Goal: Task Accomplishment & Management: Manage account settings

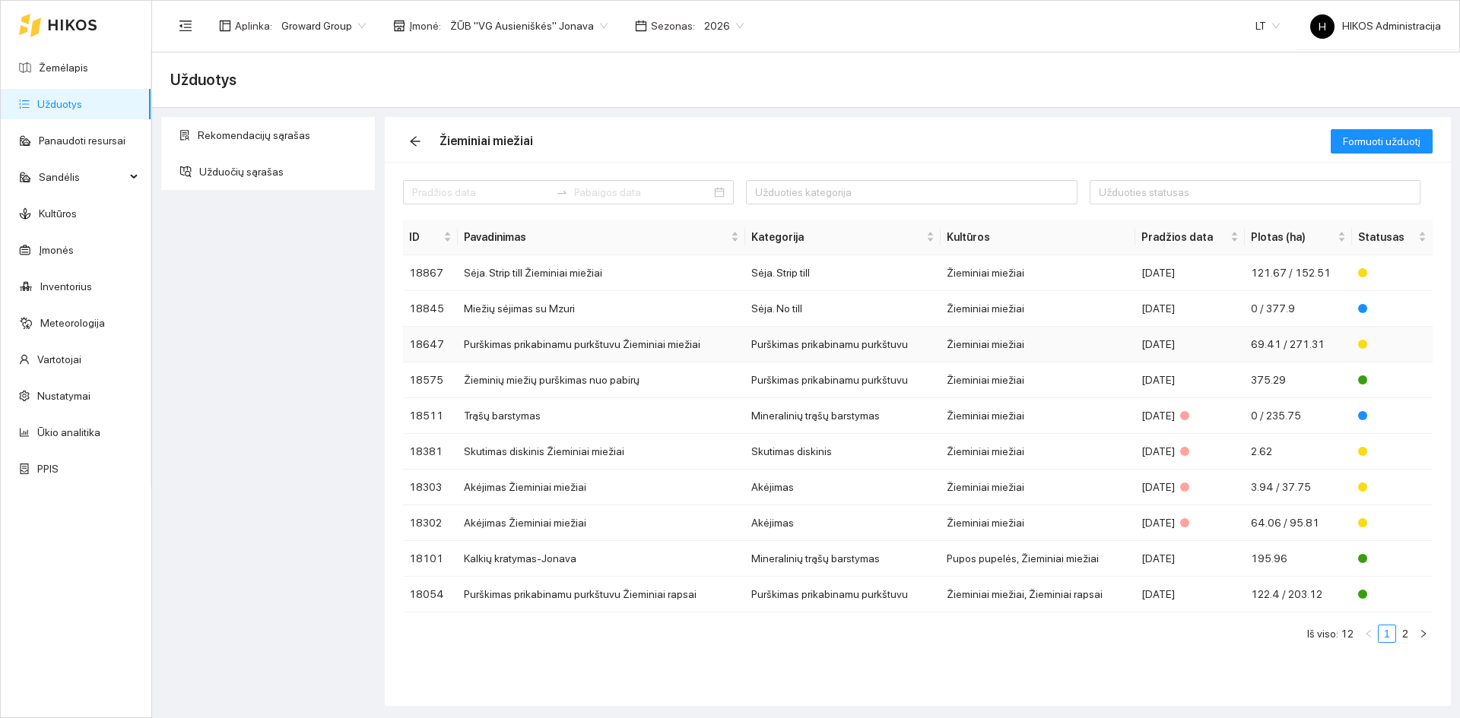
click at [597, 332] on td "Purškimas prikabinamu purkštuvu Žieminiai miežiai" at bounding box center [601, 345] width 287 height 36
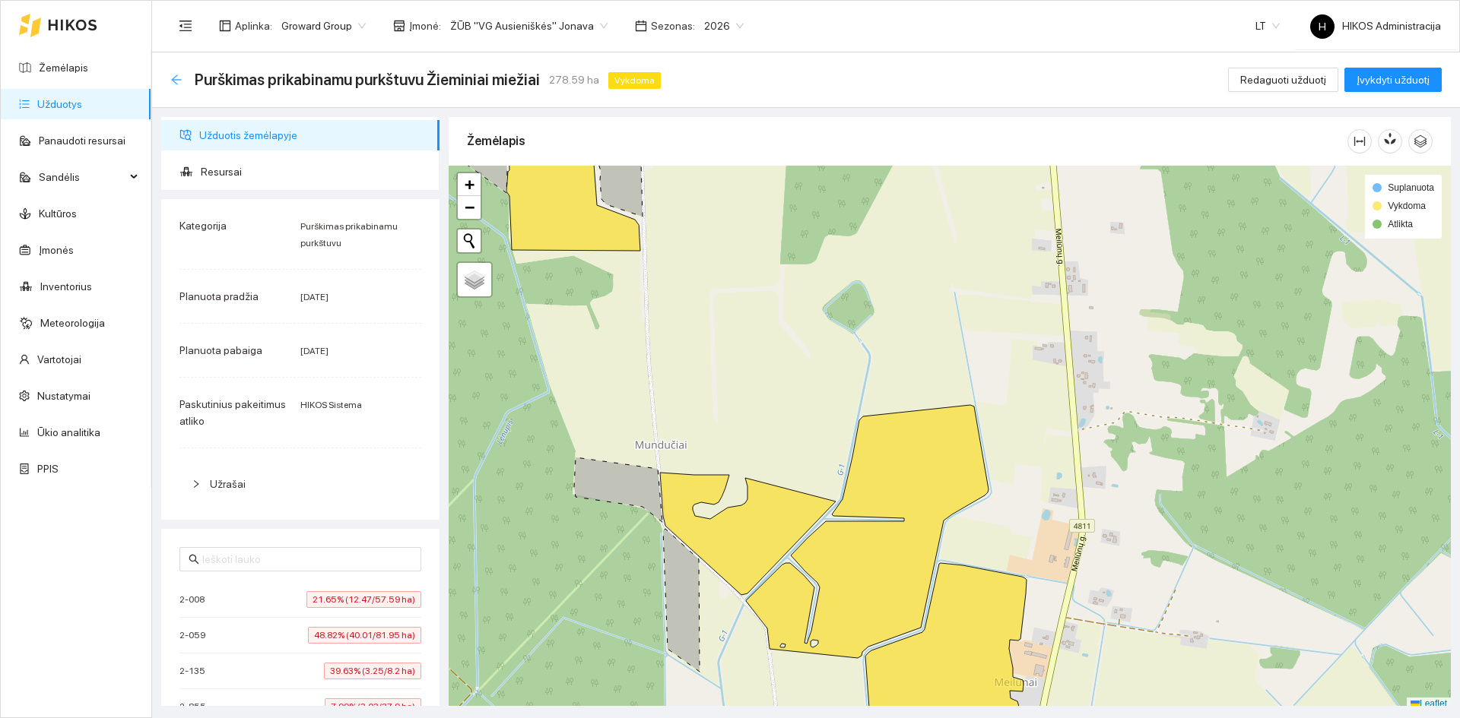
click at [173, 75] on icon "arrow-left" at bounding box center [176, 80] width 12 height 12
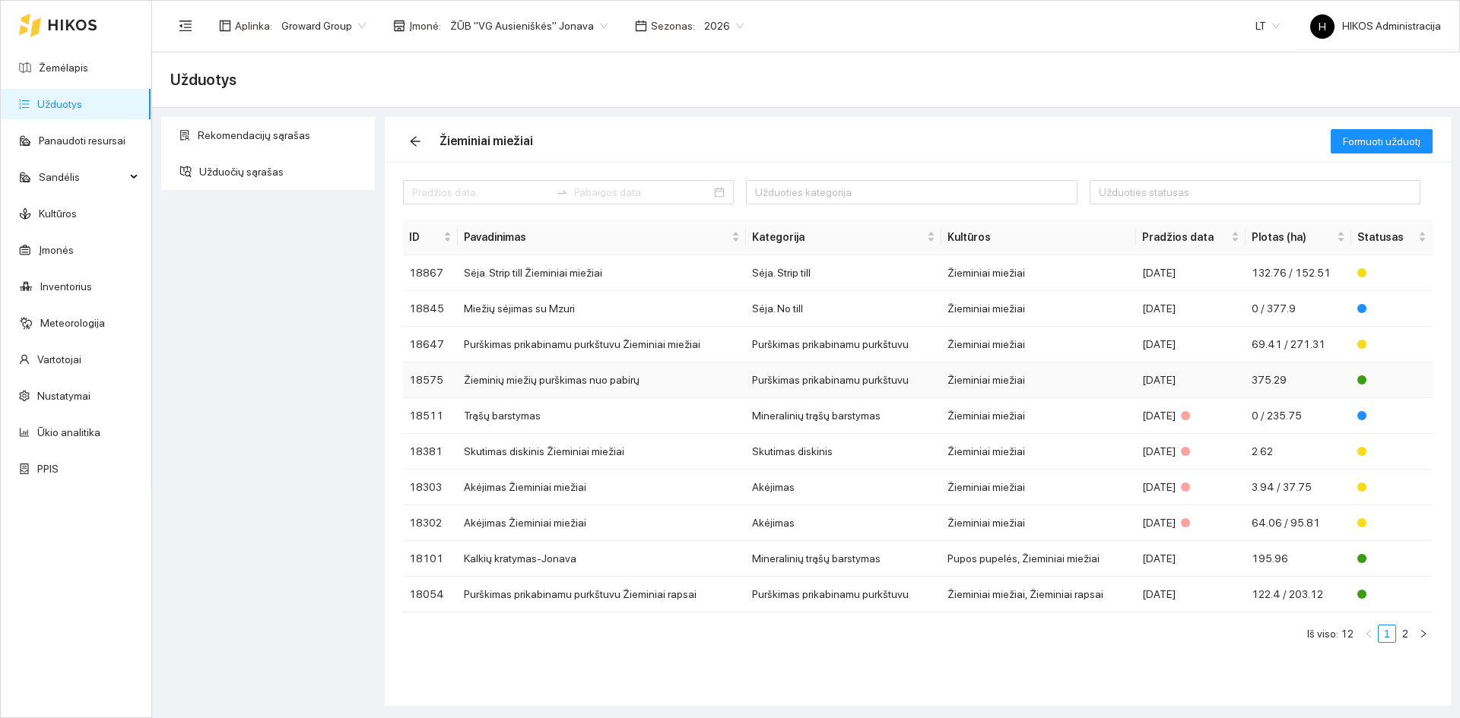
click at [900, 368] on td "Purškimas prikabinamu purkštuvu" at bounding box center [843, 381] width 195 height 36
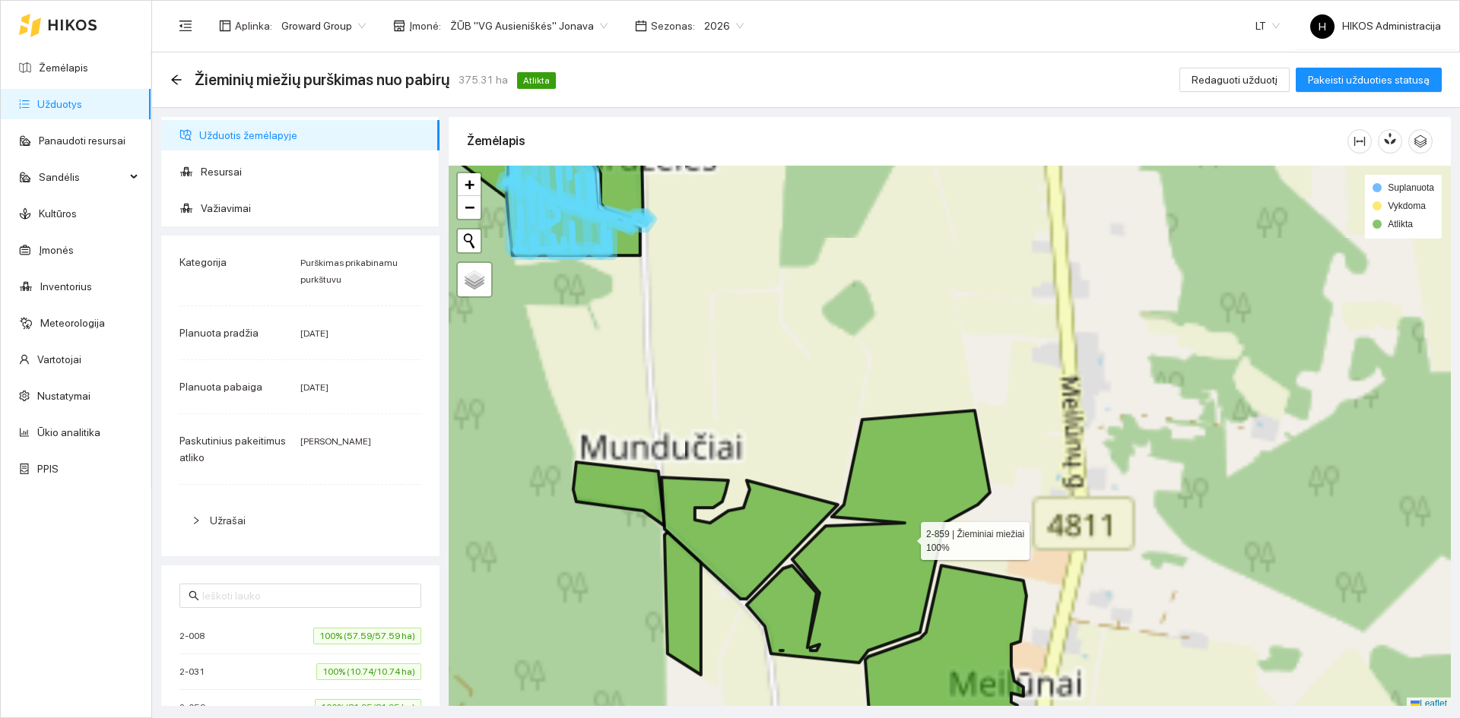
click at [907, 536] on icon at bounding box center [867, 536] width 243 height 252
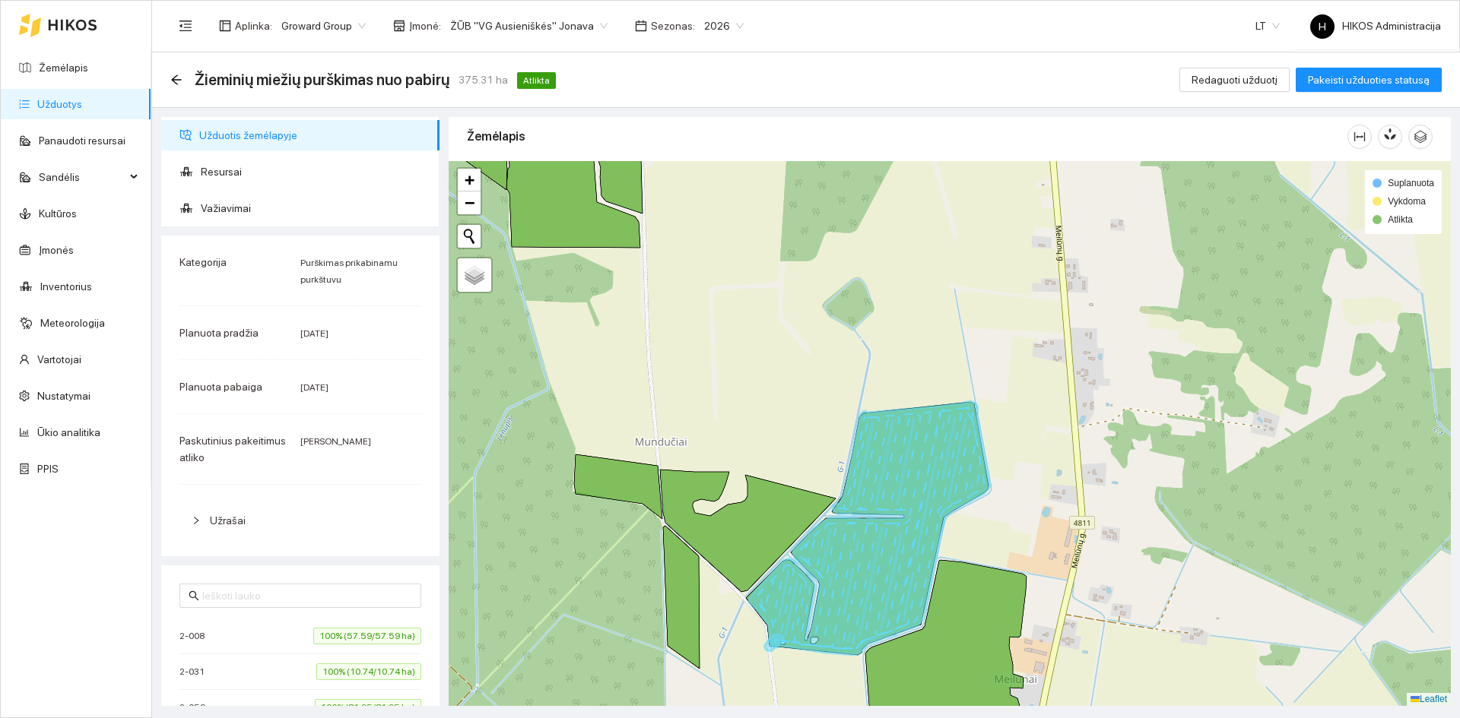
click at [907, 536] on icon at bounding box center [869, 528] width 241 height 254
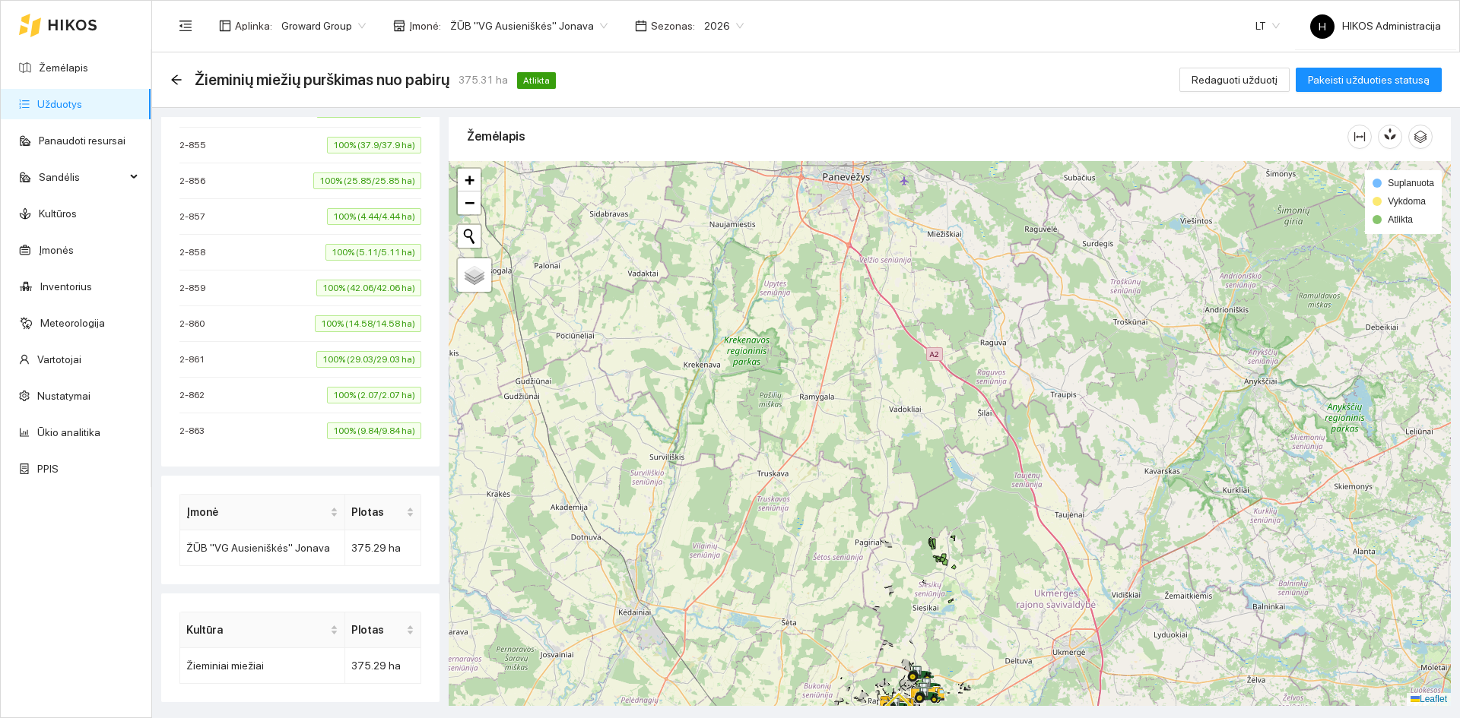
scroll to position [813, 0]
click at [177, 74] on icon "arrow-left" at bounding box center [176, 80] width 12 height 12
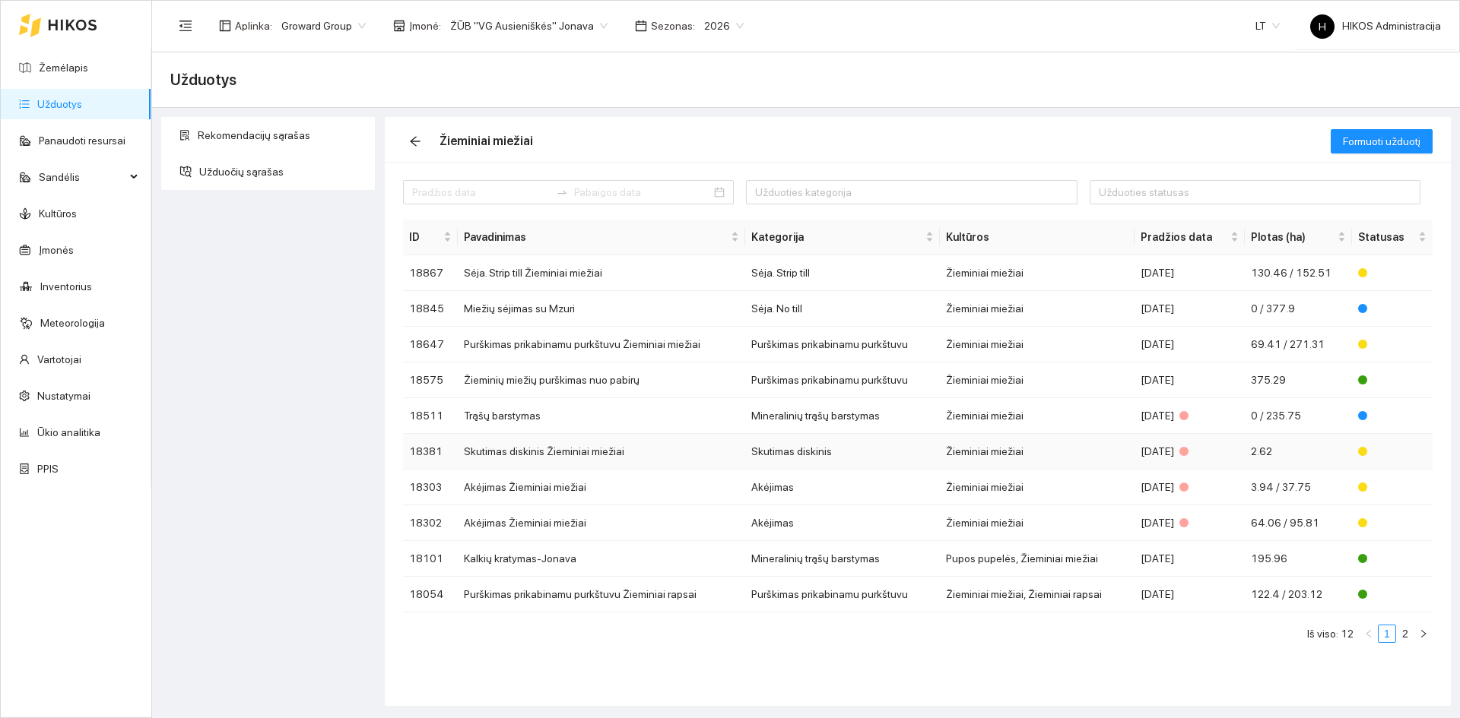
click at [683, 451] on td "Skutimas diskinis Žieminiai miežiai" at bounding box center [601, 452] width 287 height 36
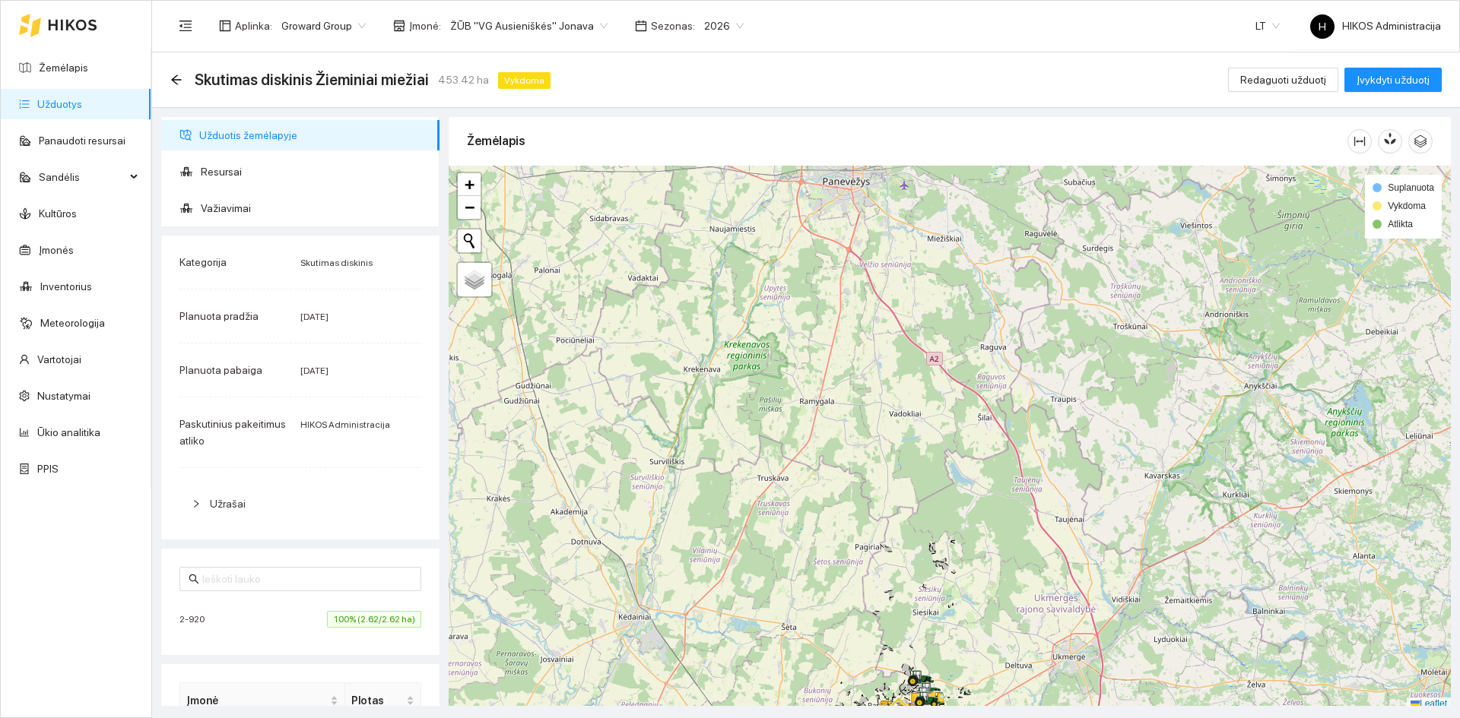
click at [357, 617] on span "100% (2.62/2.62 ha)" at bounding box center [374, 619] width 94 height 17
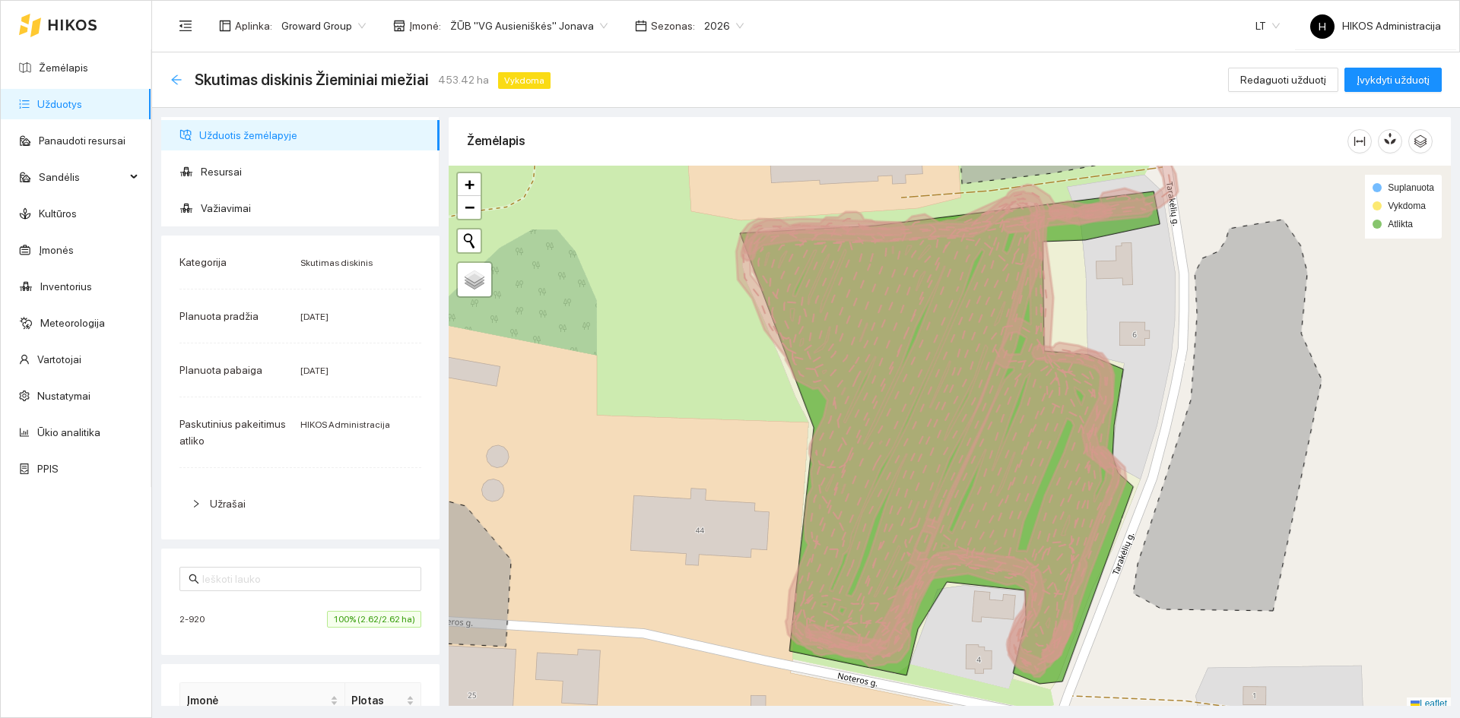
click at [176, 78] on icon "arrow-left" at bounding box center [176, 80] width 12 height 12
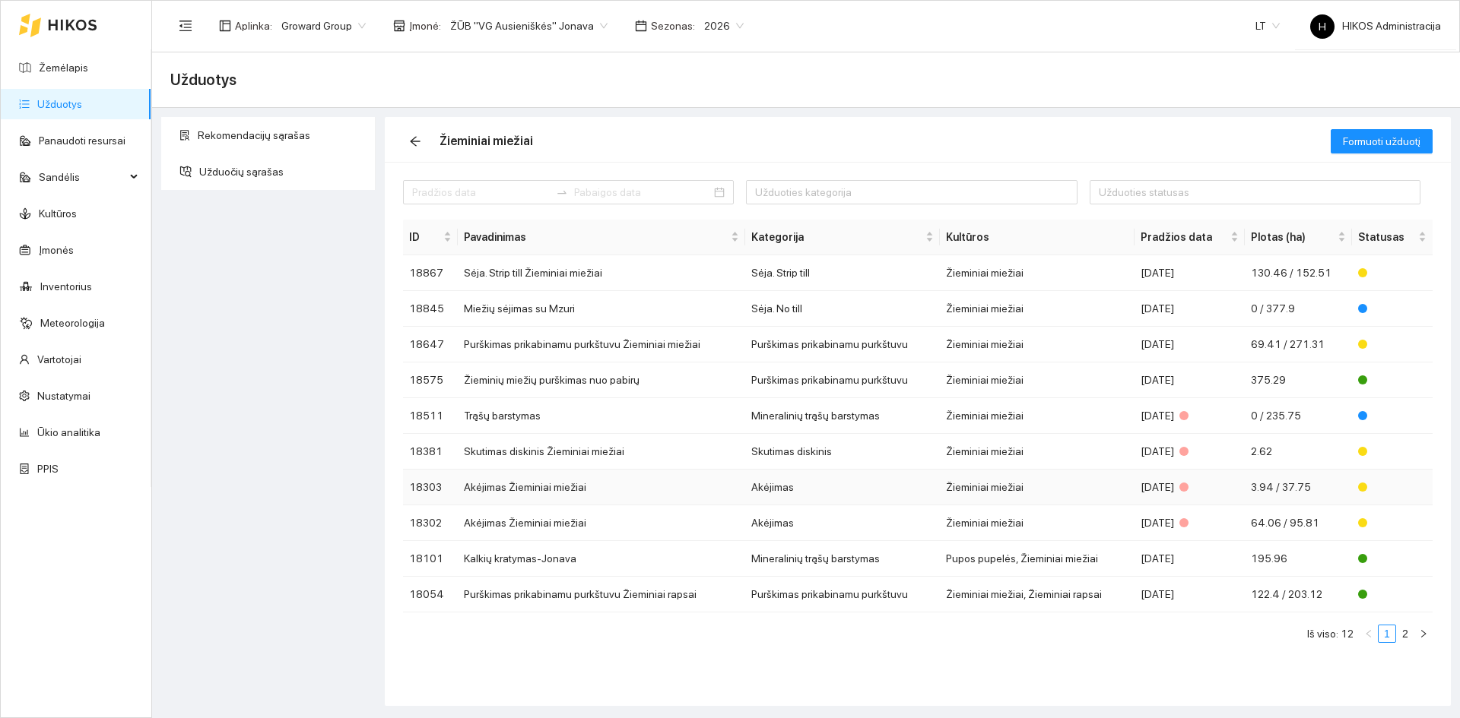
click at [576, 487] on td "Akėjimas Žieminiai miežiai" at bounding box center [601, 488] width 287 height 36
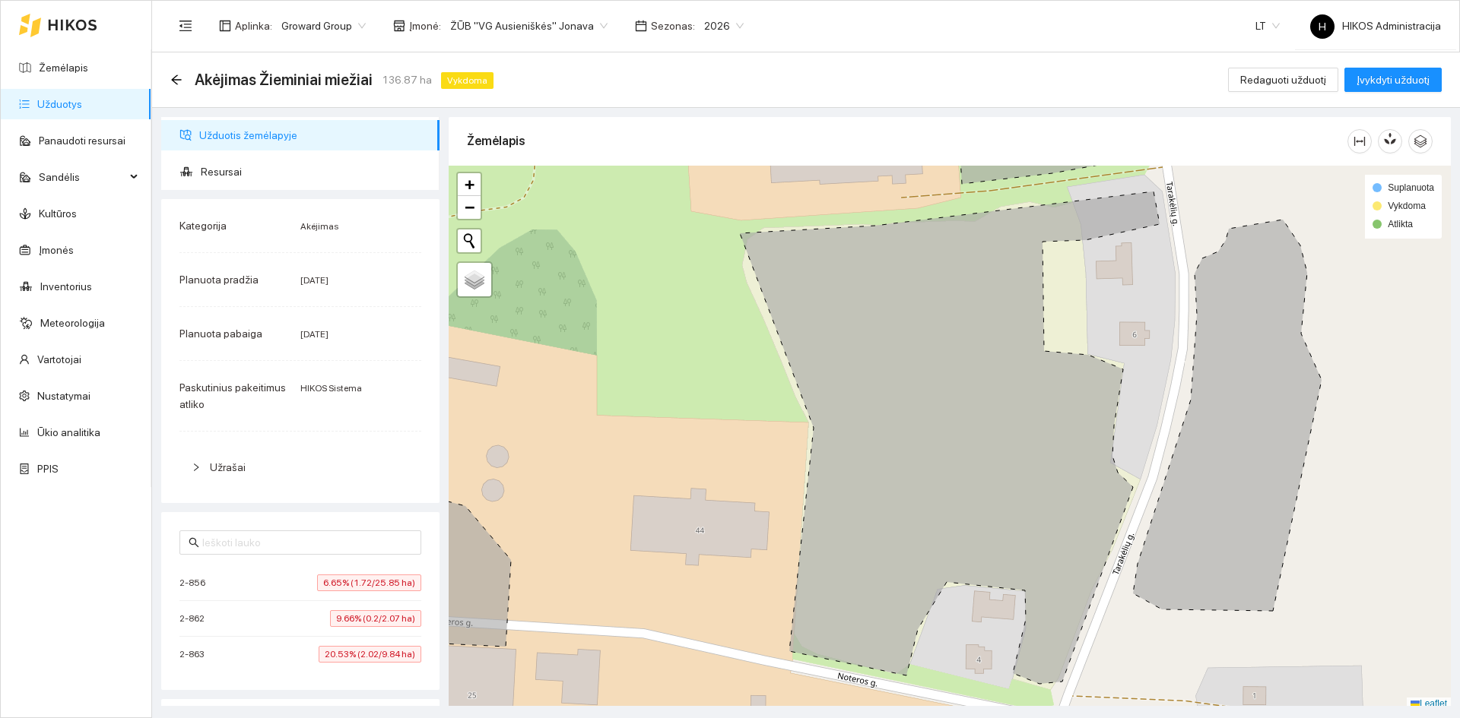
click at [549, 21] on span "ŽŪB "VG Ausieniškės" Jonava" at bounding box center [528, 25] width 157 height 23
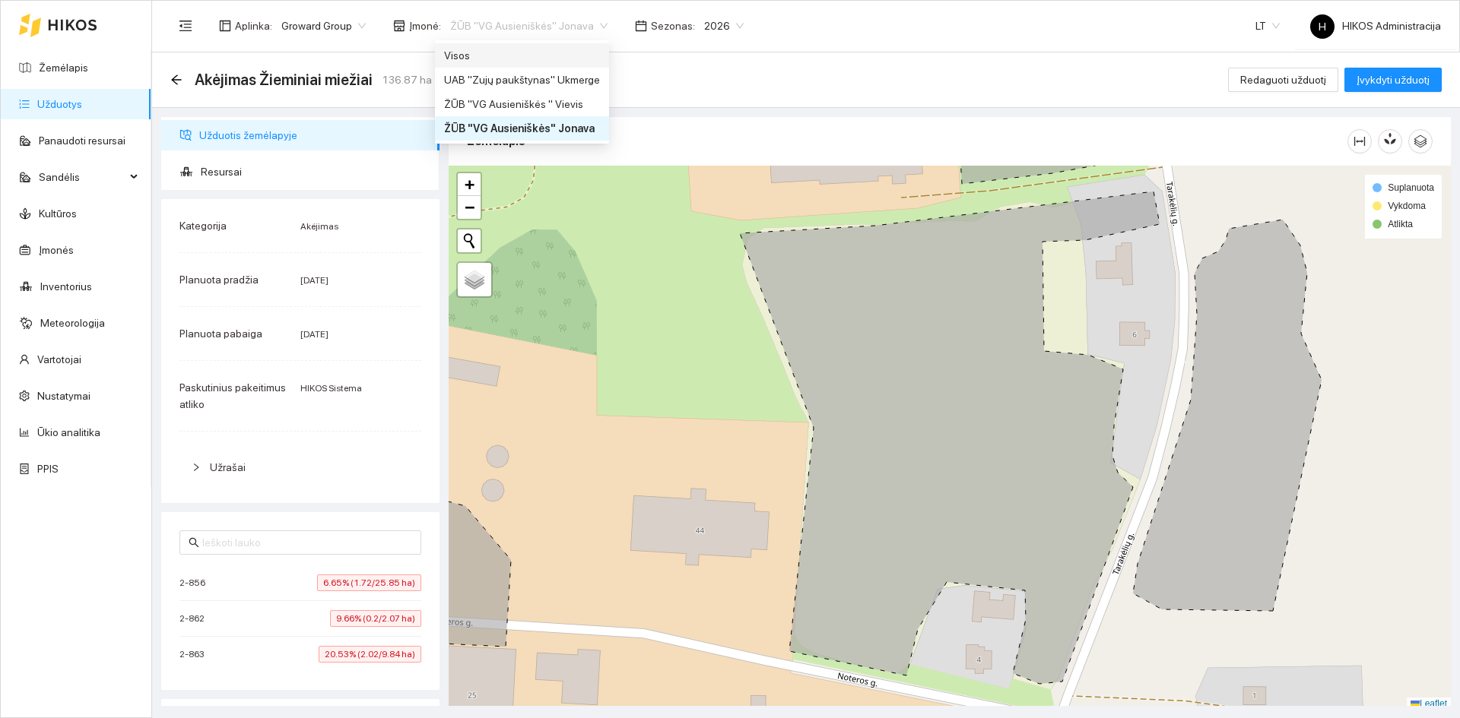
click at [498, 55] on div "Visos" at bounding box center [522, 55] width 156 height 17
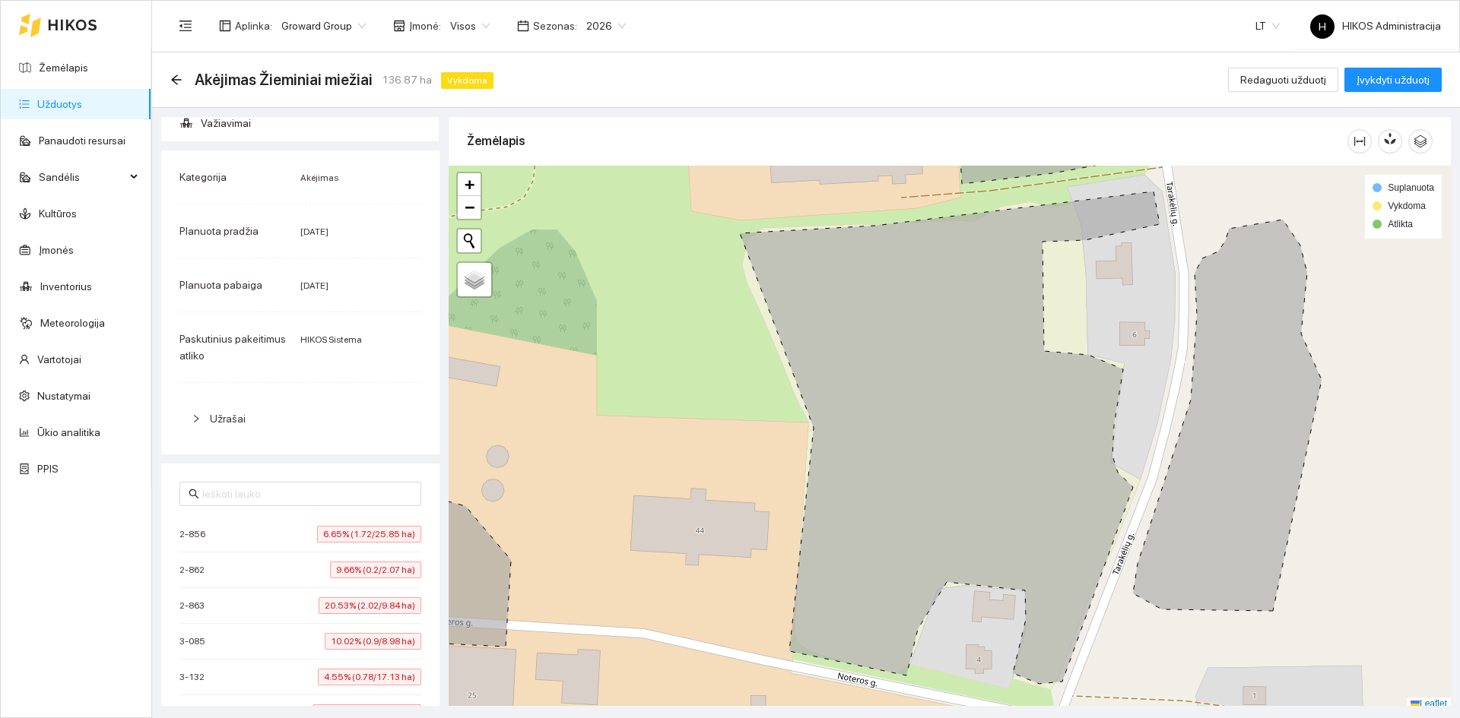
scroll to position [228, 0]
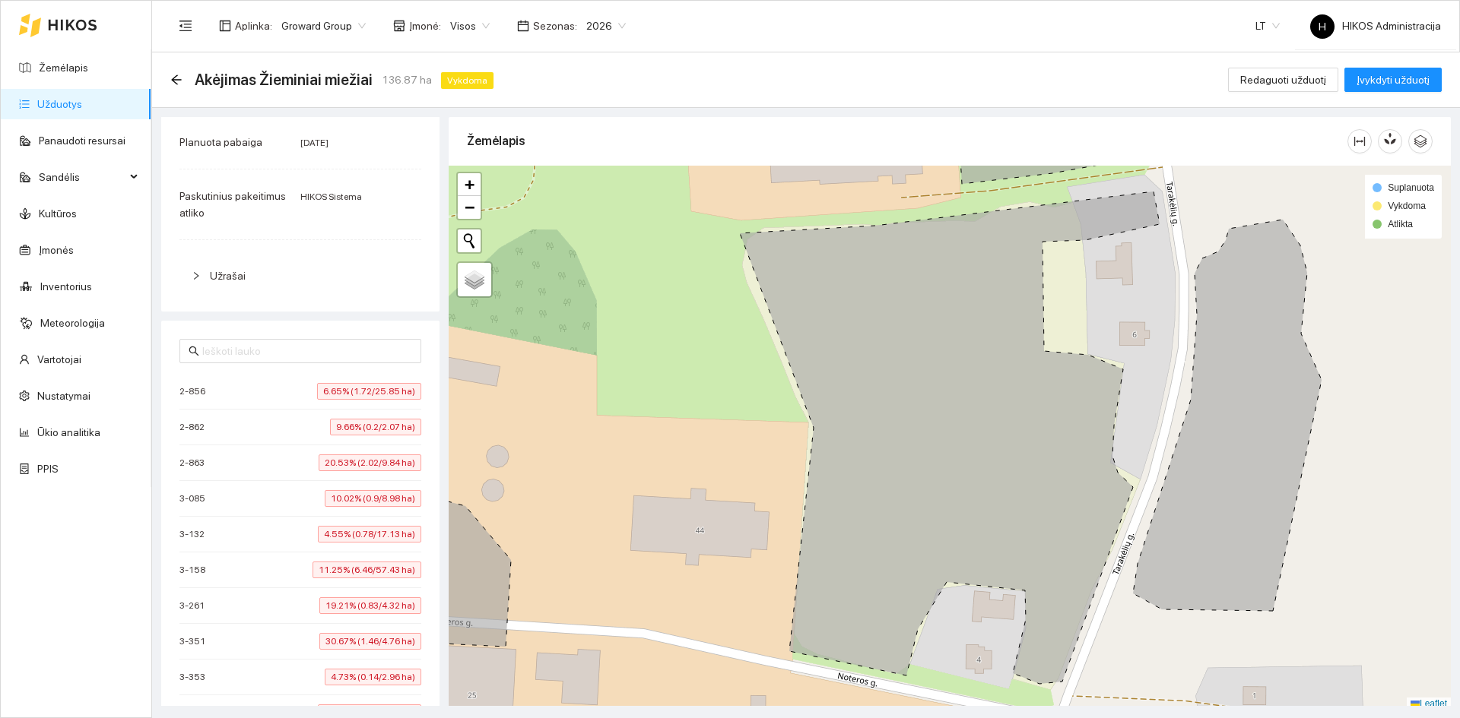
click at [344, 502] on span "10.02% (0.9/8.98 ha)" at bounding box center [373, 498] width 97 height 17
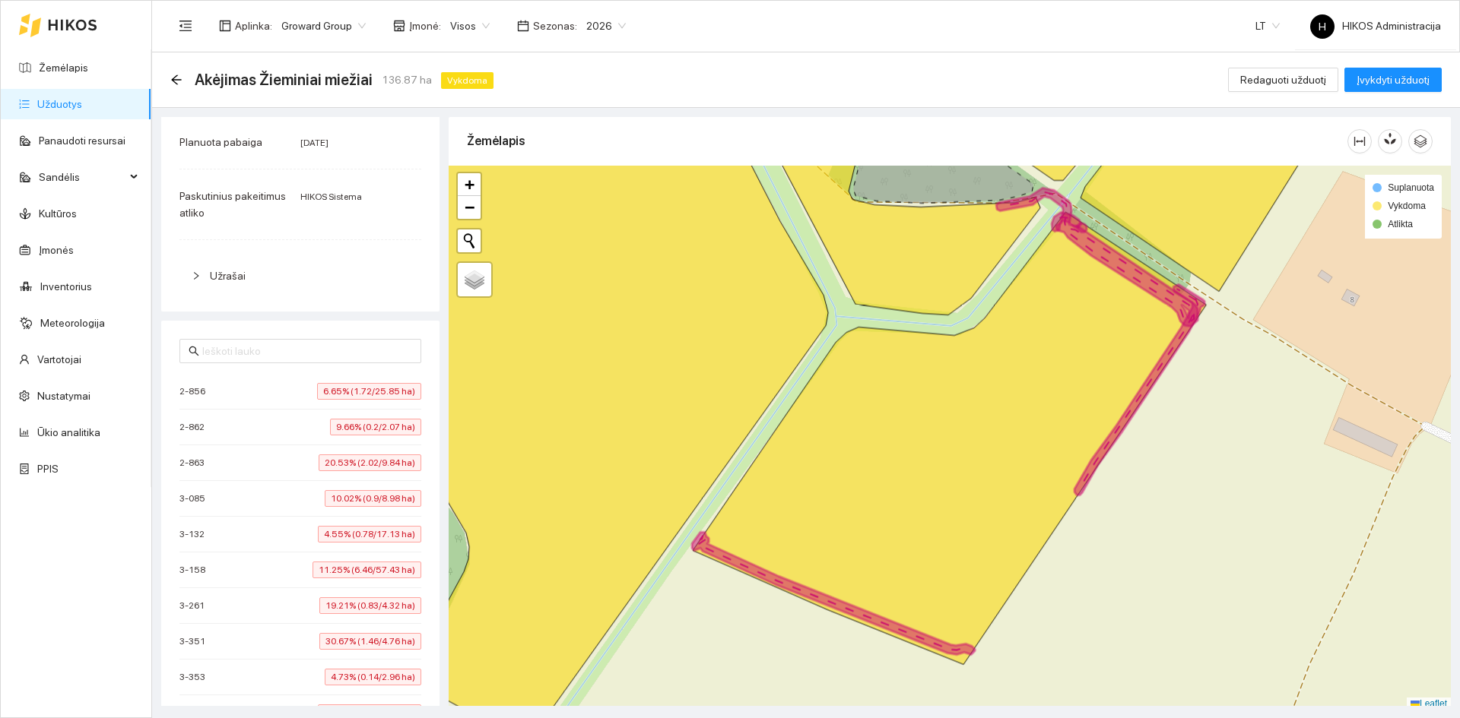
click at [369, 593] on li "3-261 19.21% (0.83/4.32 ha)" at bounding box center [300, 606] width 242 height 36
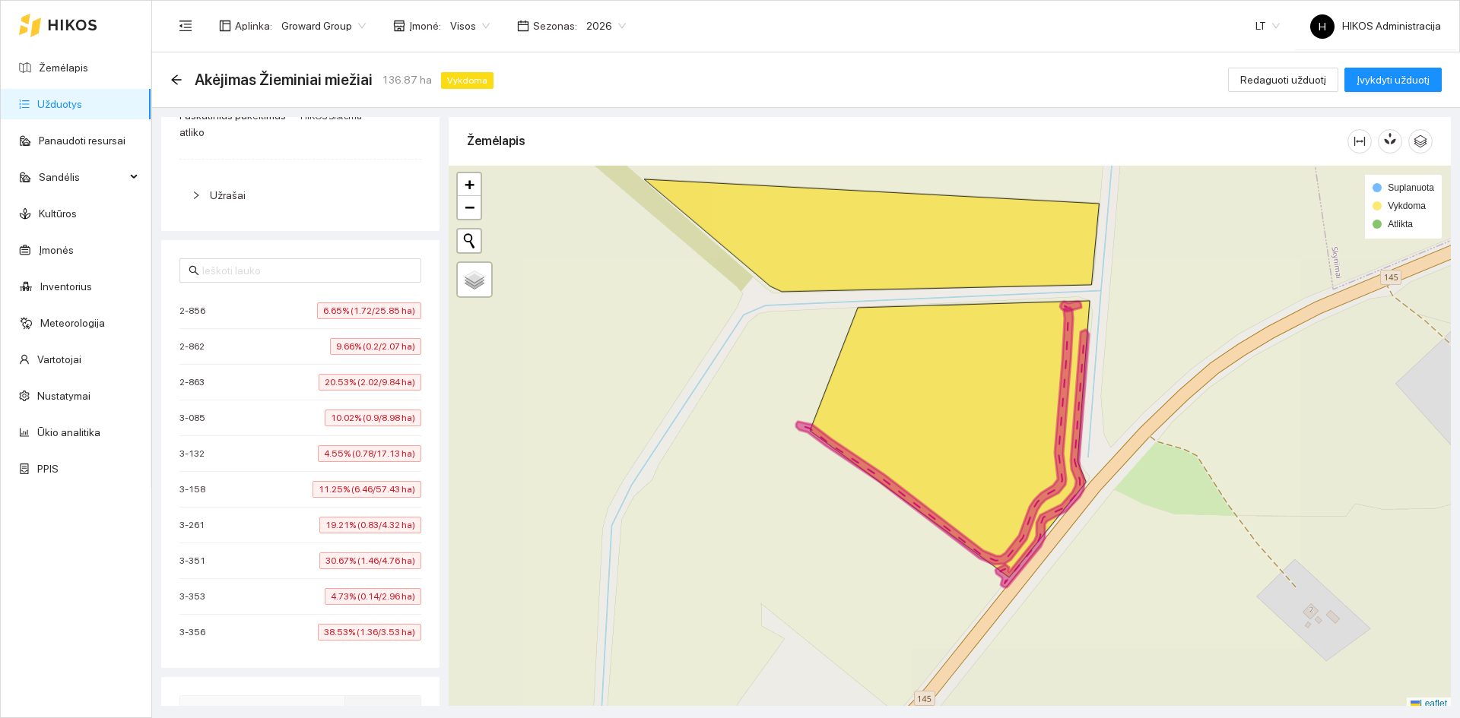
scroll to position [456, 0]
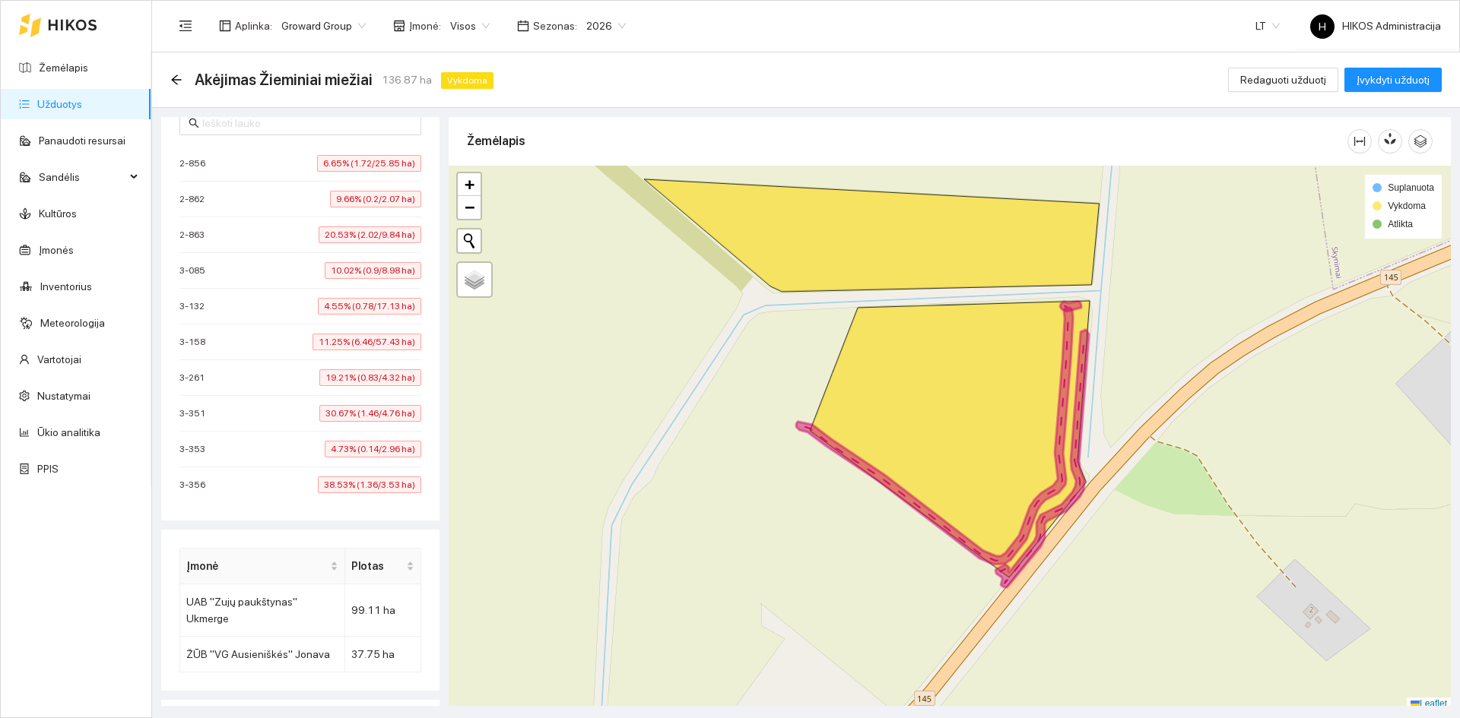
click at [347, 430] on li "3-351 30.67% (1.46/4.76 ha)" at bounding box center [300, 414] width 242 height 36
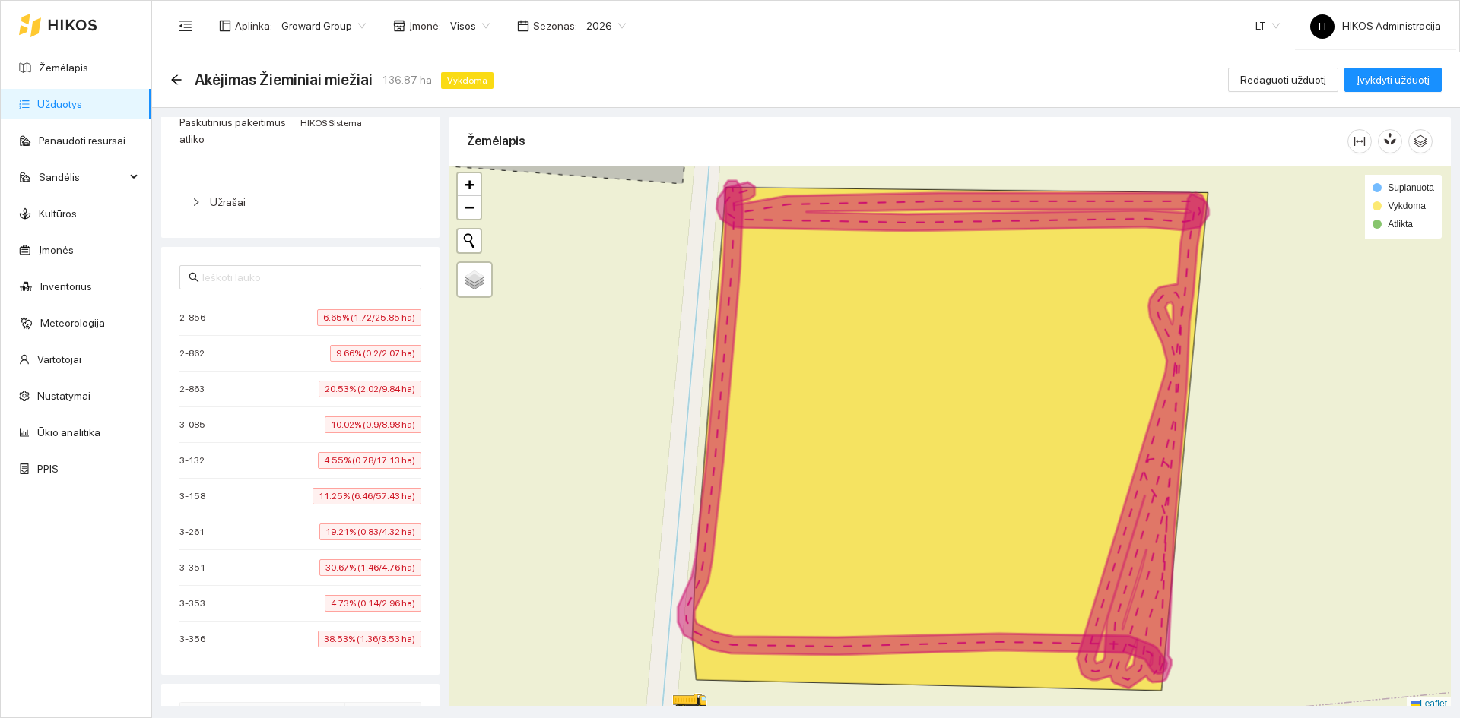
scroll to position [76, 0]
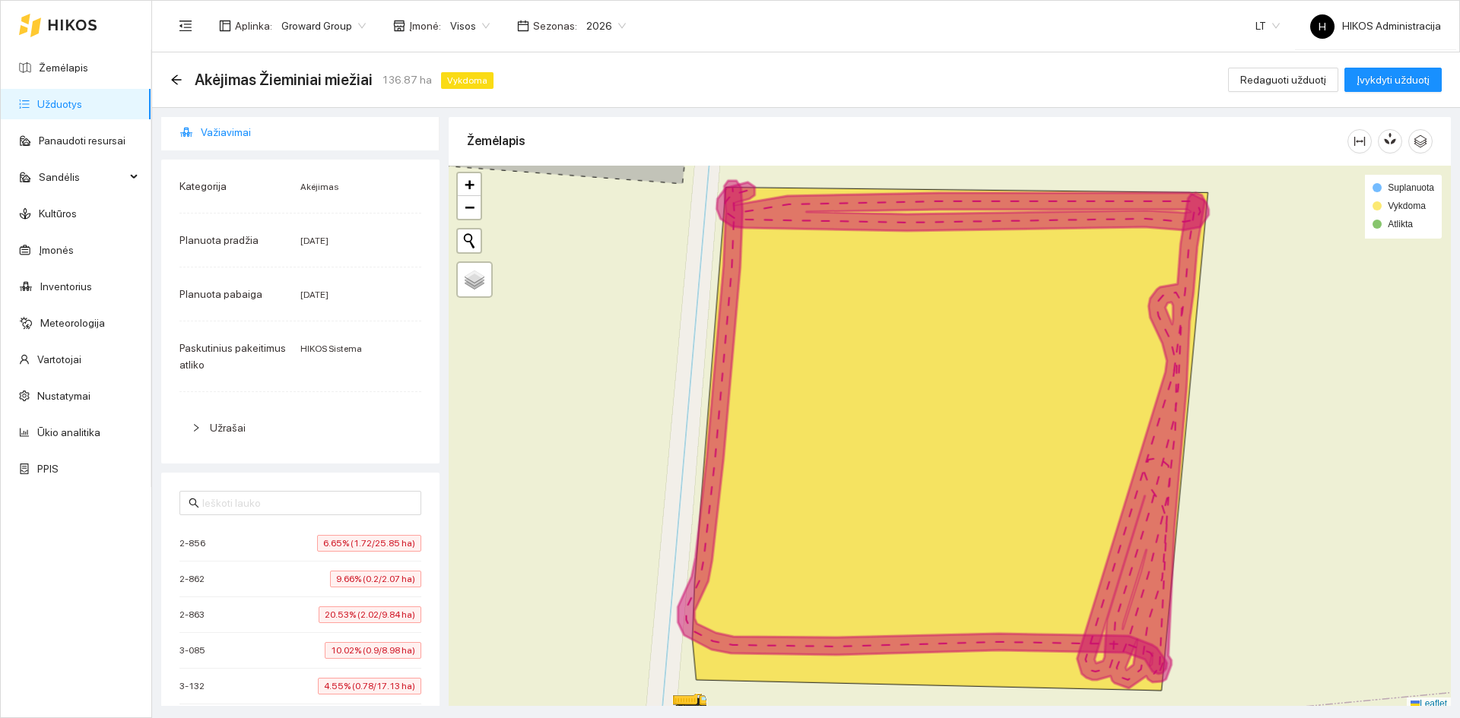
click at [268, 141] on span "Važiavimai" at bounding box center [314, 132] width 227 height 30
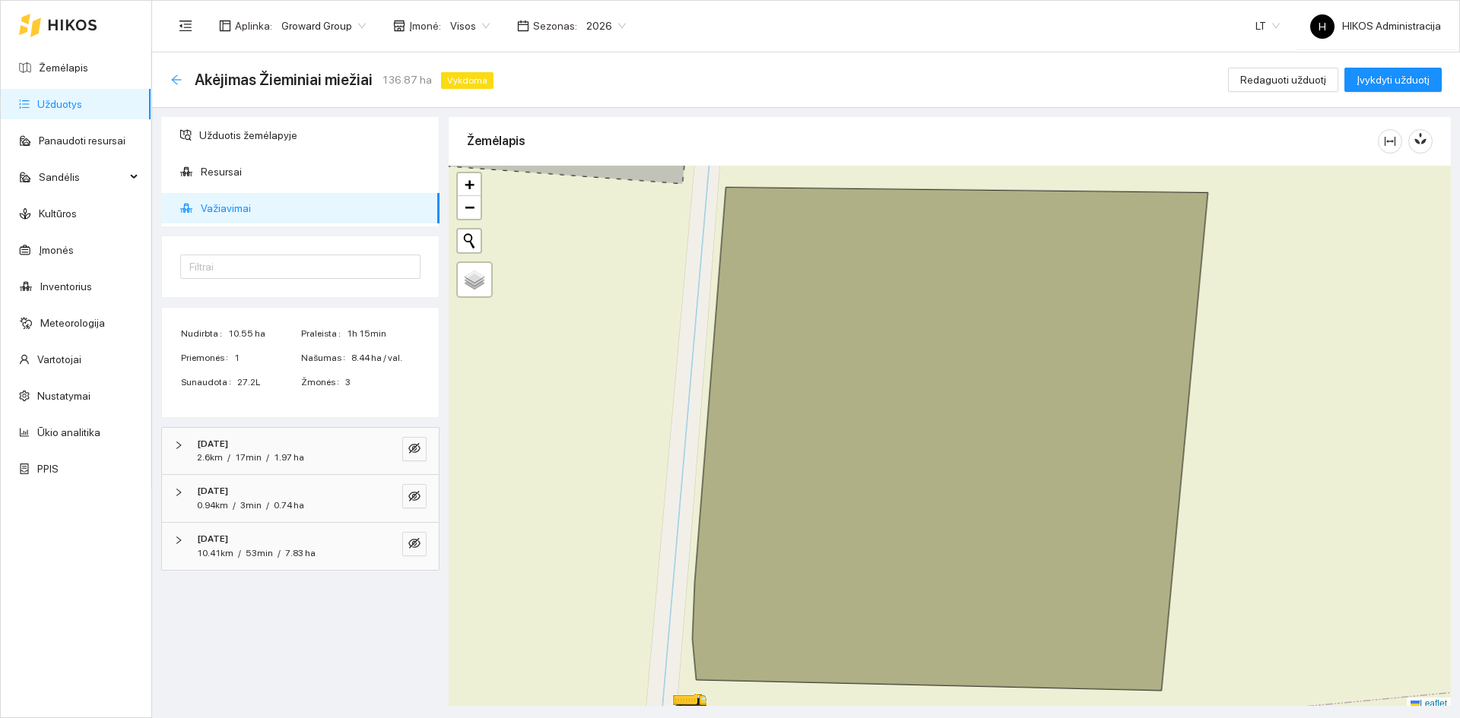
click at [173, 74] on icon "arrow-left" at bounding box center [176, 80] width 12 height 12
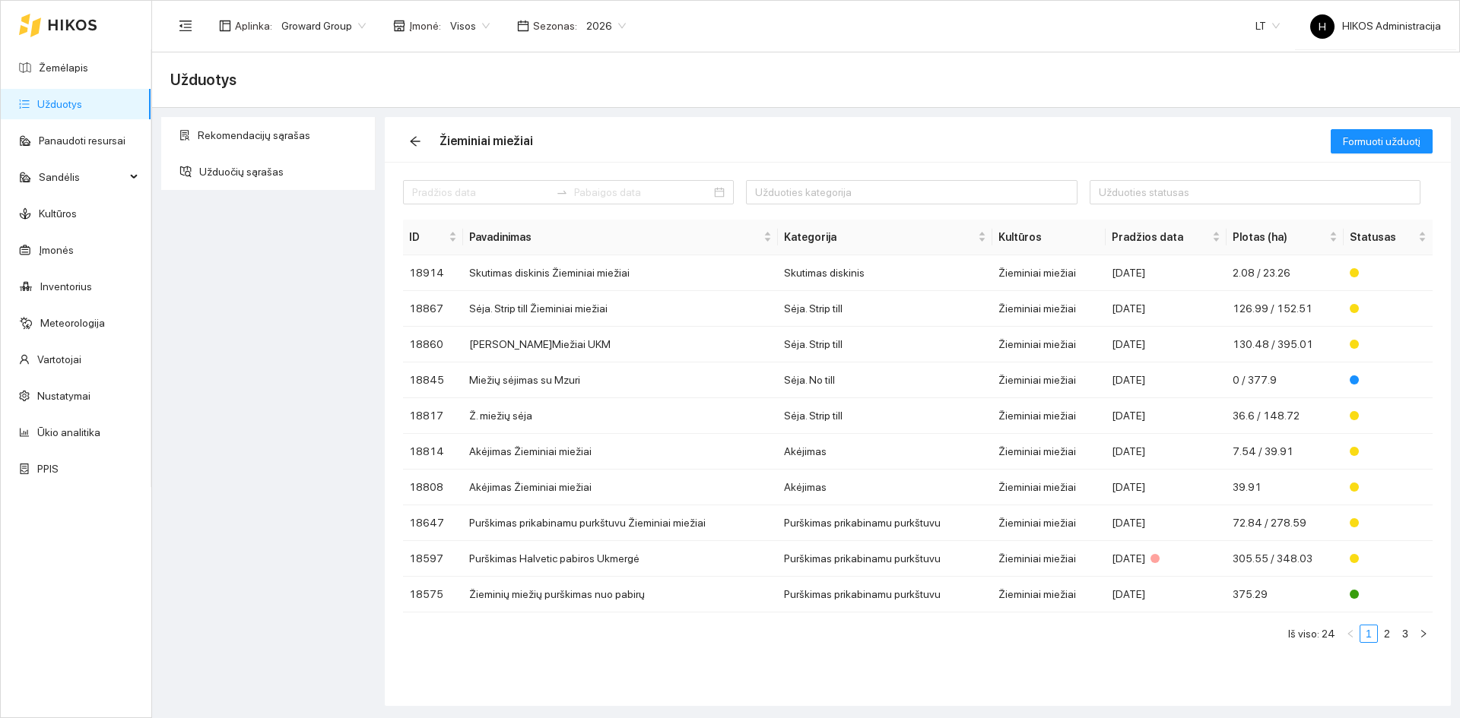
click at [466, 22] on span "Visos" at bounding box center [470, 25] width 40 height 23
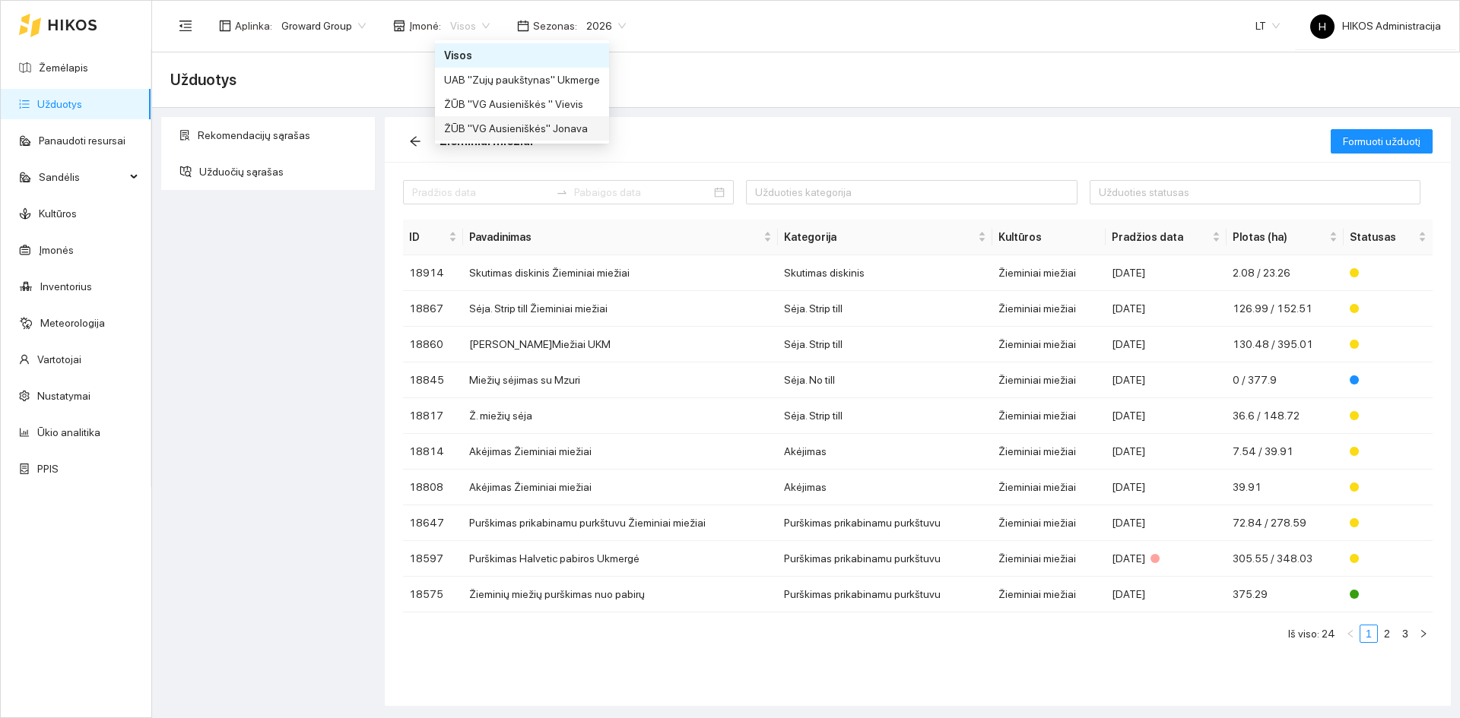
click at [505, 130] on div "ŽŪB "VG Ausieniškės" Jonava" at bounding box center [522, 128] width 156 height 17
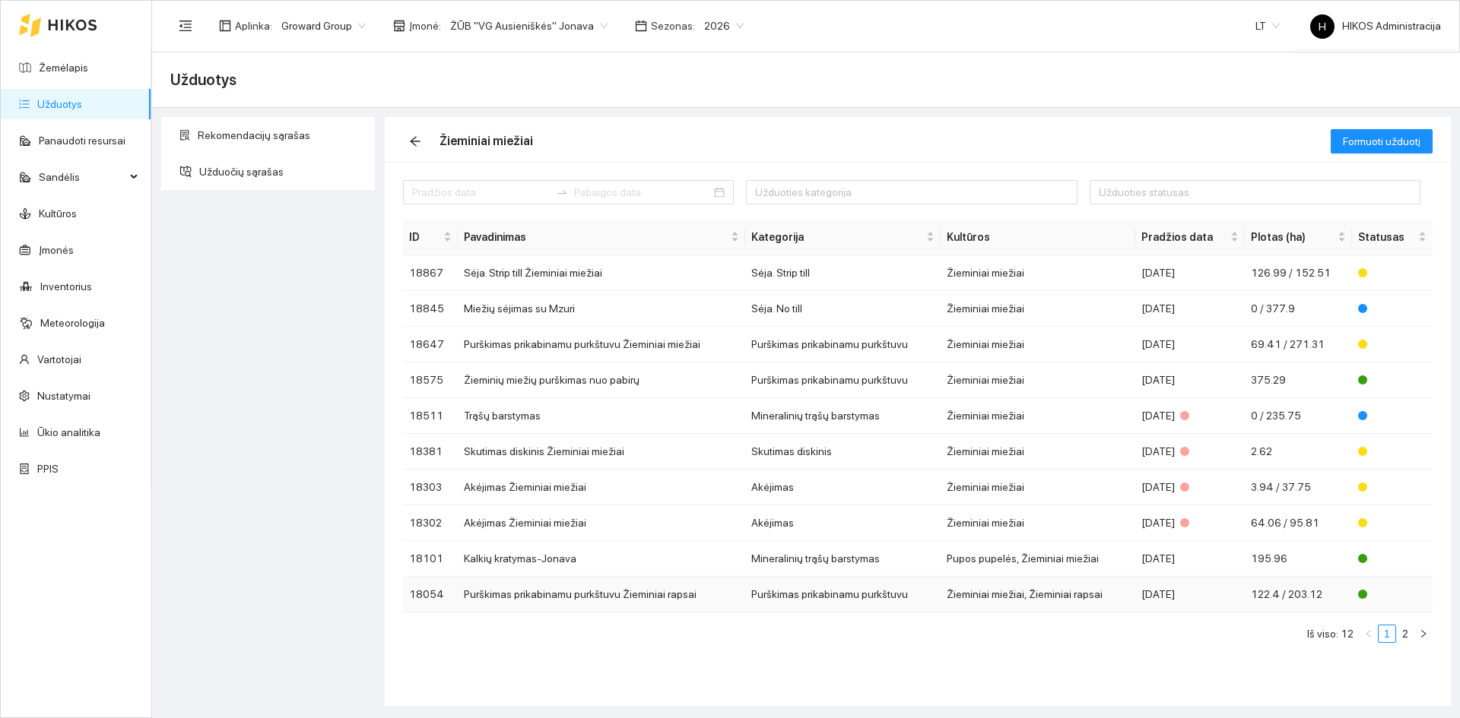
click at [688, 588] on td "Purškimas prikabinamu purkštuvu Žieminiai rapsai" at bounding box center [601, 595] width 287 height 36
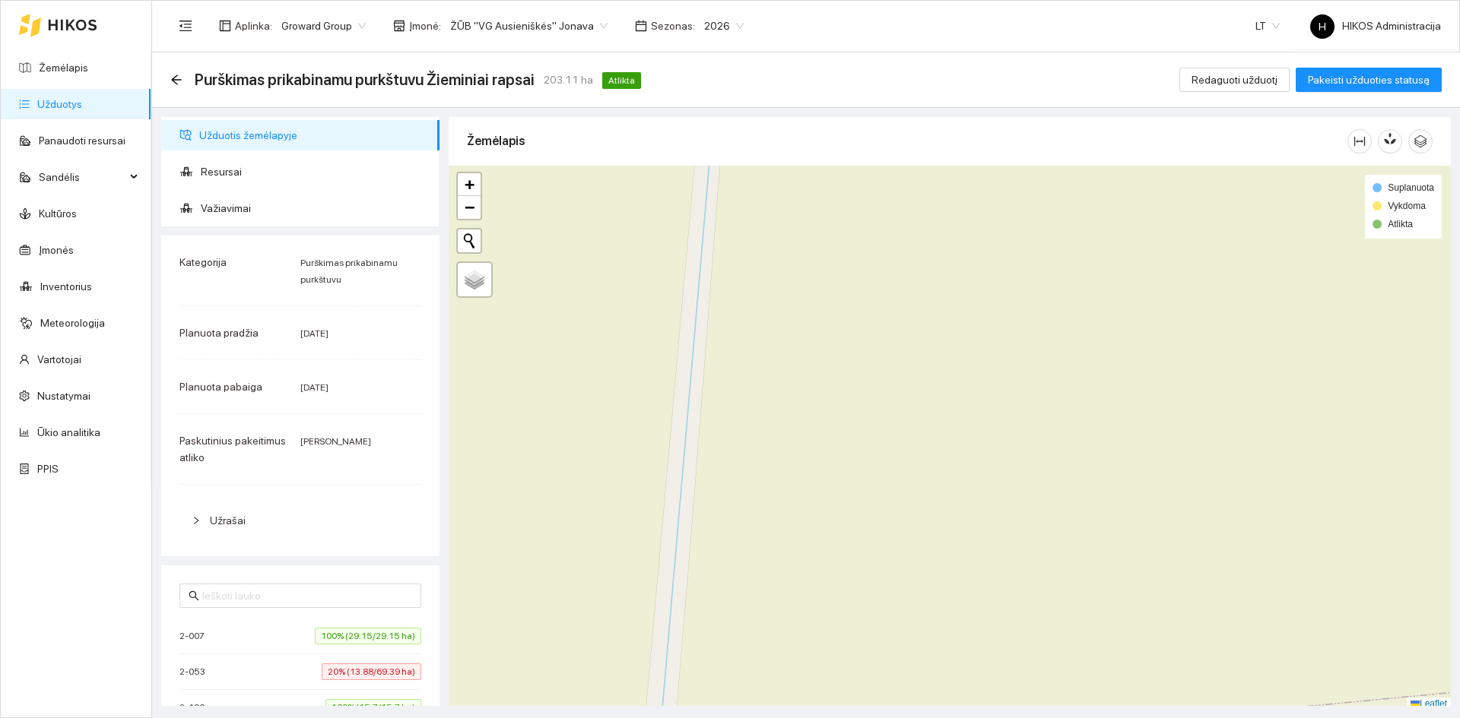
click at [305, 668] on div "2-053 20% (13.88/69.39 ha)" at bounding box center [300, 672] width 242 height 17
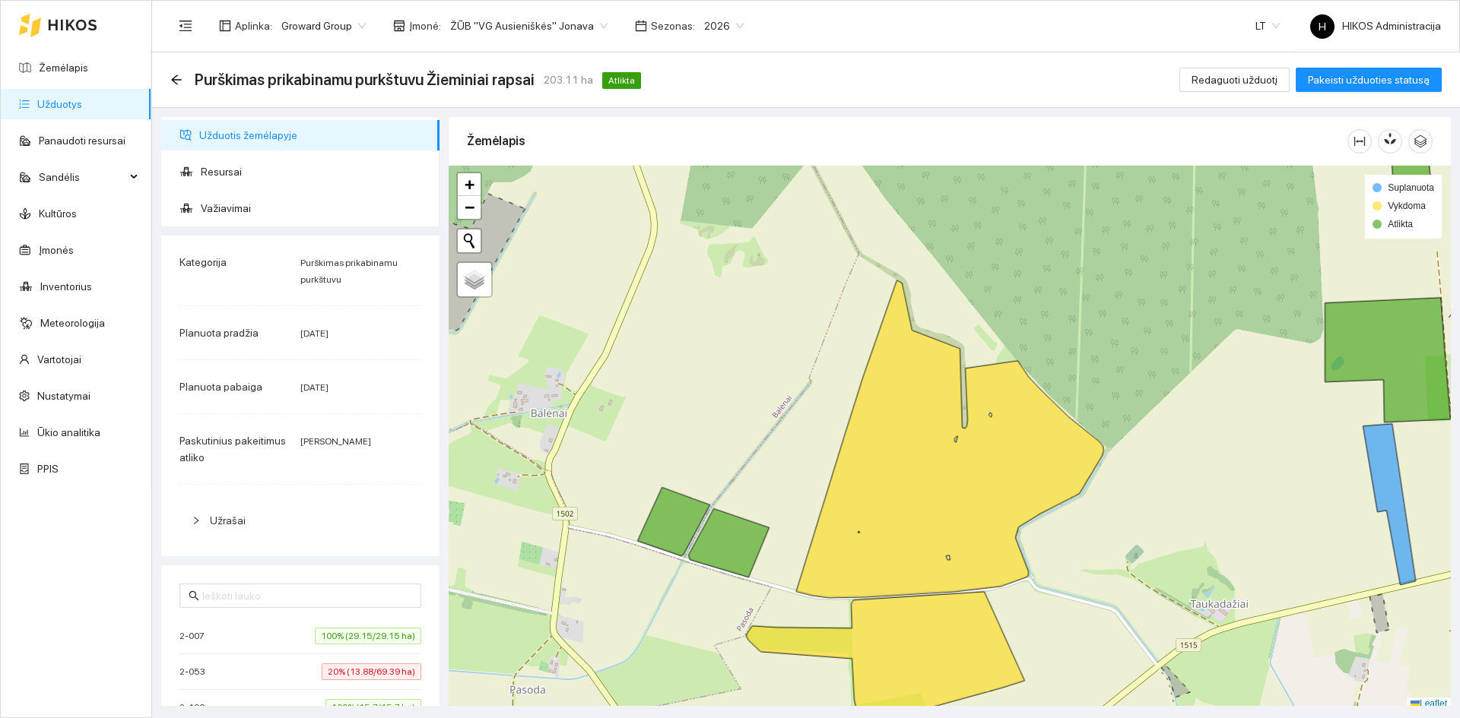
click at [306, 666] on div "2-053 20% (13.88/69.39 ha)" at bounding box center [300, 672] width 242 height 17
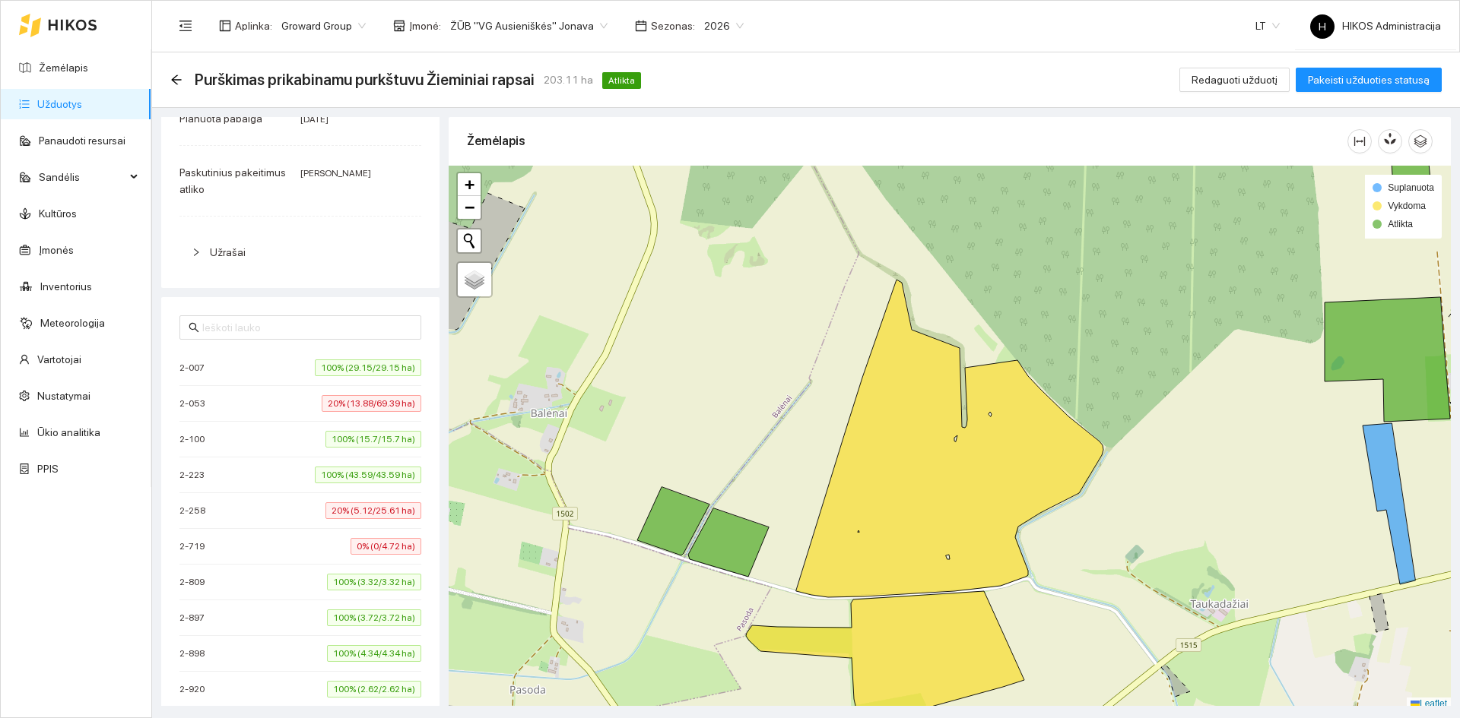
scroll to position [304, 0]
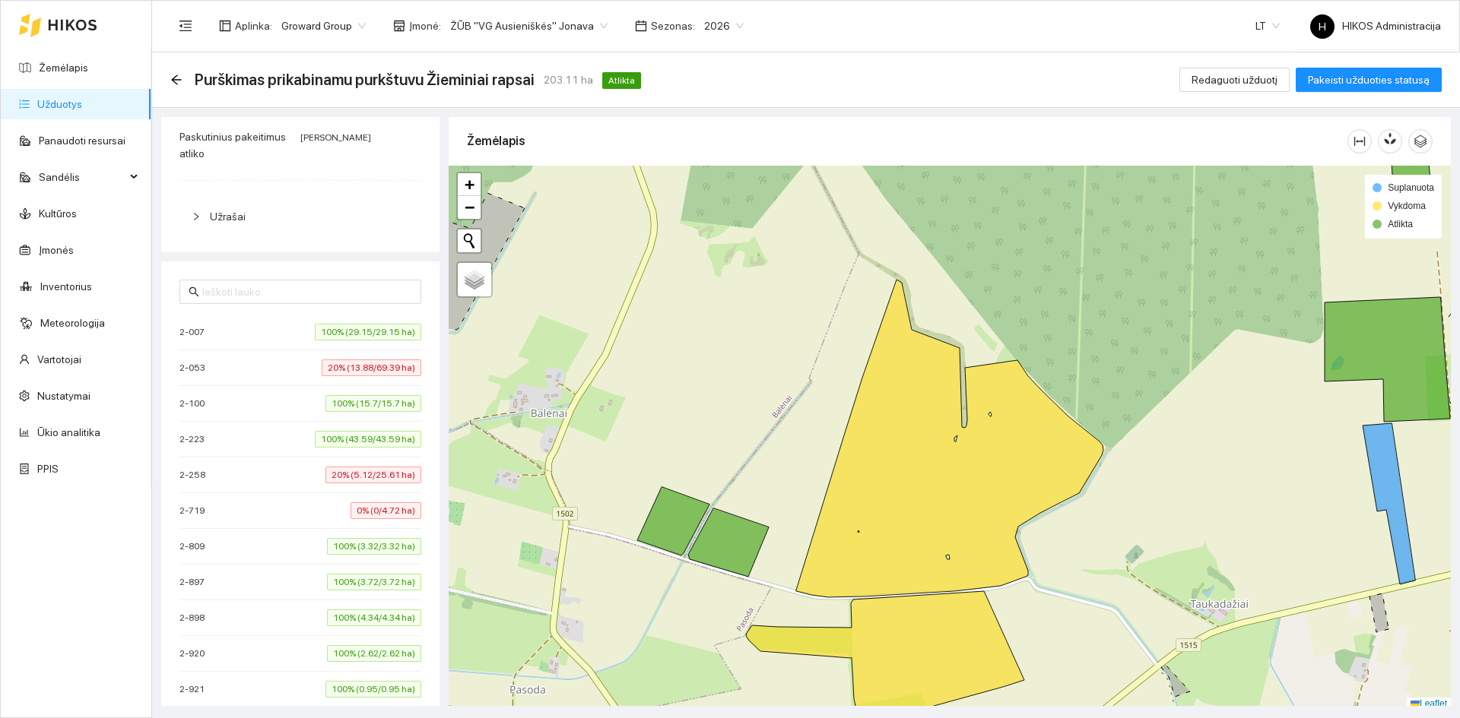
click at [357, 479] on span "20% (5.12/25.61 ha)" at bounding box center [373, 475] width 96 height 17
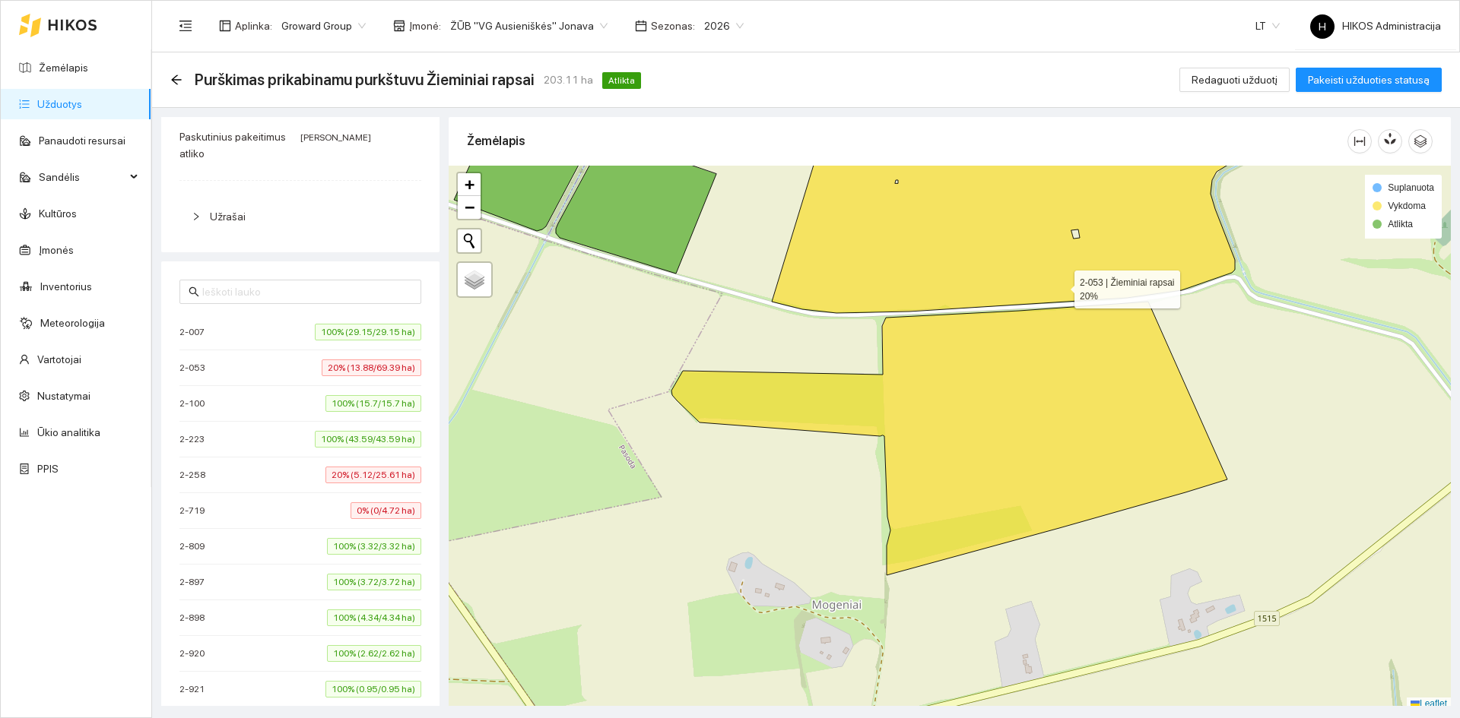
click at [1035, 240] on icon at bounding box center [1051, 211] width 558 height 203
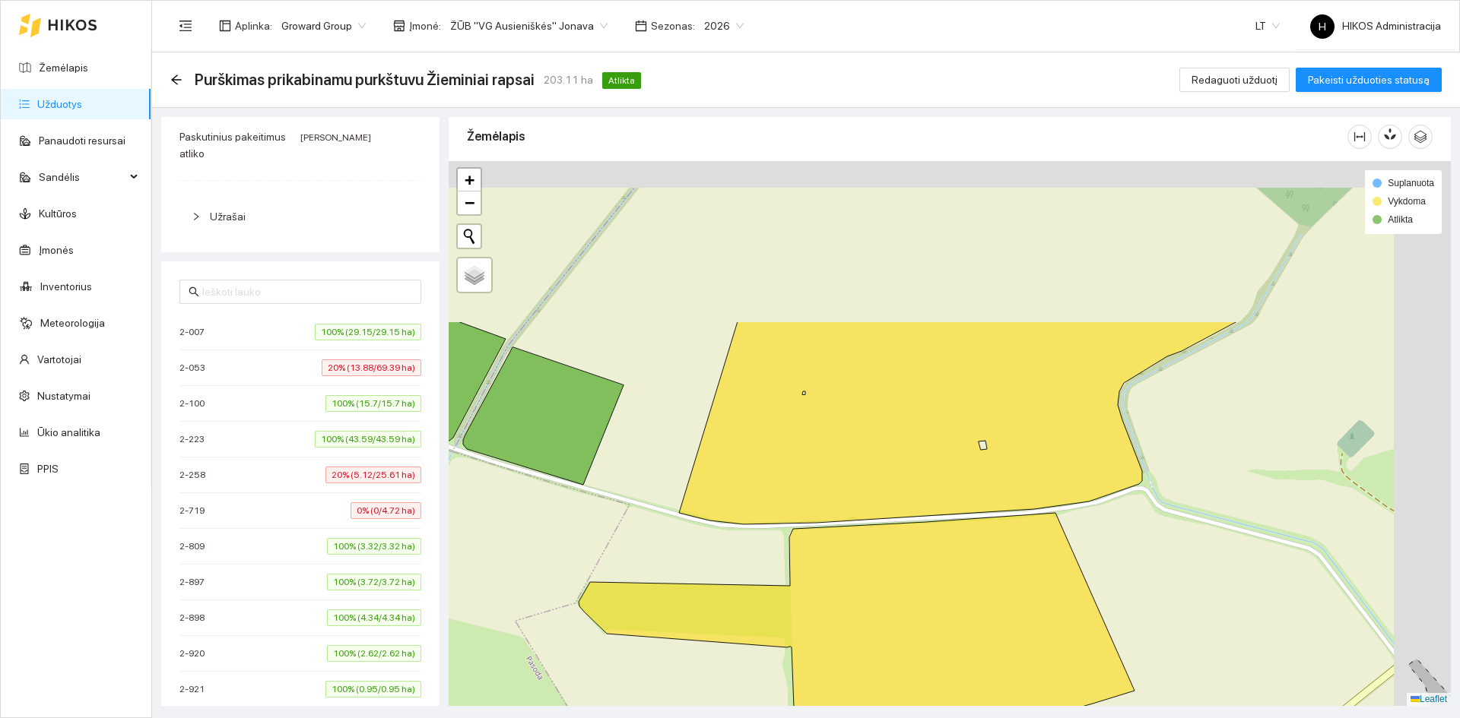
drag, startPoint x: 924, startPoint y: 412, endPoint x: 848, endPoint y: 677, distance: 275.0
click at [848, 525] on icon at bounding box center [958, 423] width 558 height 203
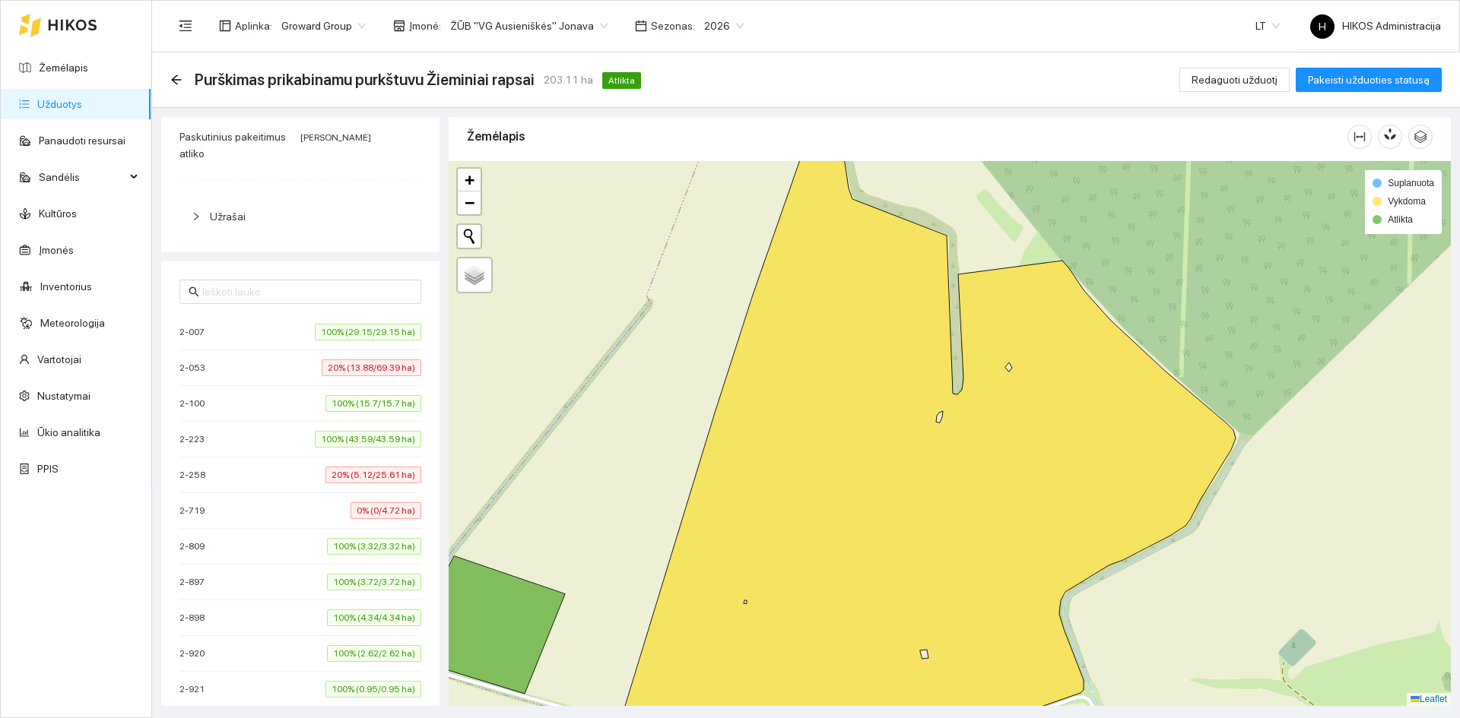
click at [875, 485] on icon at bounding box center [927, 420] width 615 height 628
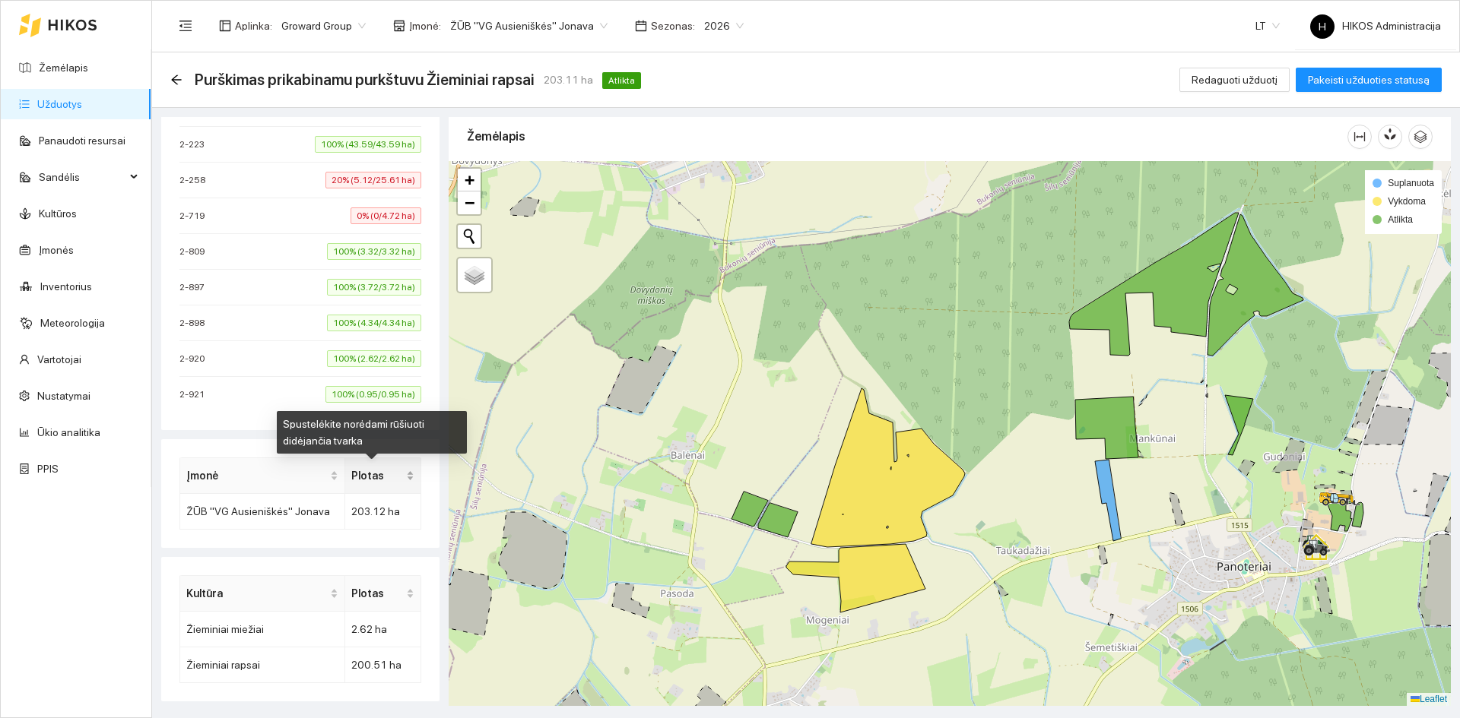
scroll to position [371, 0]
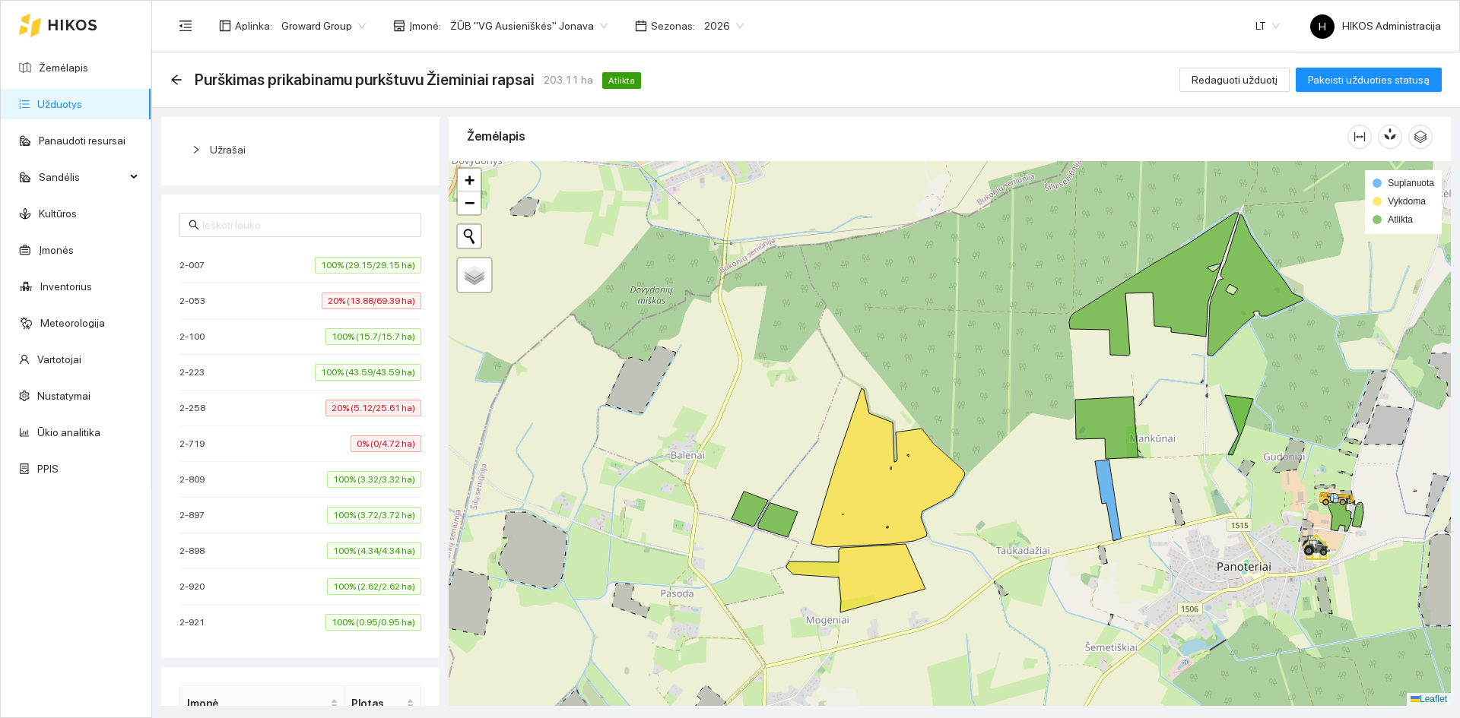
click at [360, 440] on span "0% (0/4.72 ha)" at bounding box center [385, 444] width 71 height 17
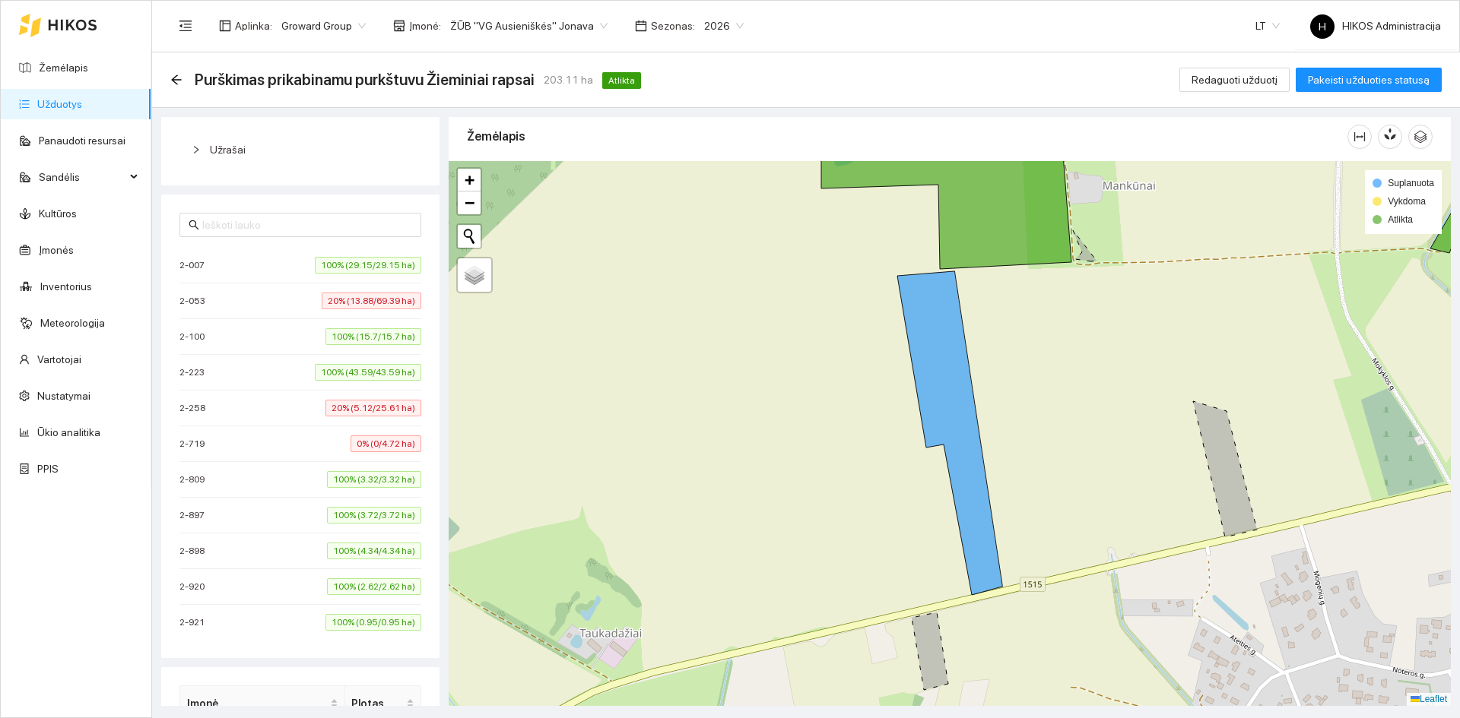
click at [364, 406] on span "20% (5.12/25.61 ha)" at bounding box center [373, 408] width 96 height 17
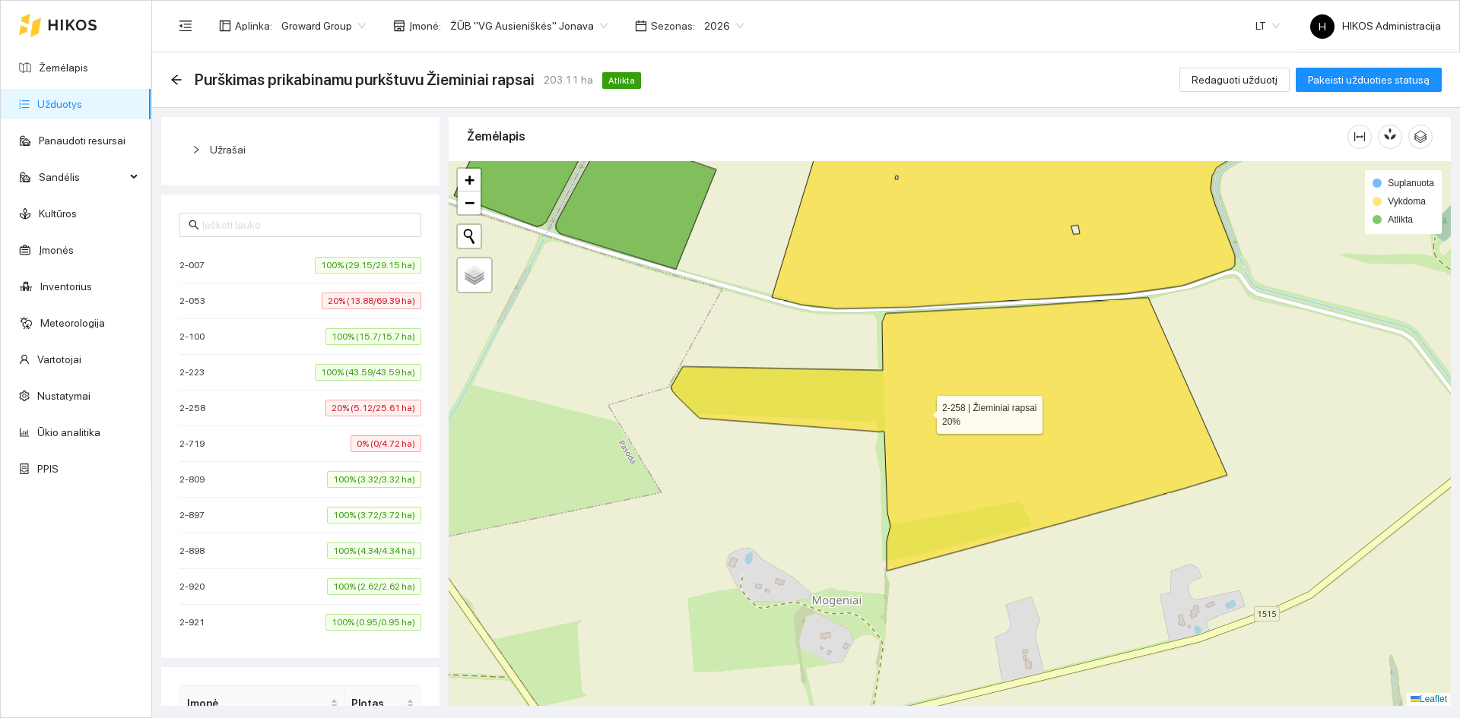
click at [938, 411] on icon at bounding box center [949, 434] width 556 height 274
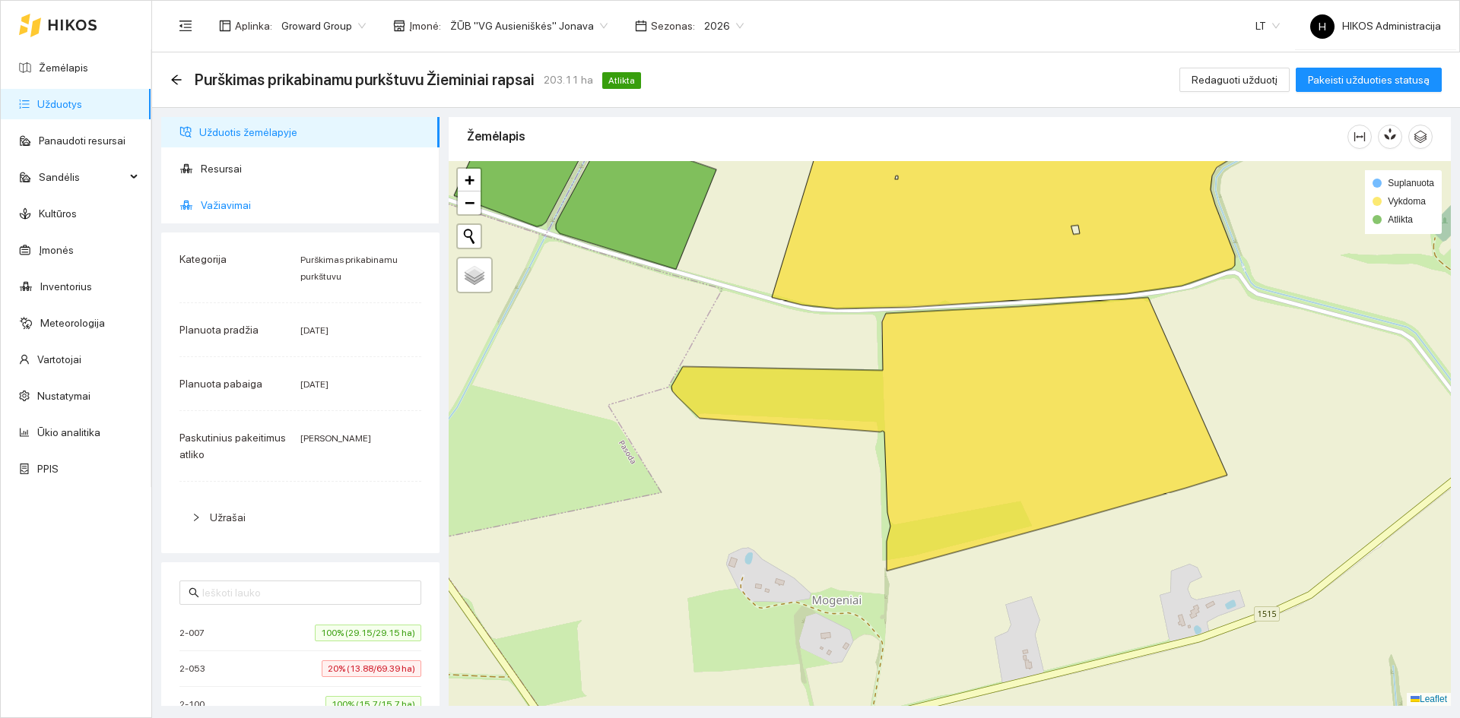
scroll to position [0, 0]
click at [254, 197] on span "Važiavimai" at bounding box center [314, 208] width 227 height 30
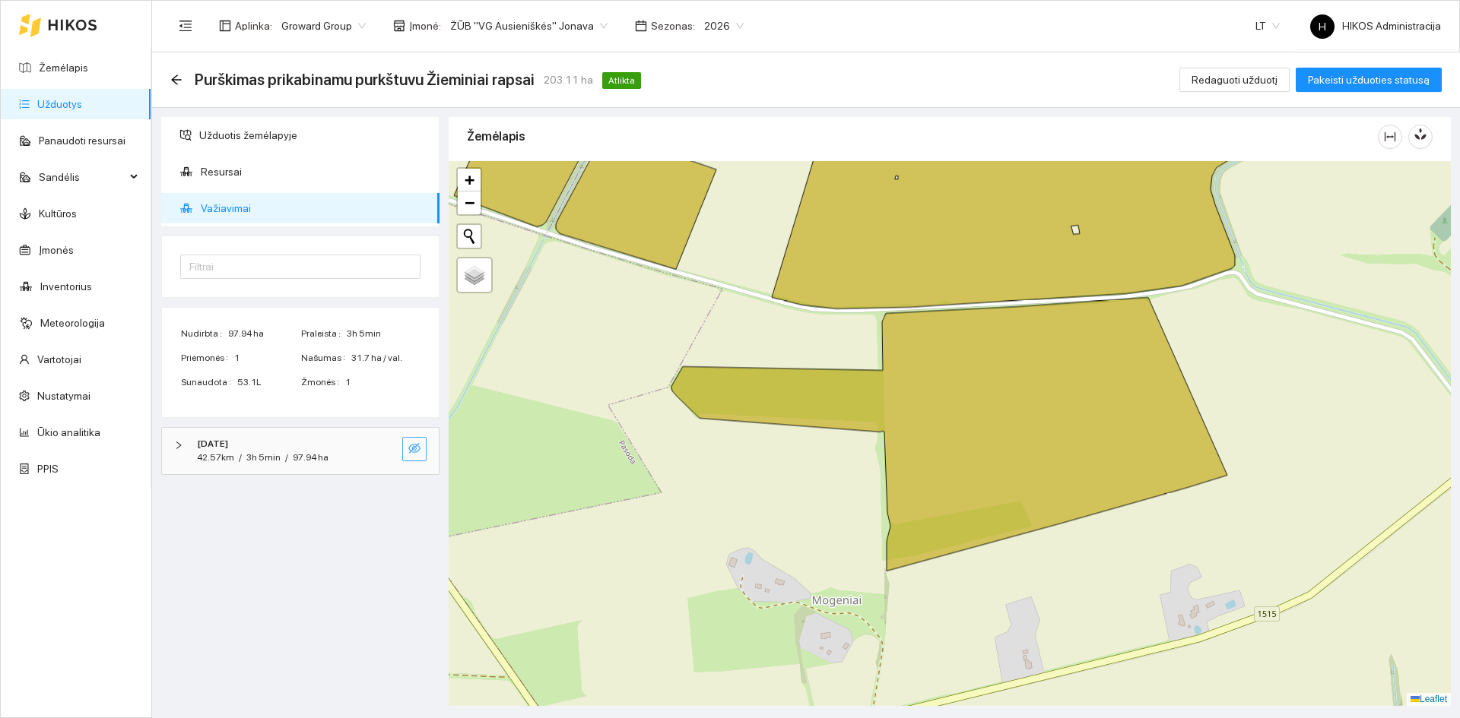
click at [425, 442] on button "button" at bounding box center [414, 449] width 24 height 24
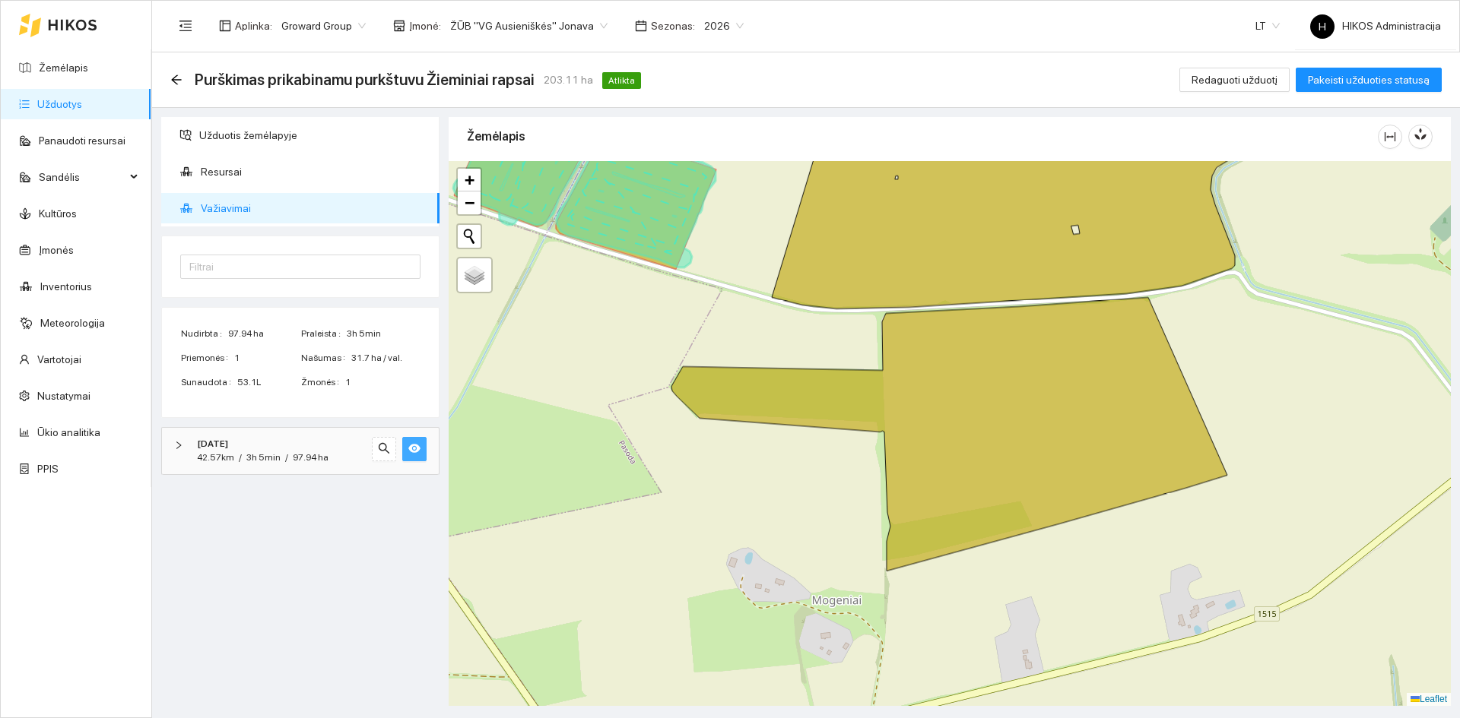
click at [409, 446] on icon "eye" at bounding box center [414, 448] width 12 height 12
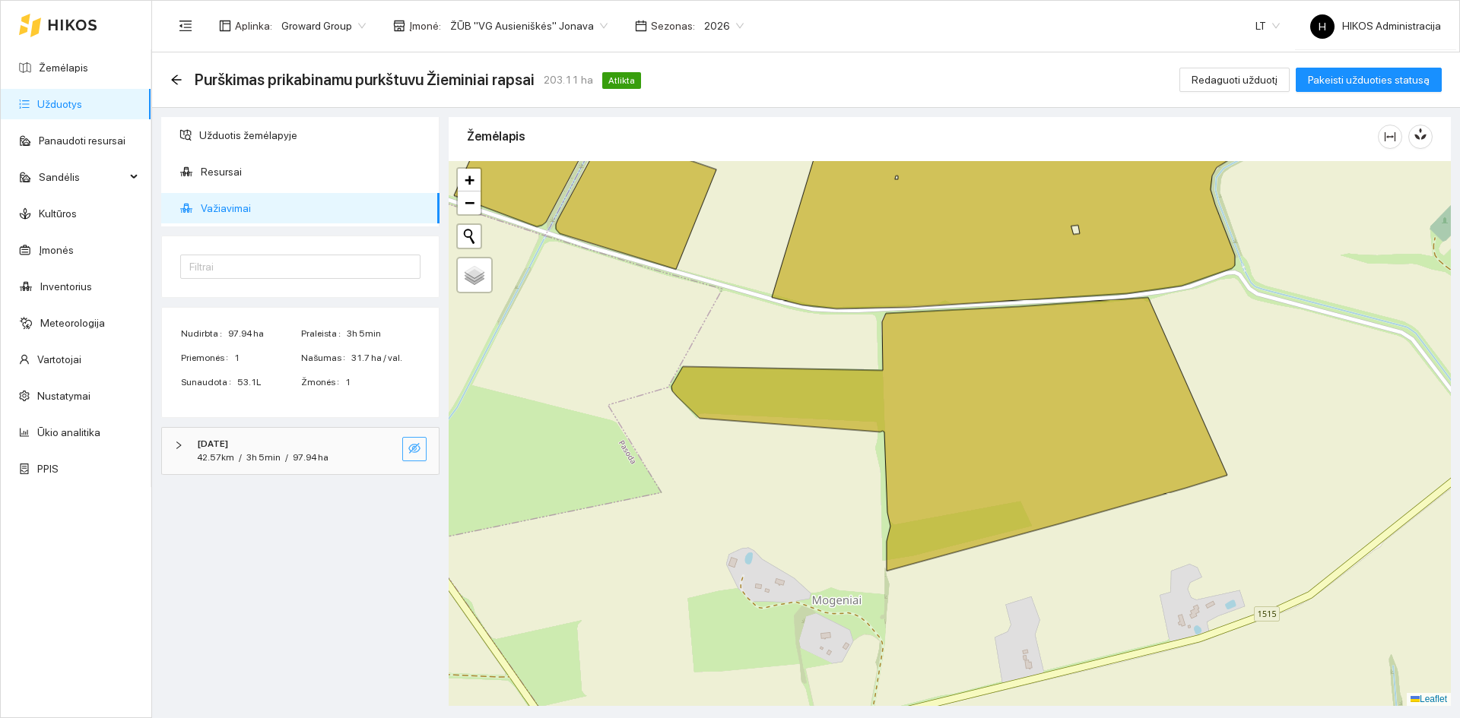
click at [409, 446] on icon "eye-invisible" at bounding box center [414, 448] width 12 height 12
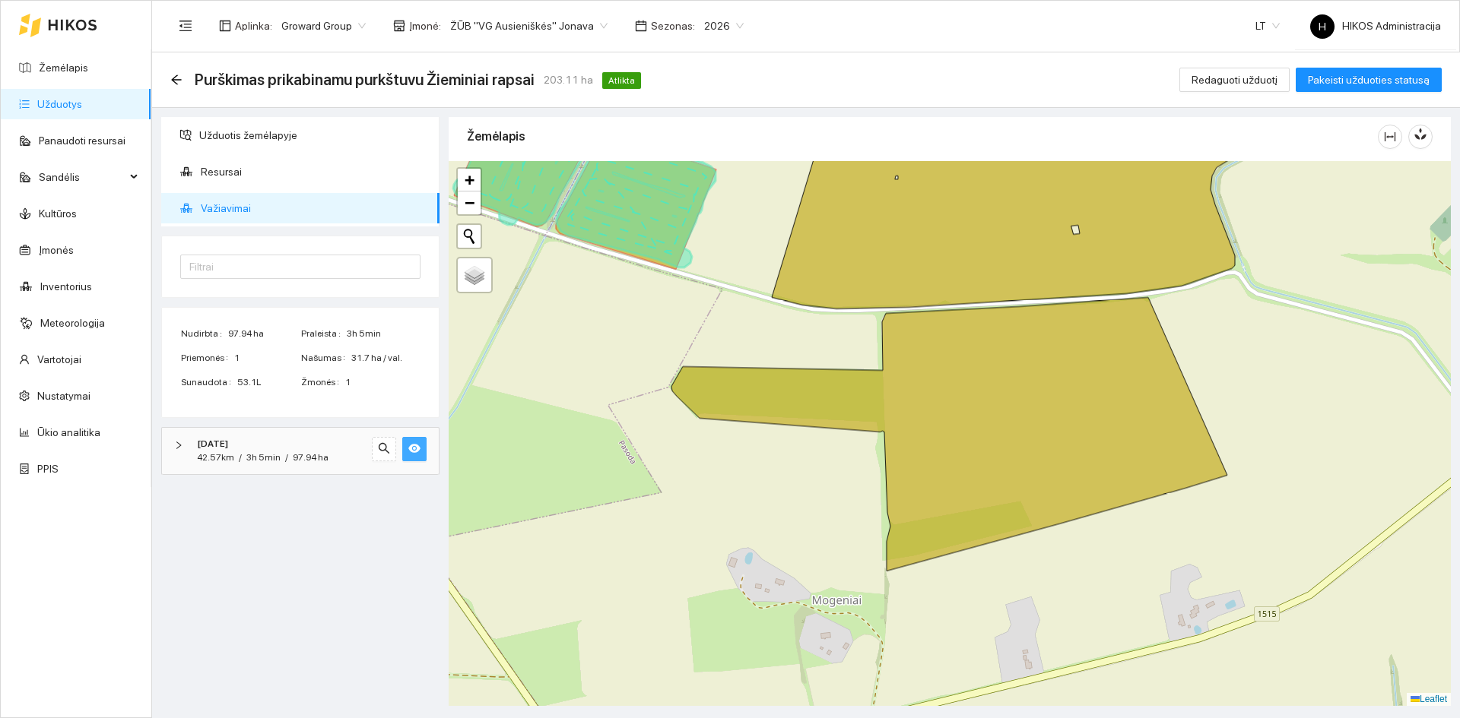
click at [409, 446] on icon "eye" at bounding box center [414, 448] width 12 height 12
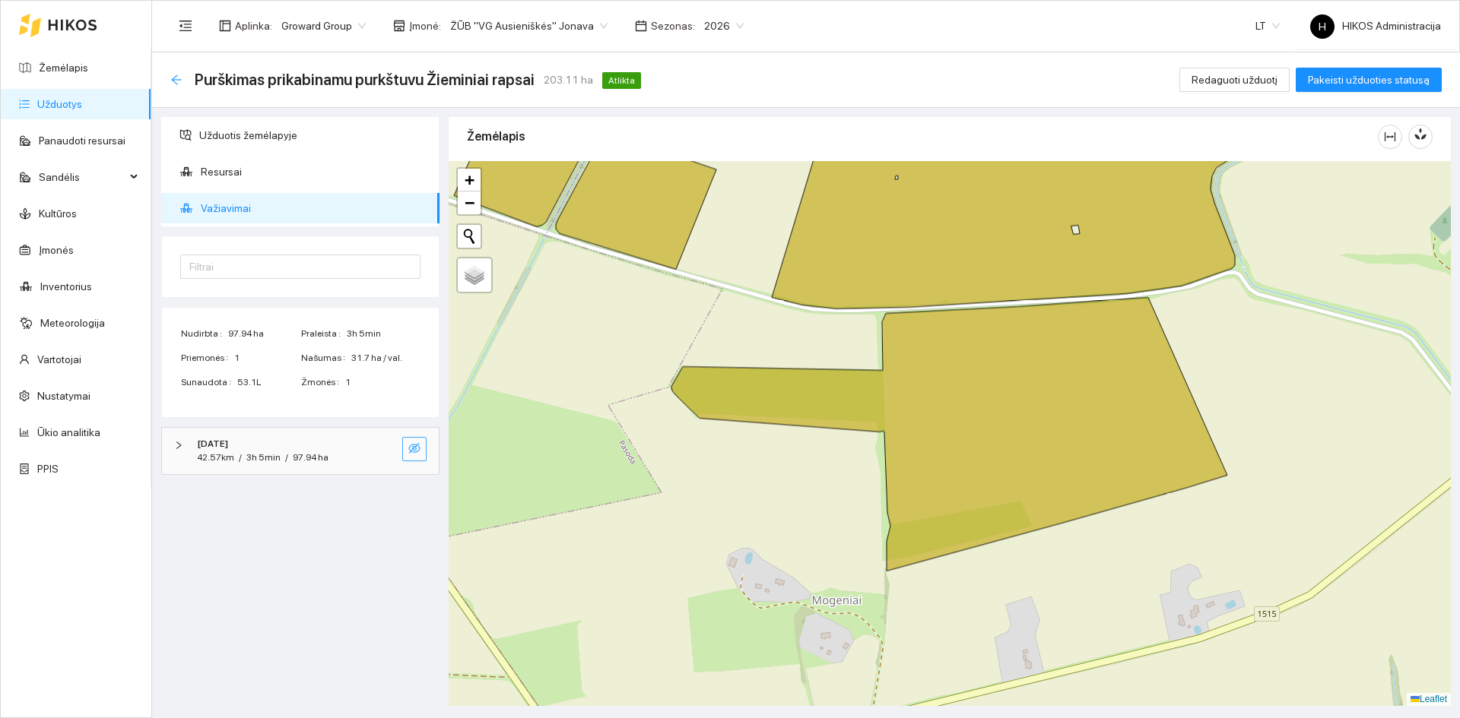
click at [176, 74] on icon "arrow-left" at bounding box center [176, 80] width 12 height 12
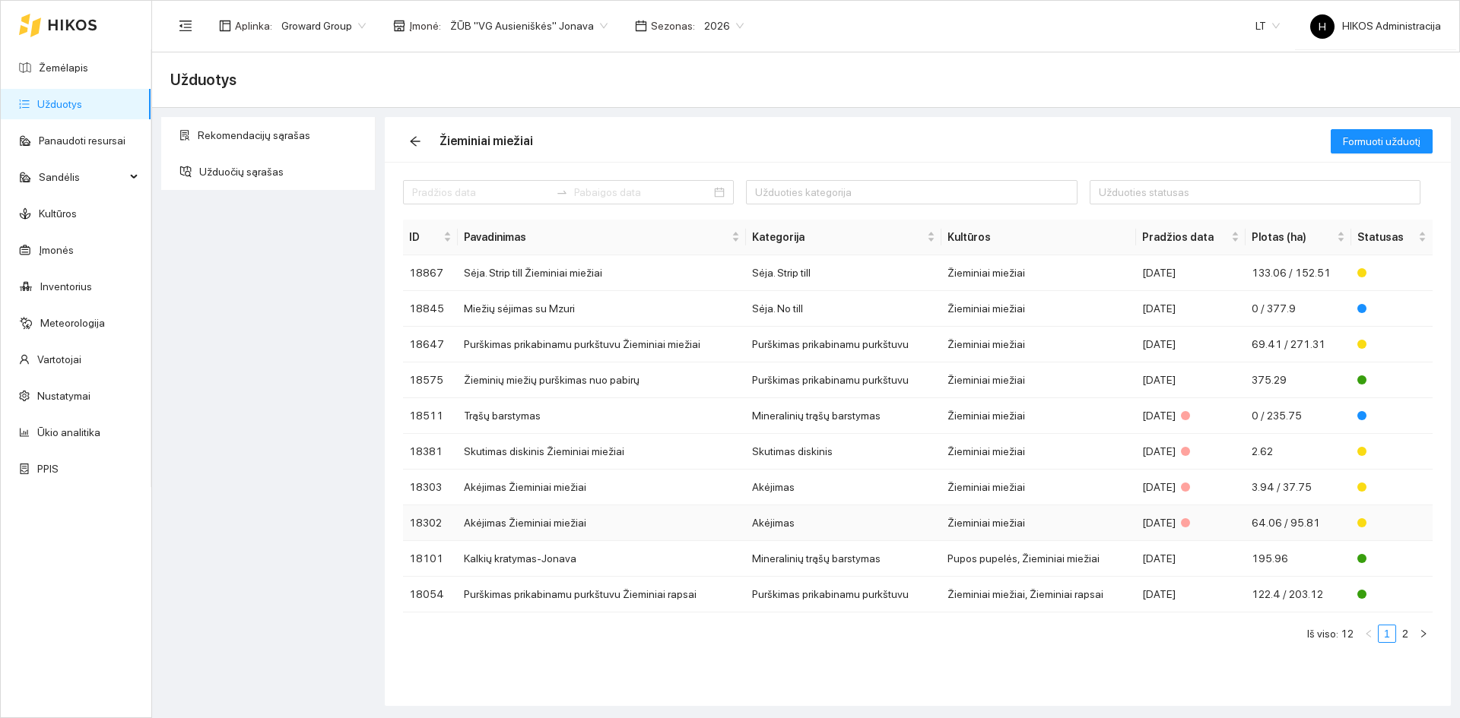
click at [697, 525] on td "Akėjimas Žieminiai miežiai" at bounding box center [602, 524] width 288 height 36
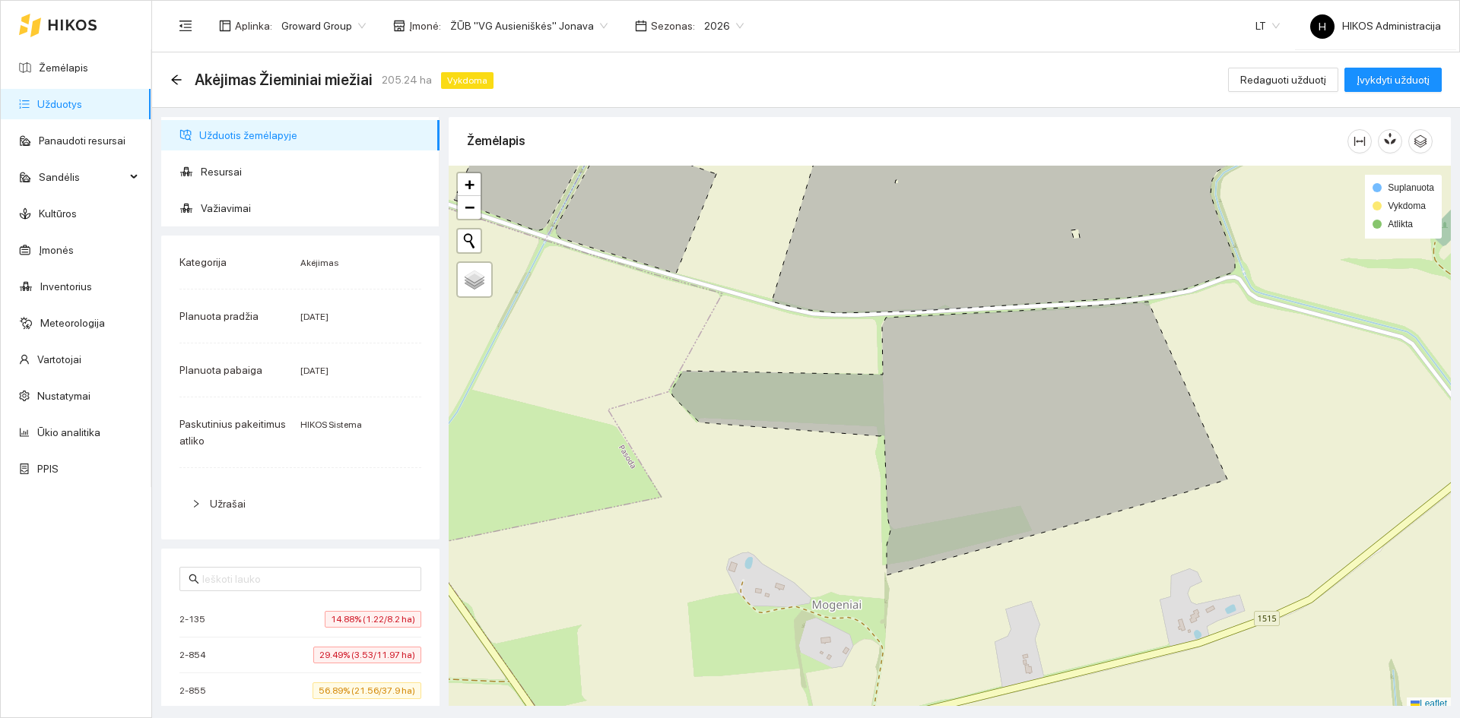
click at [380, 615] on span "14.88% (1.22/8.2 ha)" at bounding box center [373, 619] width 97 height 17
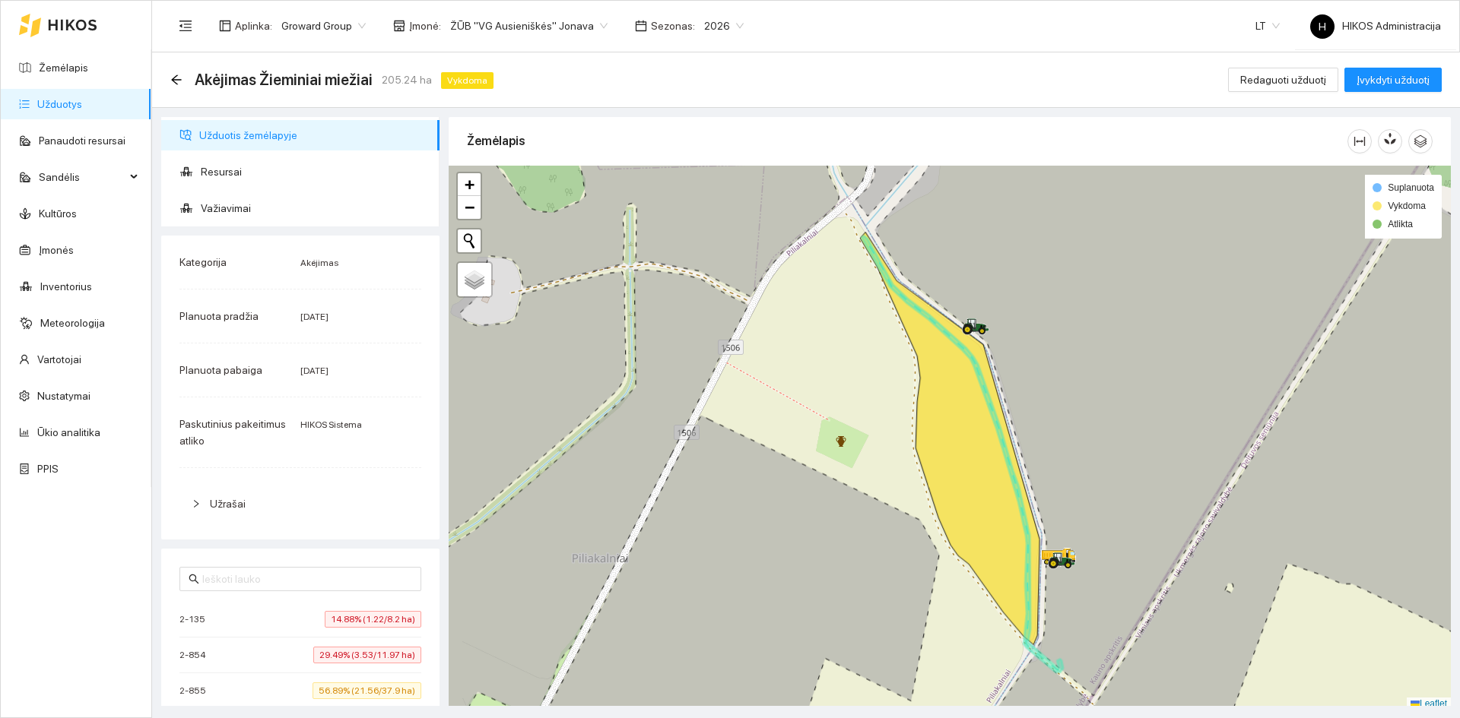
click at [382, 648] on span "29.49% (3.53/11.97 ha)" at bounding box center [367, 655] width 108 height 17
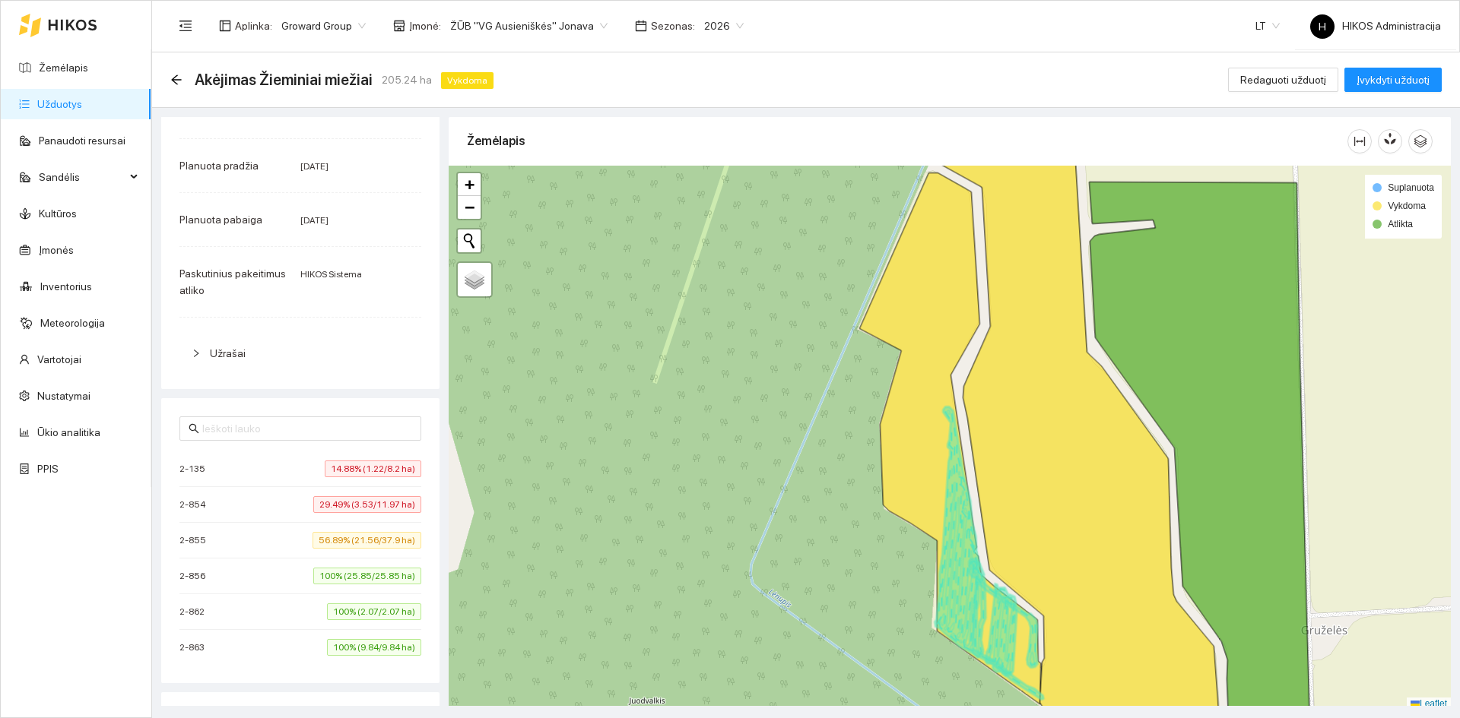
scroll to position [152, 0]
click at [323, 528] on li "2-855 56.89% (21.56/37.9 ha)" at bounding box center [300, 539] width 242 height 36
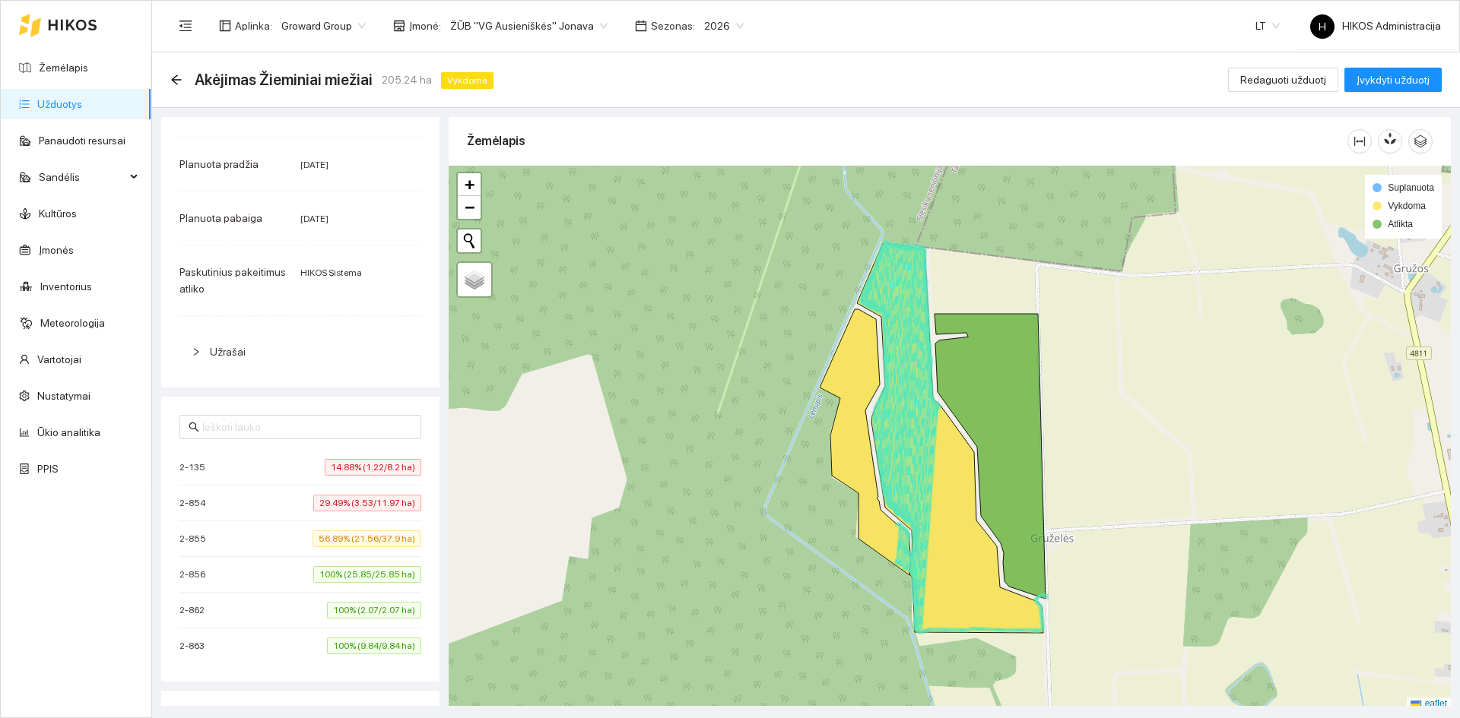
click at [359, 579] on span "100% (25.85/25.85 ha)" at bounding box center [367, 574] width 108 height 17
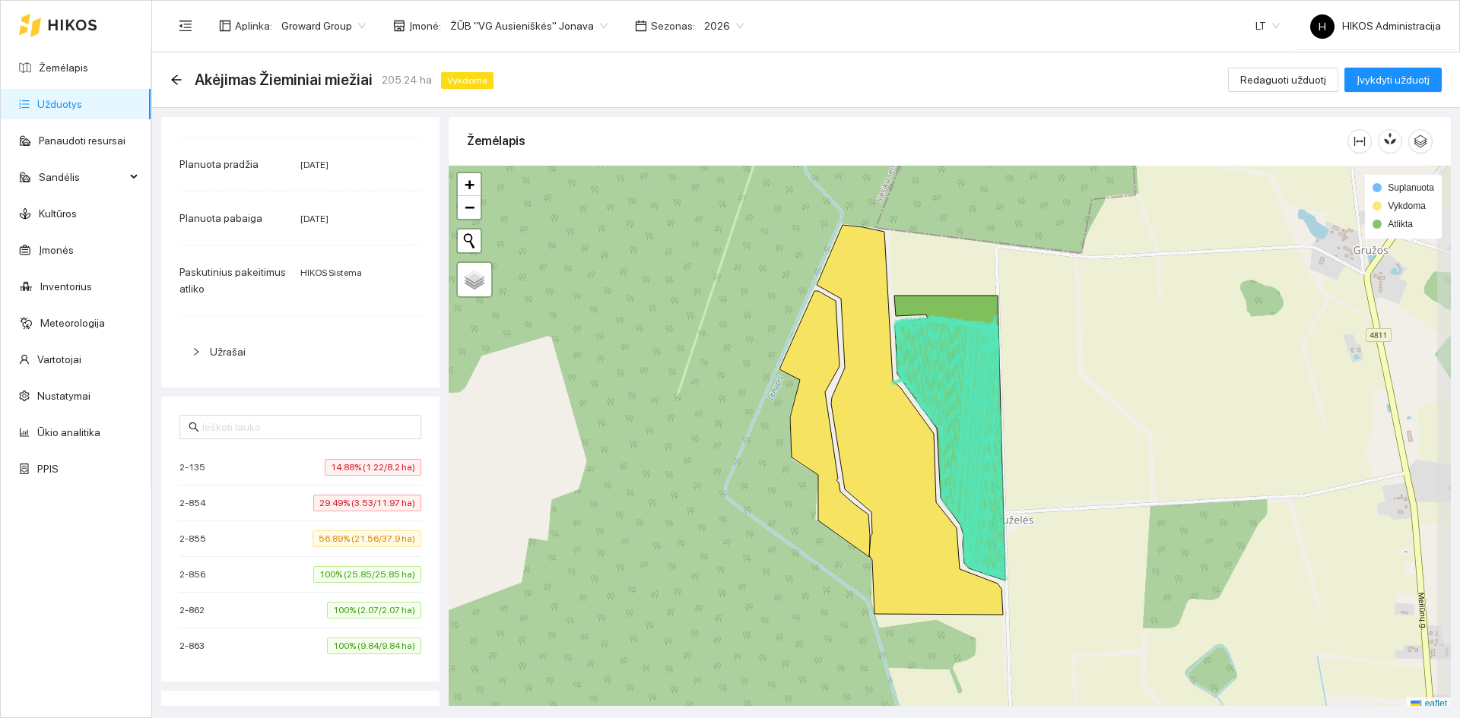
click at [366, 613] on span "100% (2.07/2.07 ha)" at bounding box center [374, 610] width 94 height 17
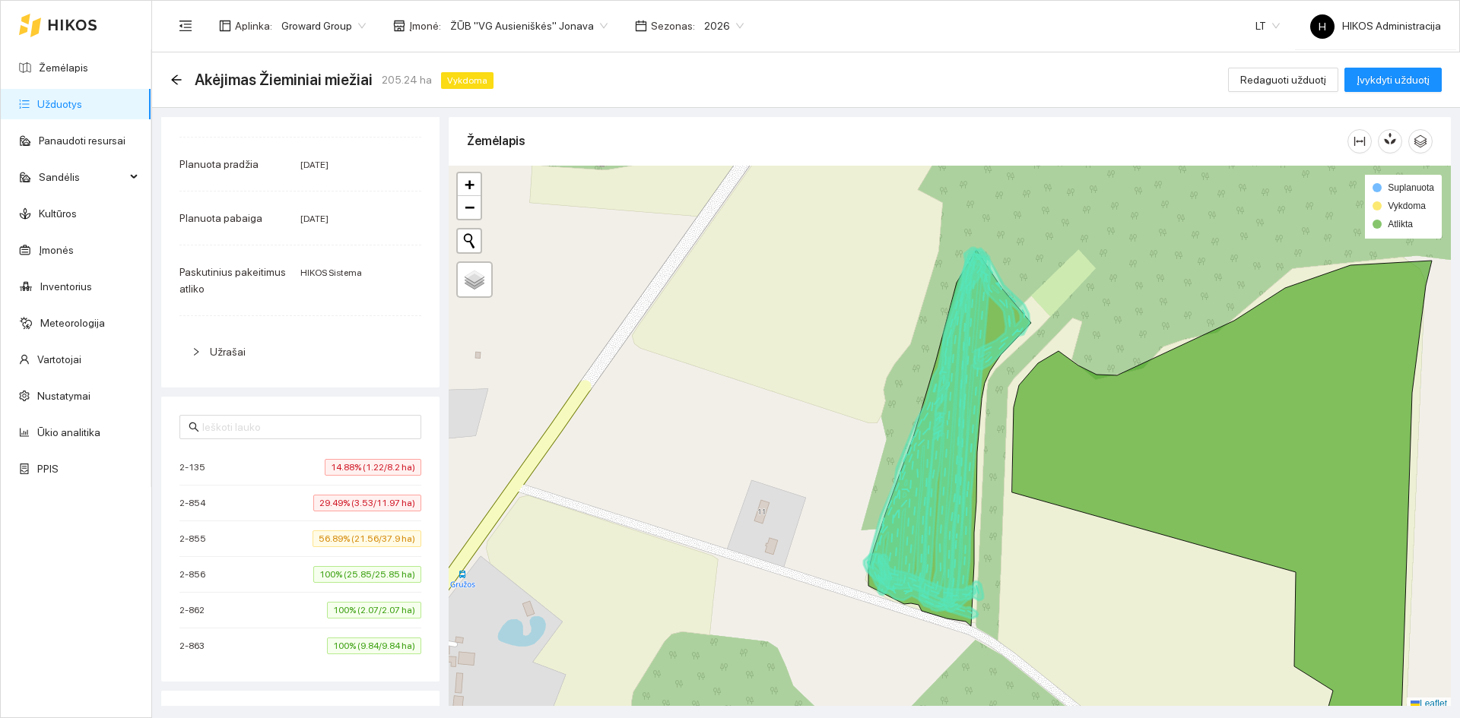
click at [366, 645] on span "100% (9.84/9.84 ha)" at bounding box center [374, 646] width 94 height 17
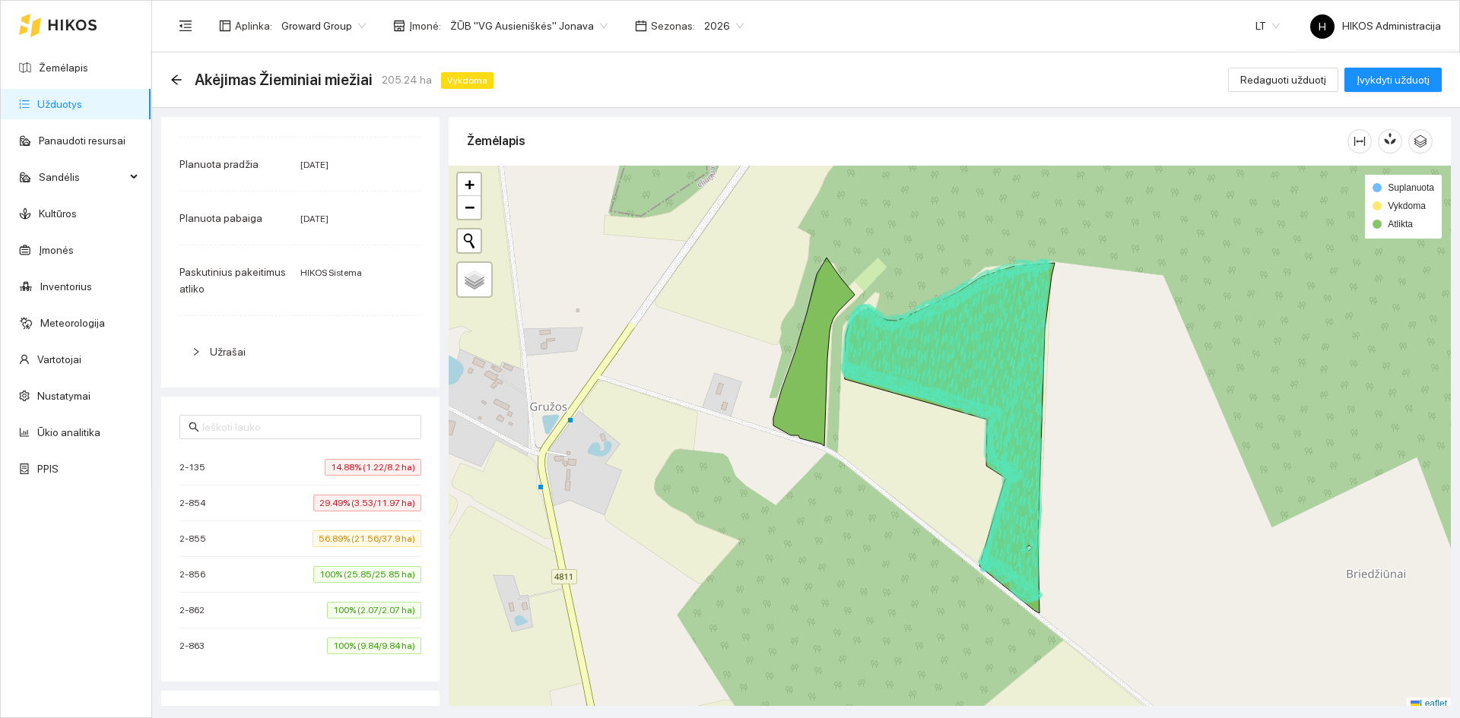
click at [366, 538] on span "56.89% (21.56/37.9 ha)" at bounding box center [366, 539] width 109 height 17
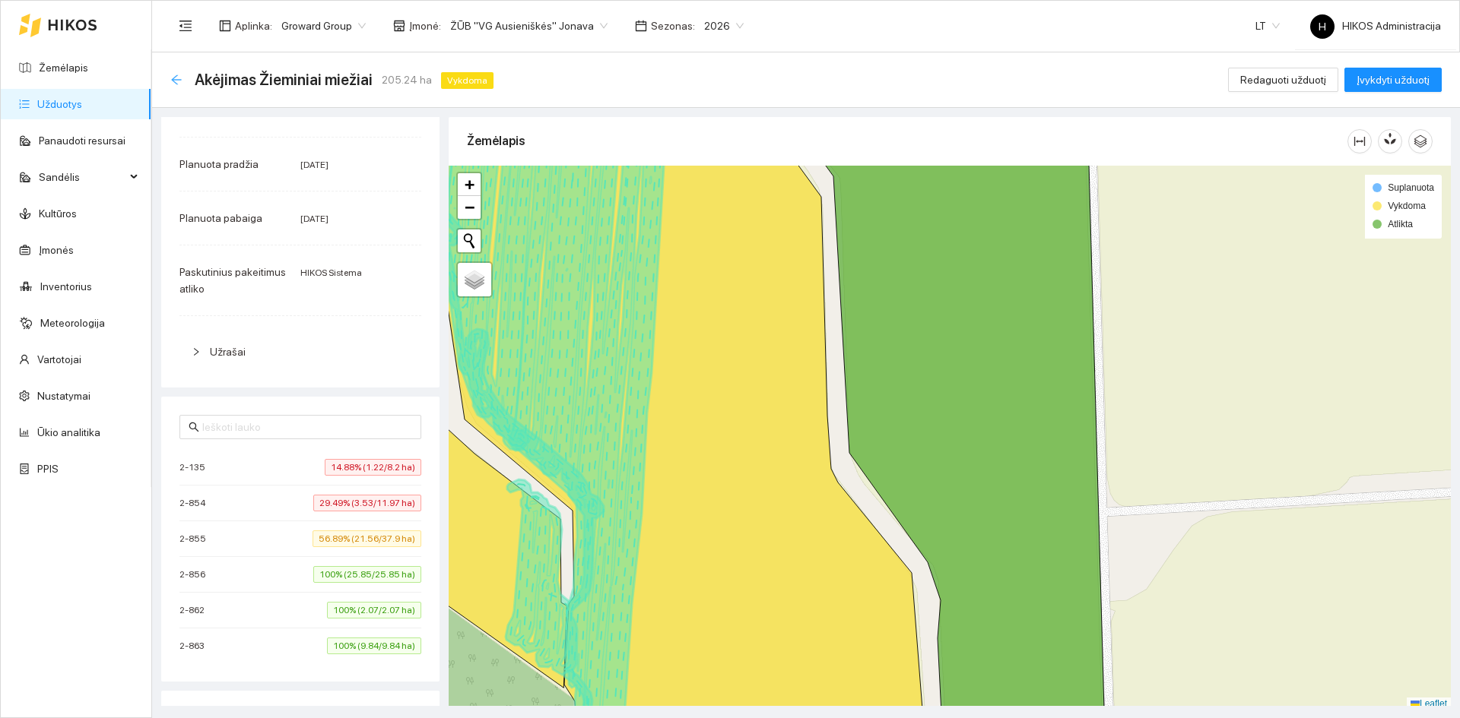
click at [175, 74] on icon "arrow-left" at bounding box center [176, 80] width 12 height 12
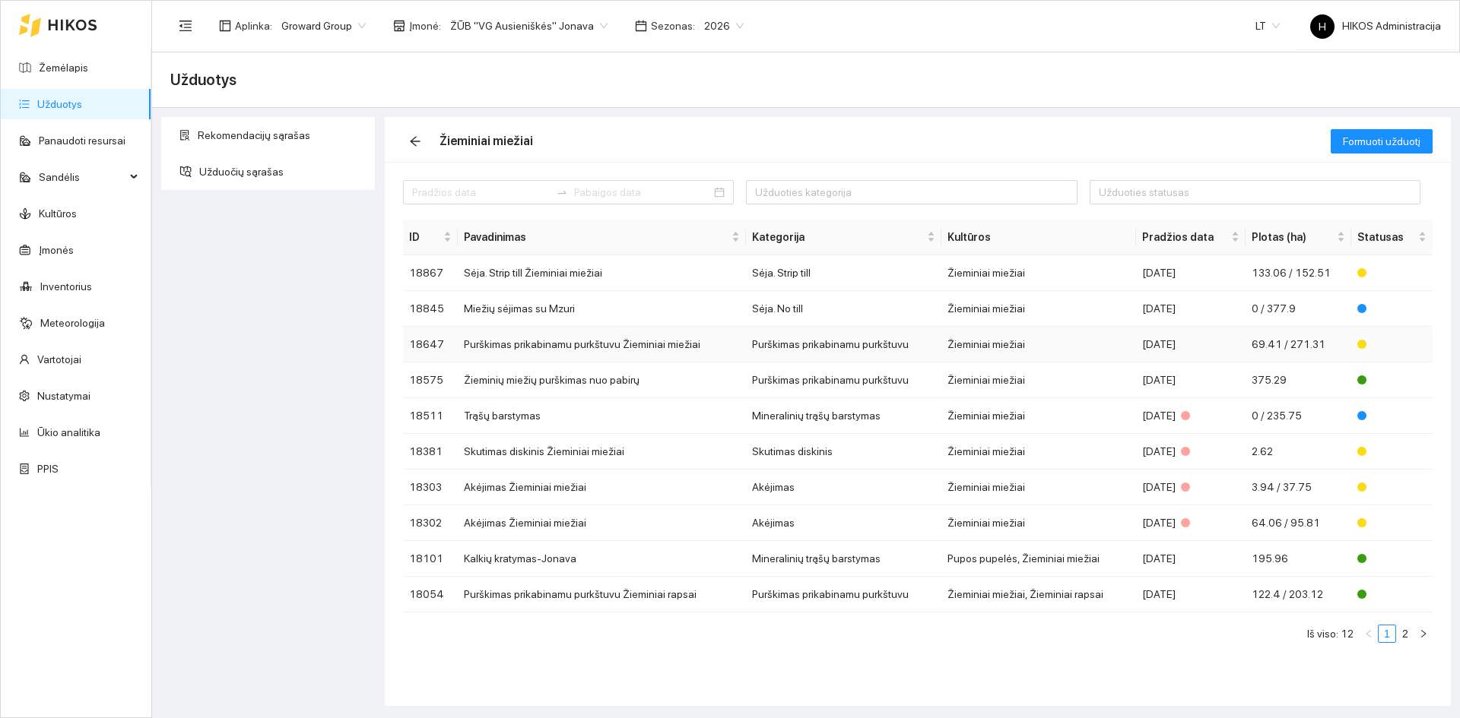
click at [563, 328] on td "Purškimas prikabinamu purkštuvu Žieminiai miežiai" at bounding box center [602, 345] width 288 height 36
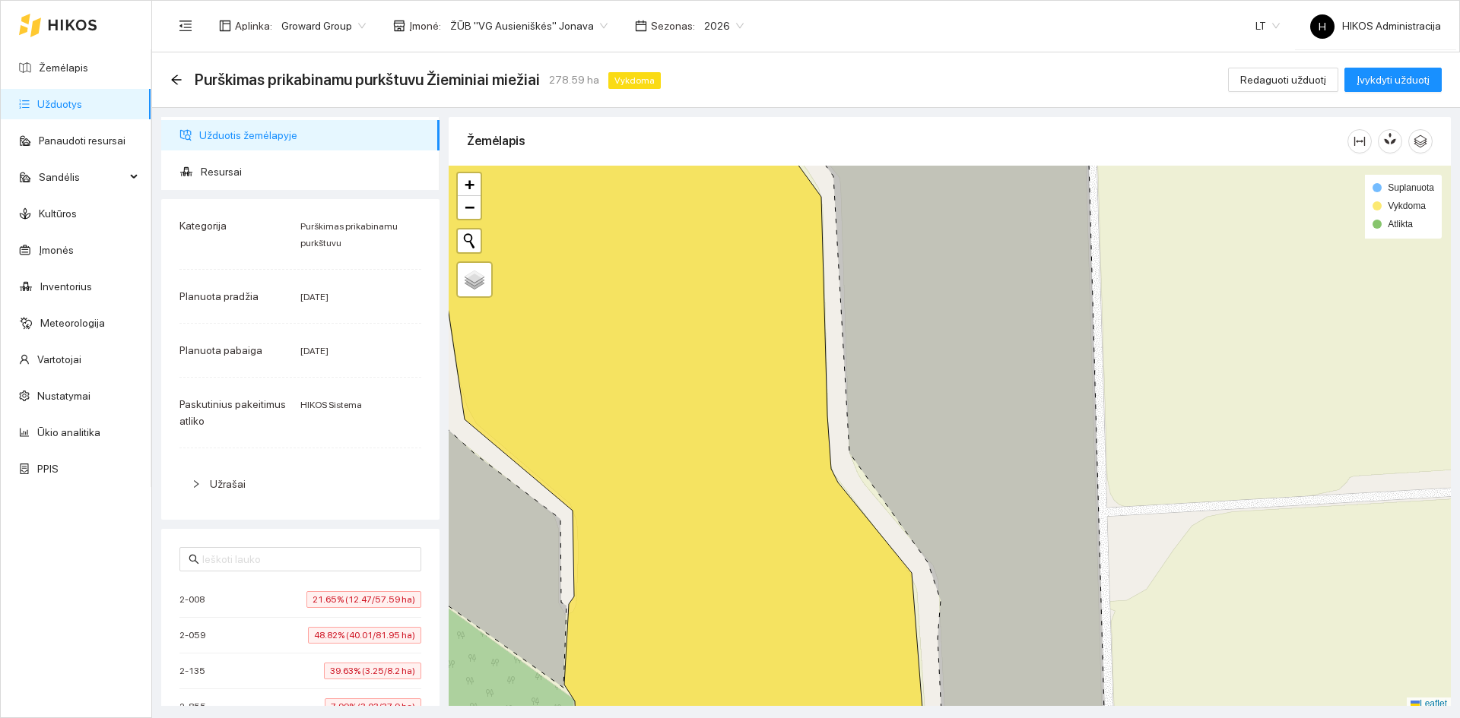
click at [500, 26] on span "ŽŪB "VG Ausieniškės" Jonava" at bounding box center [528, 25] width 157 height 23
click at [499, 53] on div "Visos" at bounding box center [522, 55] width 156 height 17
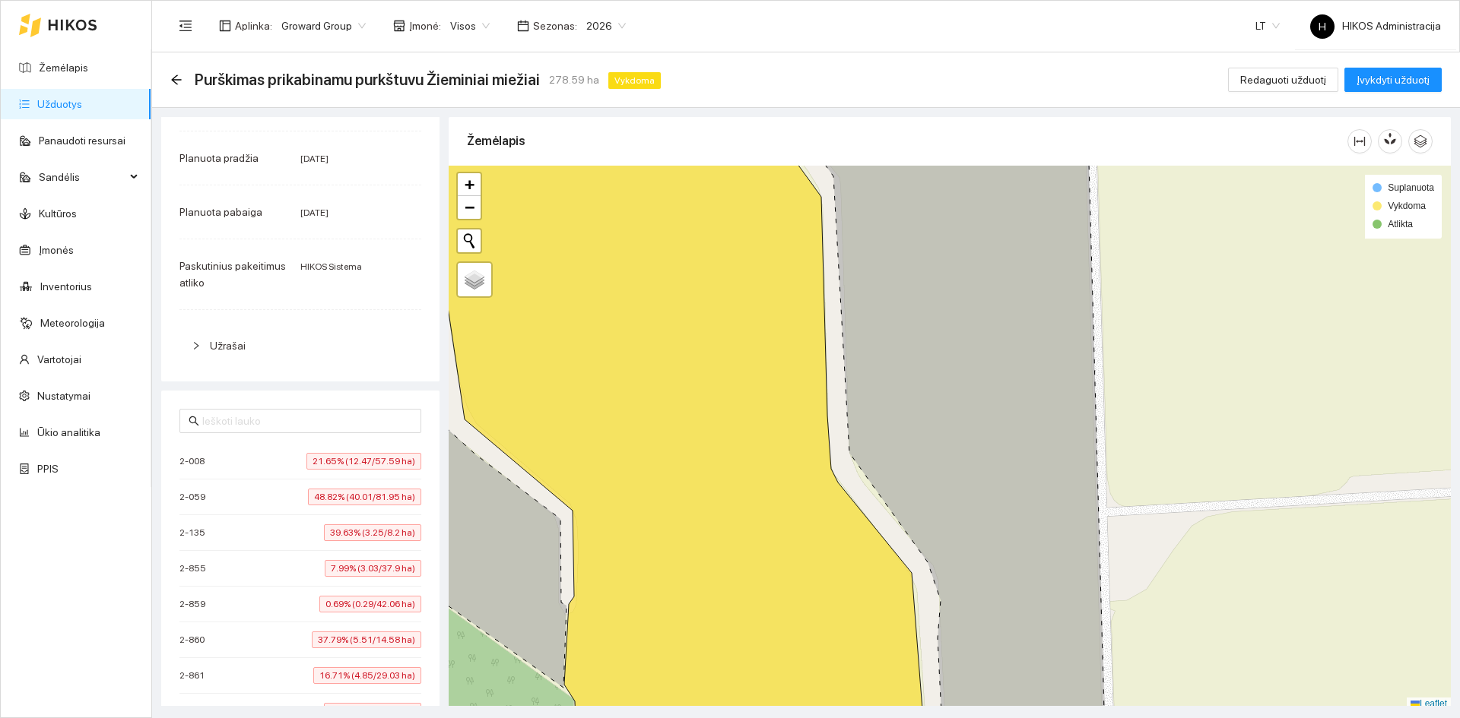
scroll to position [380, 0]
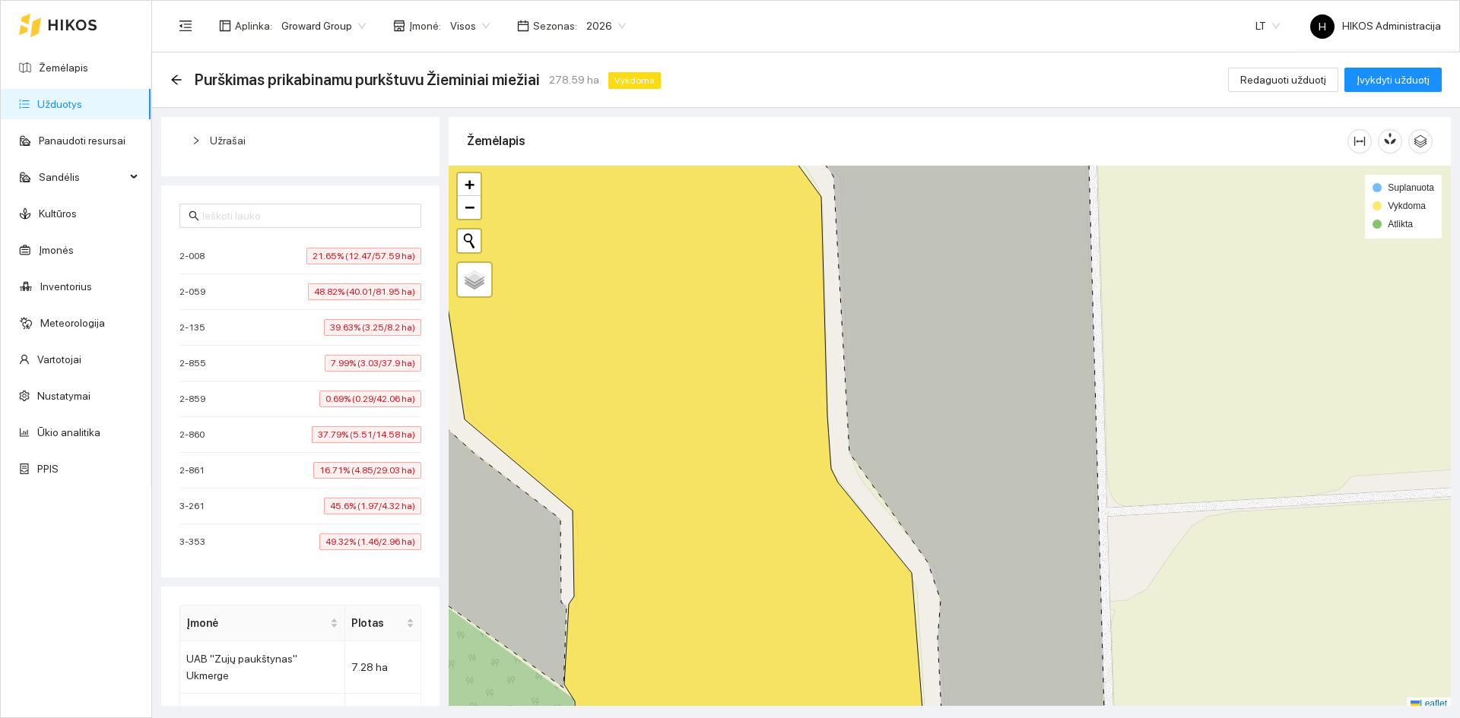
click at [297, 507] on div "3-261 45.6% (1.97/4.32 ha)" at bounding box center [300, 506] width 242 height 17
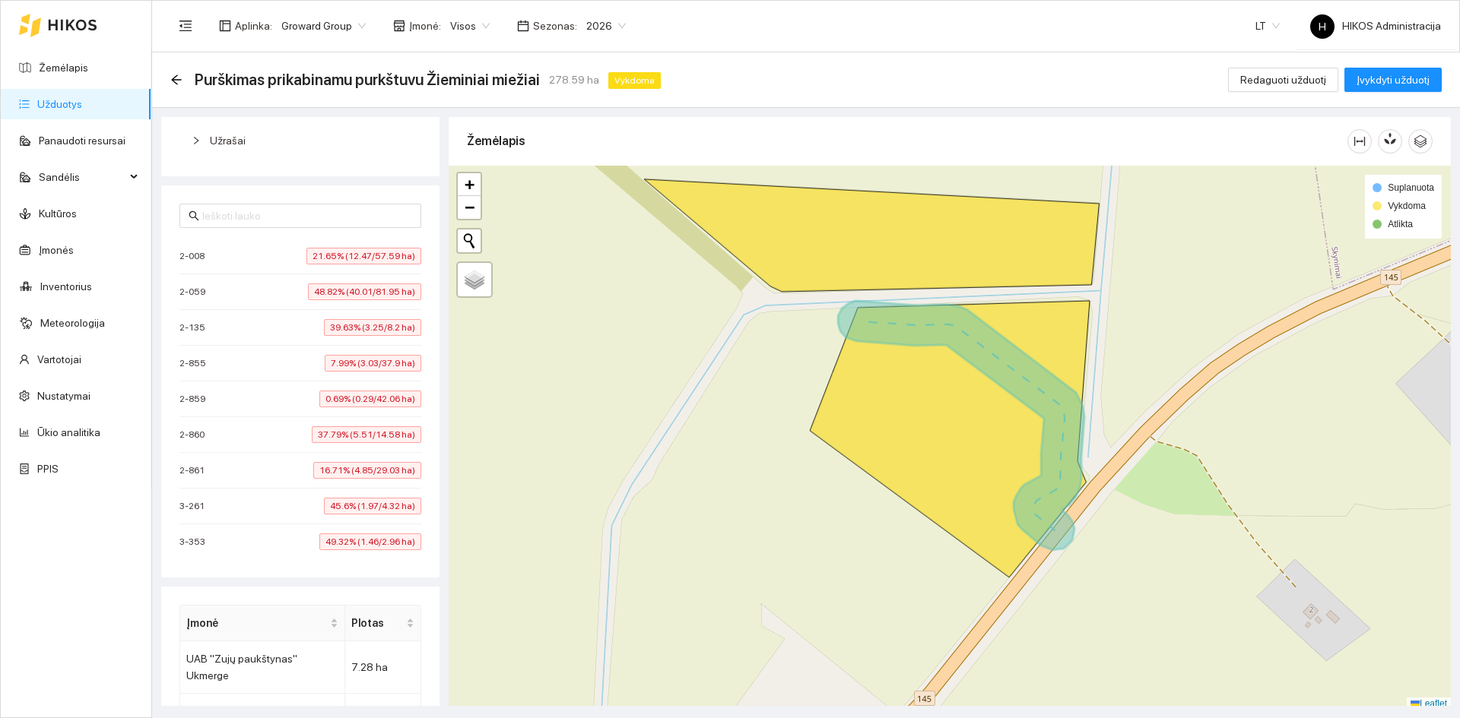
click at [293, 531] on li "3-353 49.32% (1.46/2.96 ha)" at bounding box center [300, 542] width 242 height 35
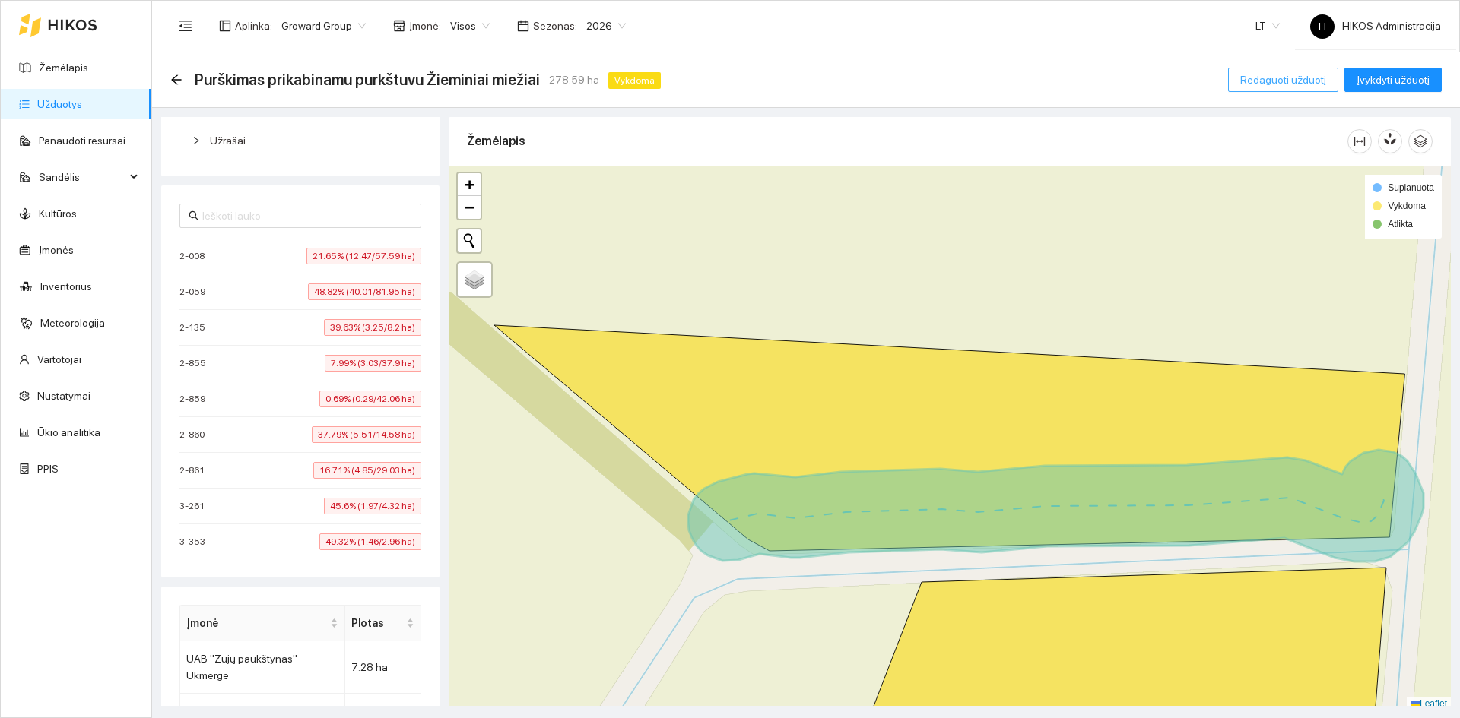
click at [1244, 86] on button "Redaguoti užduotį" at bounding box center [1283, 80] width 110 height 24
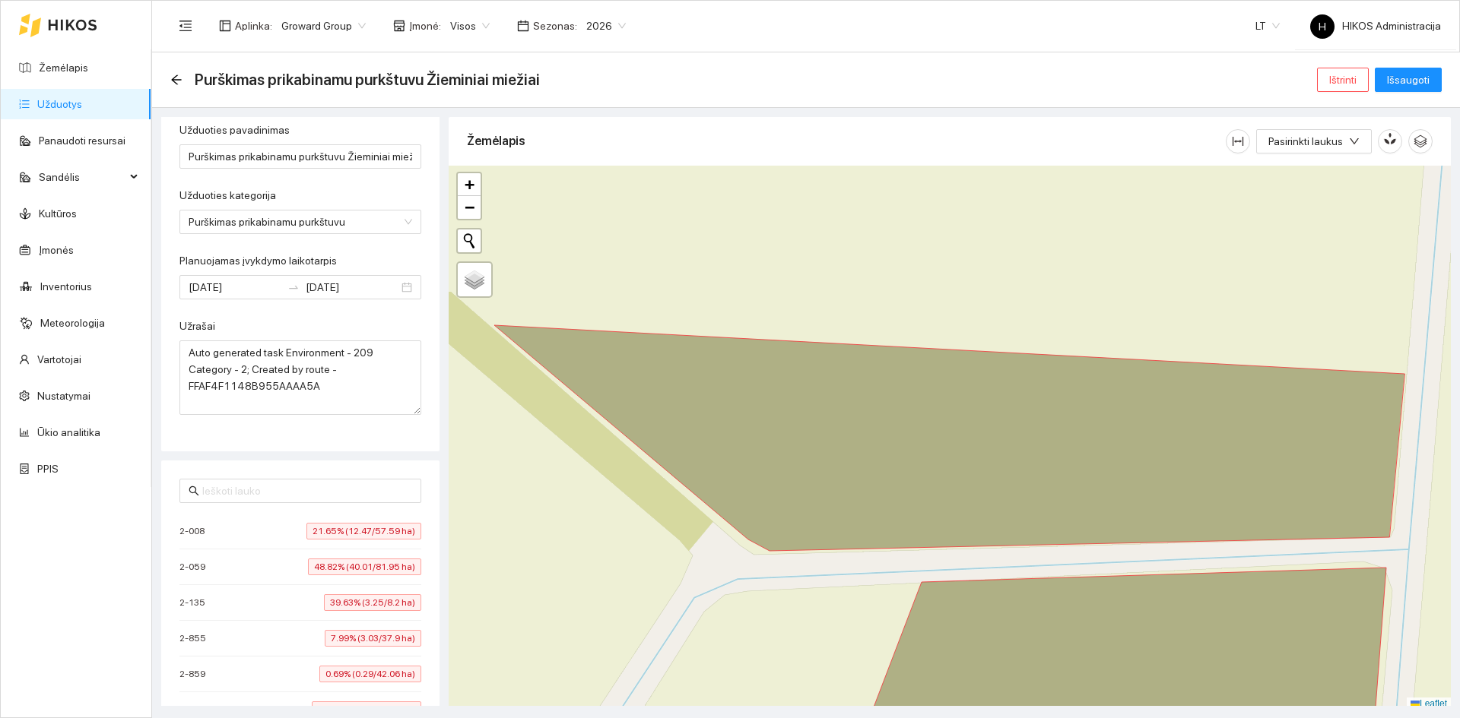
scroll to position [284, 0]
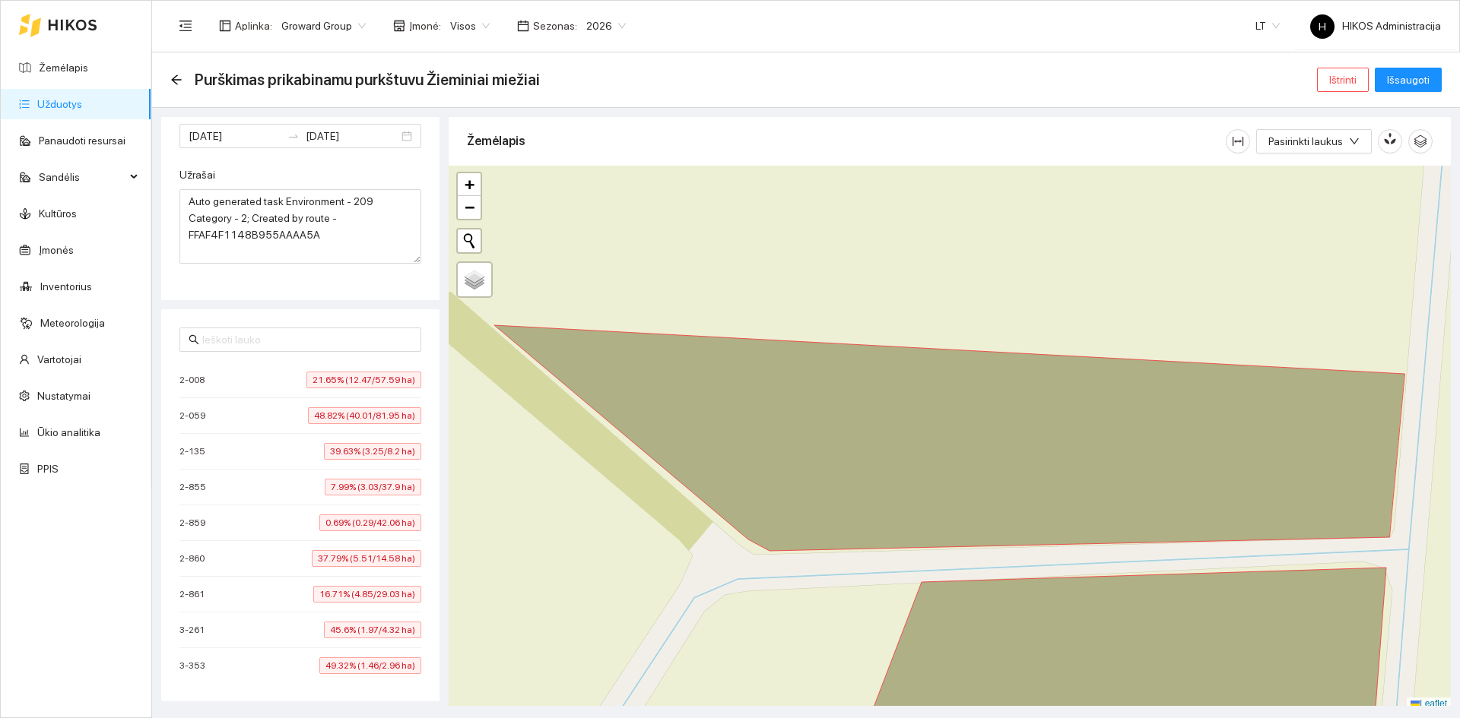
click at [233, 367] on li "2-008 21.65% (12.47/57.59 ha)" at bounding box center [300, 381] width 242 height 36
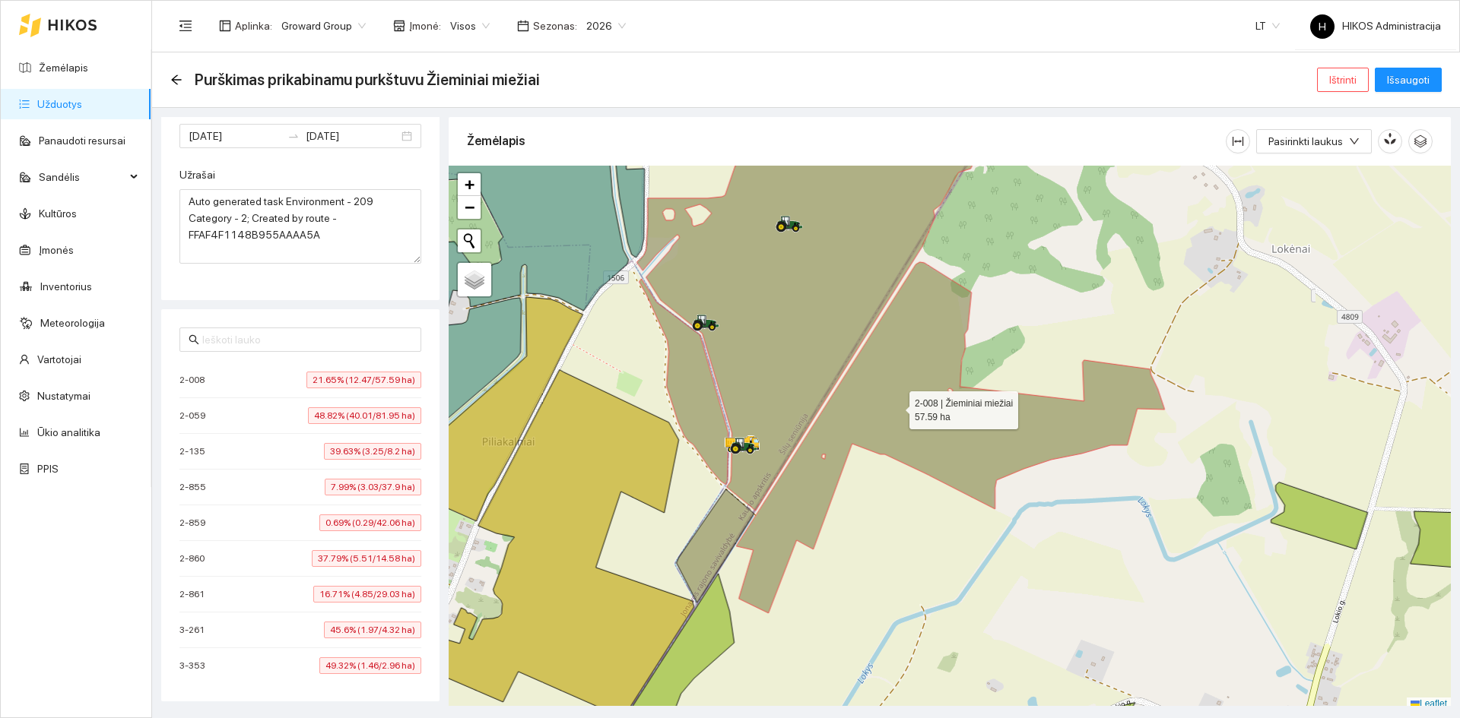
click at [899, 407] on icon at bounding box center [951, 437] width 428 height 351
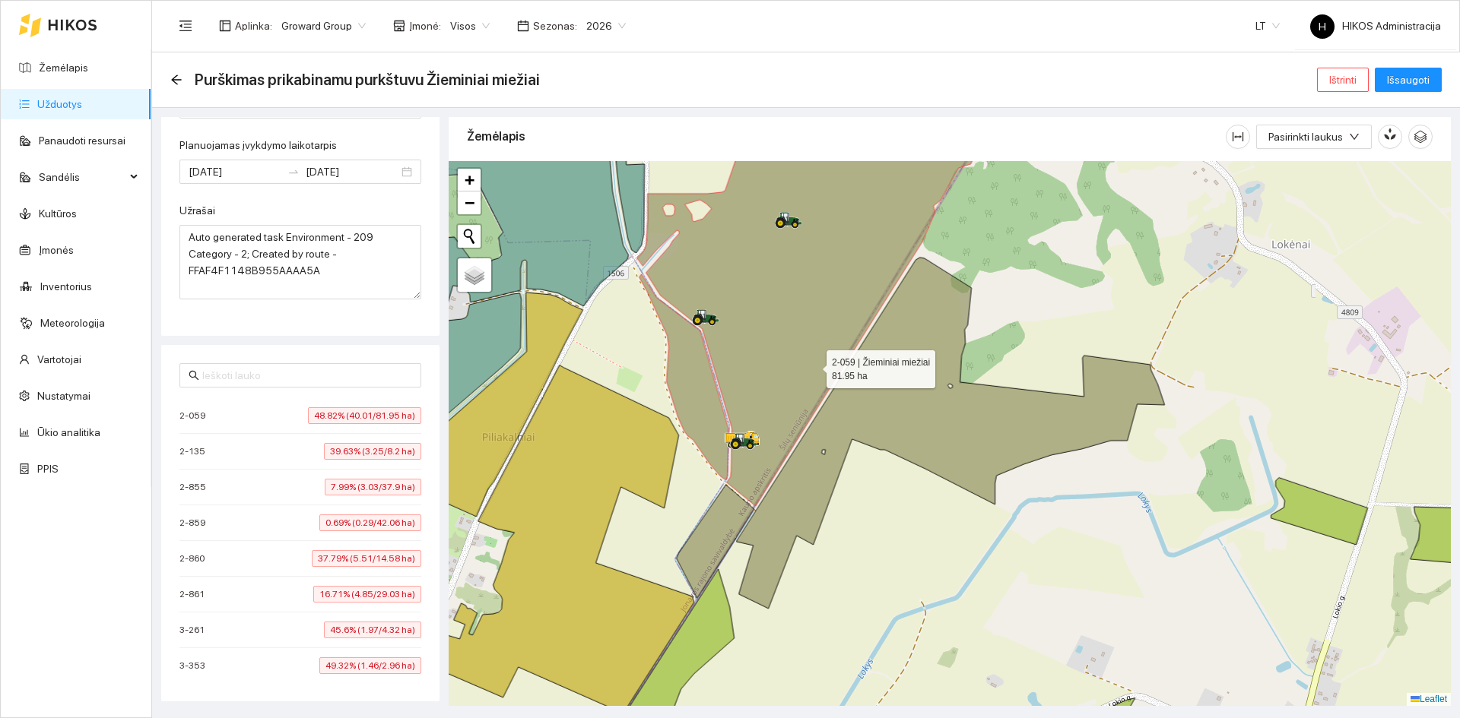
click at [807, 351] on icon at bounding box center [808, 306] width 342 height 401
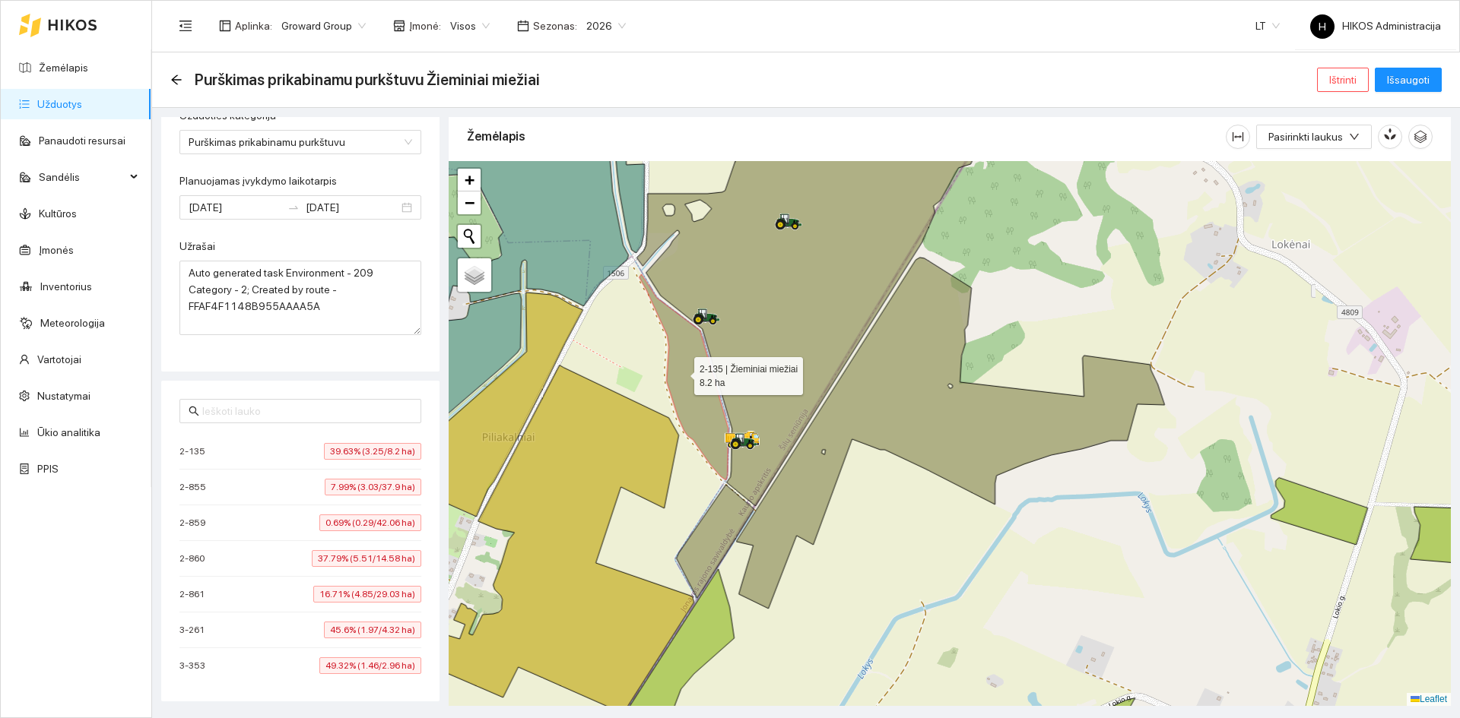
click at [686, 372] on icon at bounding box center [683, 377] width 89 height 206
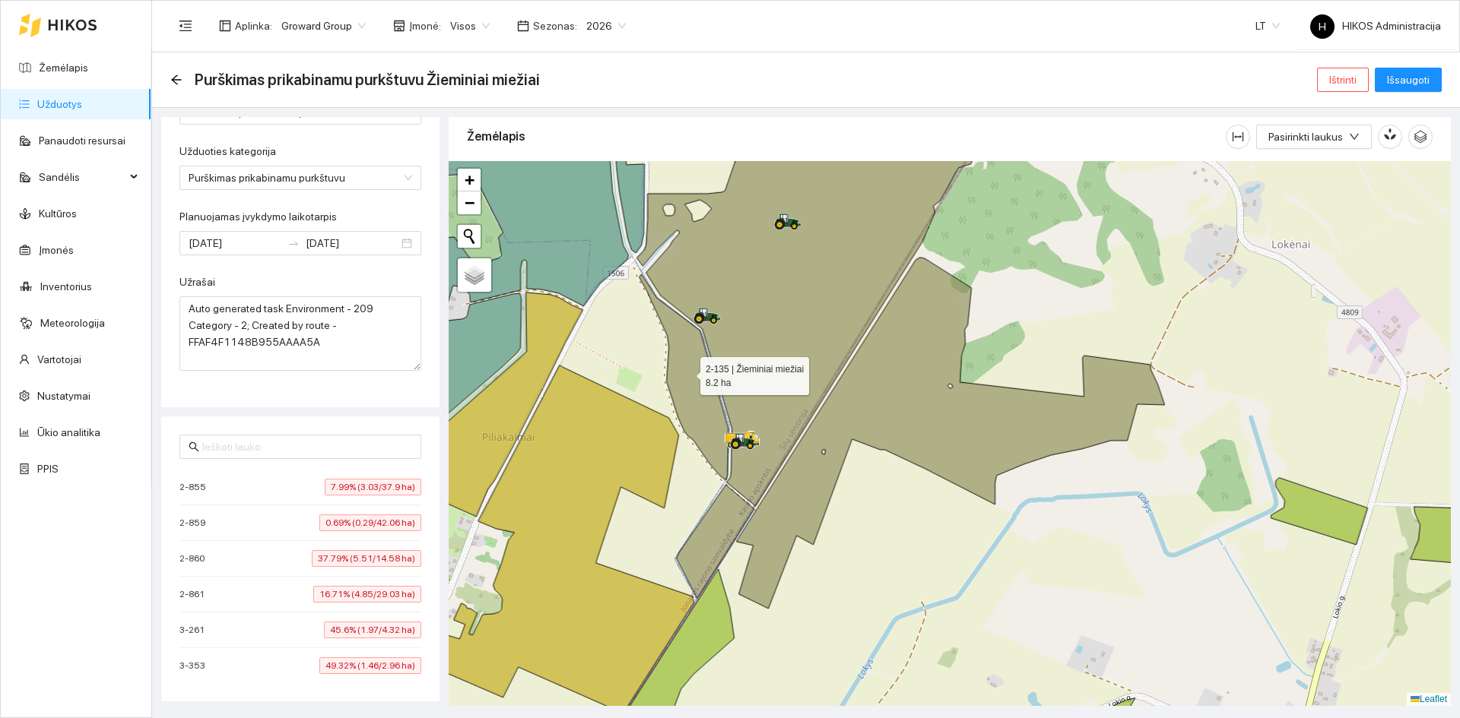
scroll to position [176, 0]
click at [226, 486] on div "2-855 7.99% (3.03/37.9 ha)" at bounding box center [300, 487] width 242 height 17
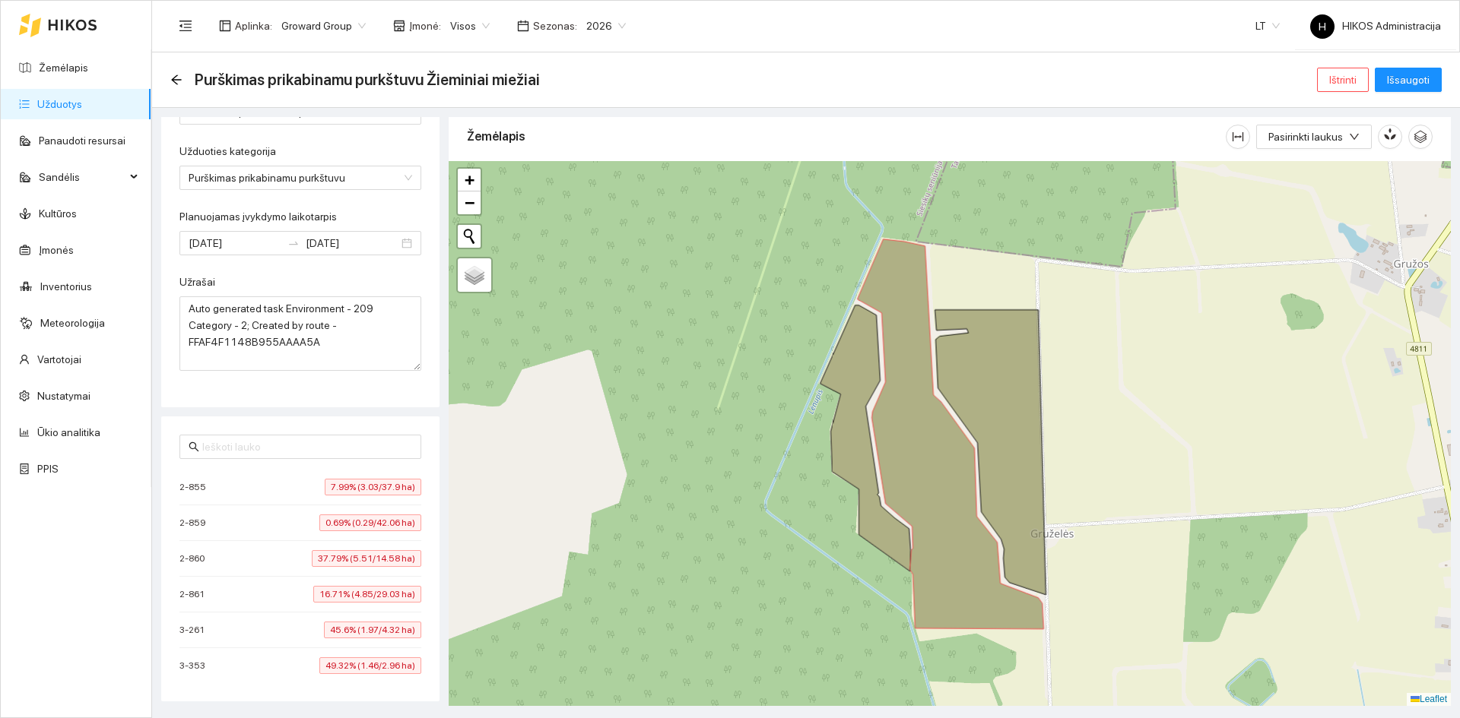
click at [947, 481] on icon at bounding box center [950, 434] width 186 height 390
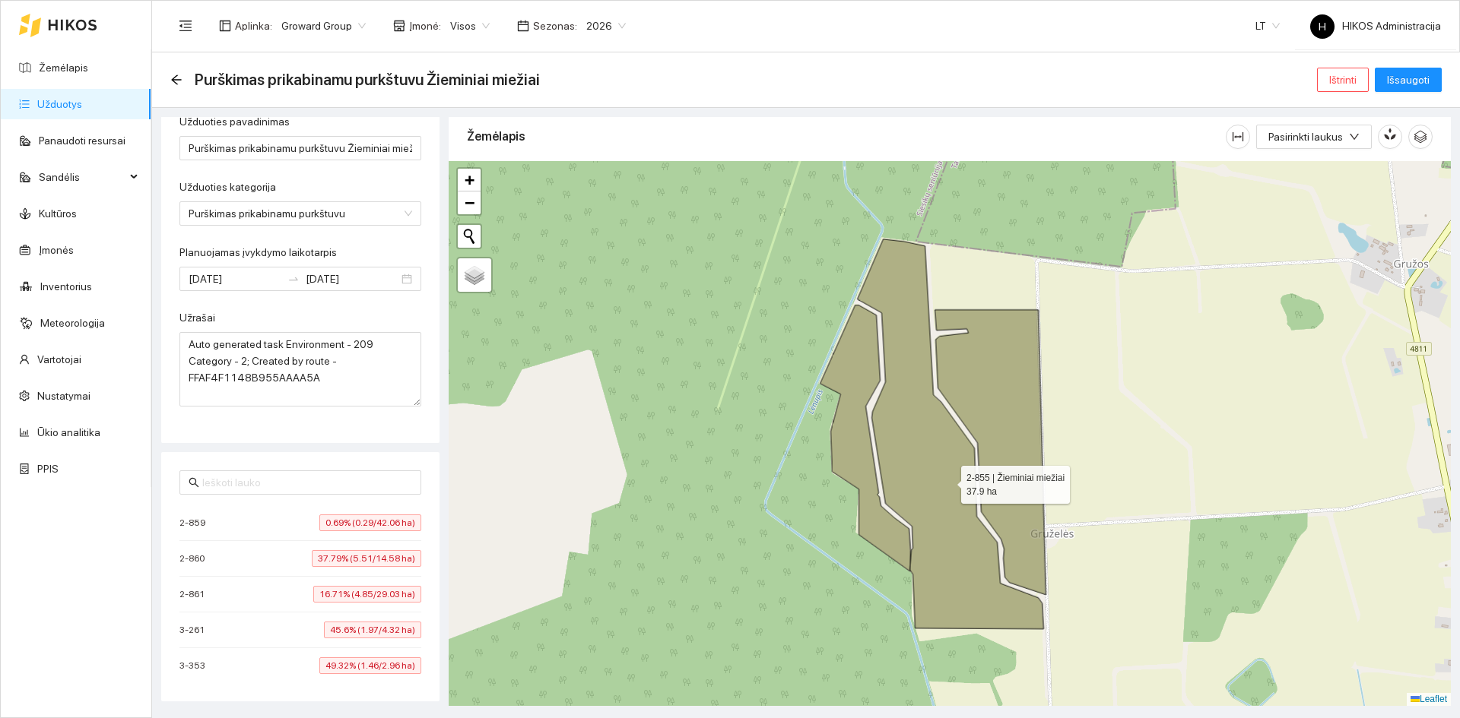
scroll to position [141, 0]
click at [246, 531] on li "2-859 0.69% (0.29/42.06 ha)" at bounding box center [300, 524] width 242 height 36
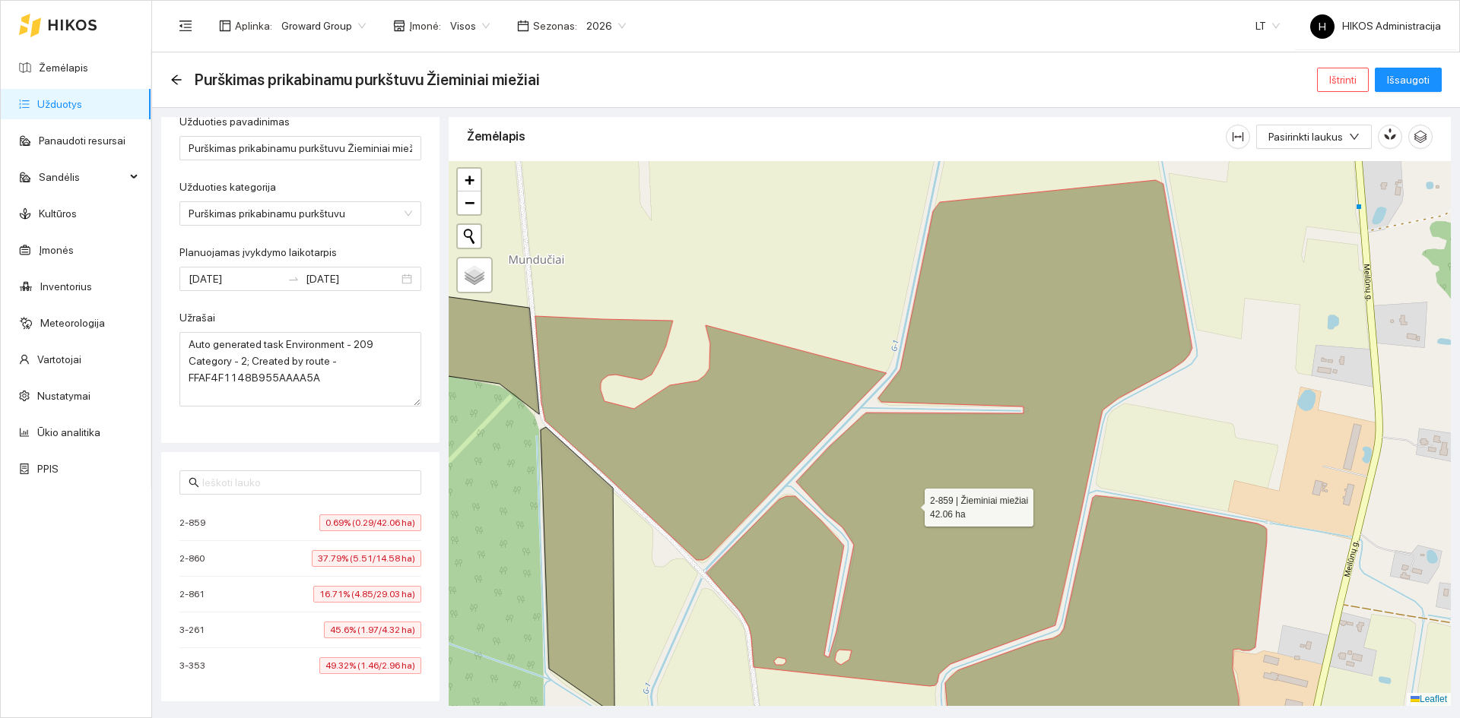
click at [920, 508] on icon at bounding box center [949, 433] width 486 height 506
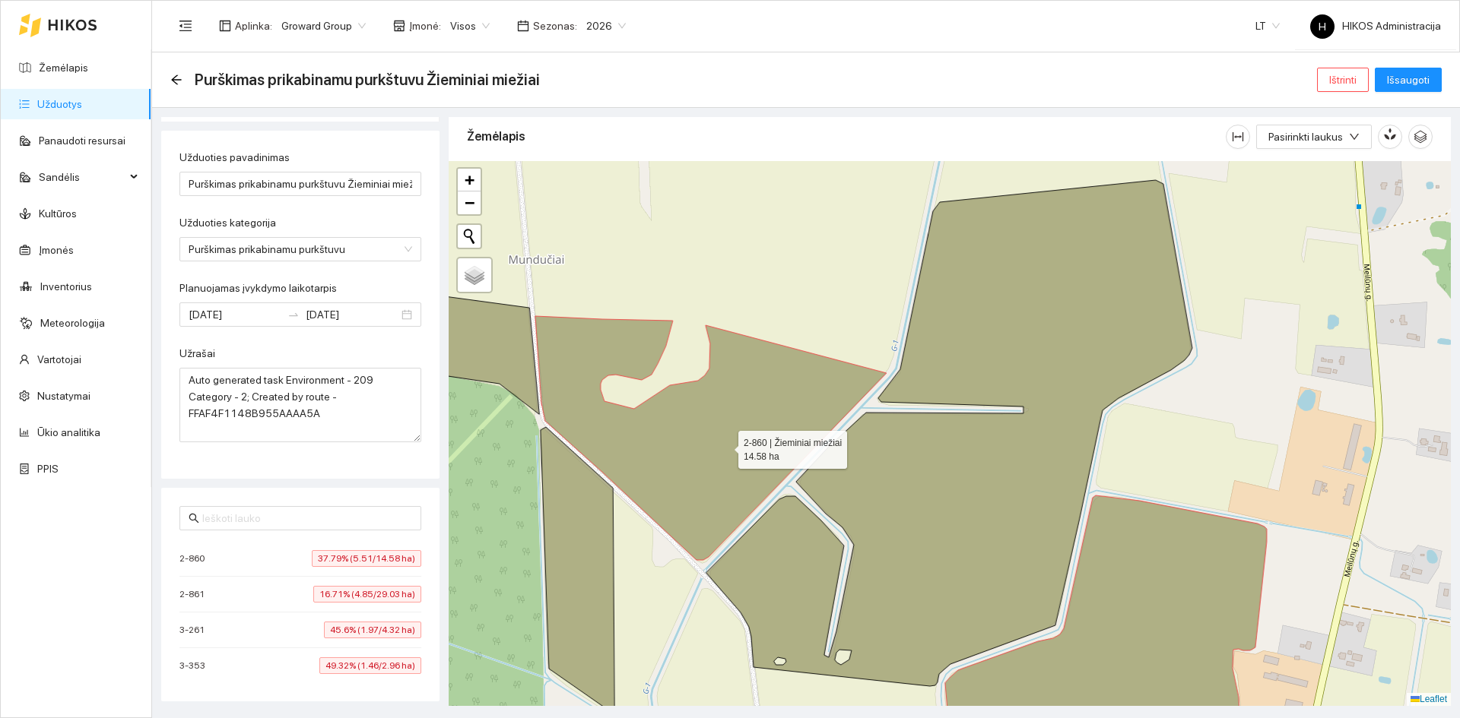
click at [724, 446] on icon at bounding box center [710, 438] width 351 height 244
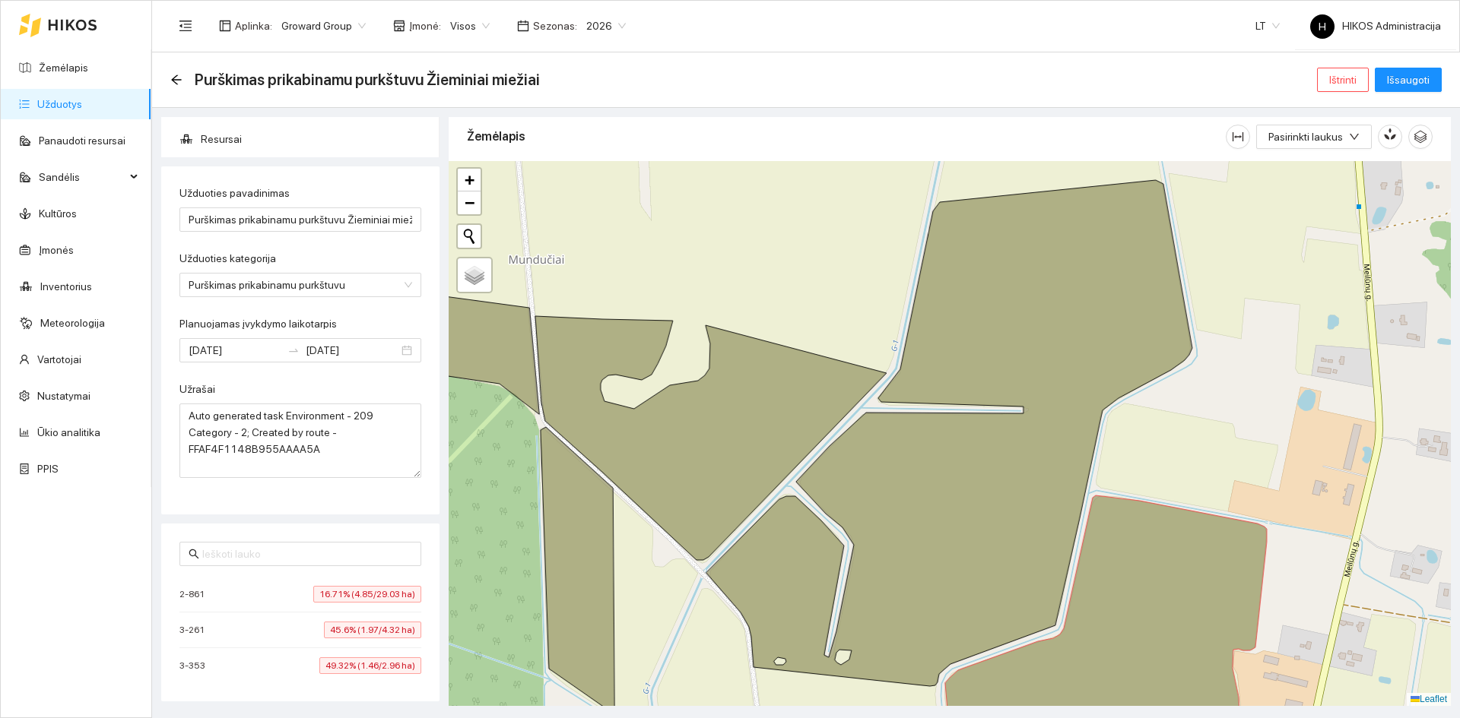
click at [229, 596] on div "2-861 16.71% (4.85/29.03 ha)" at bounding box center [300, 594] width 242 height 17
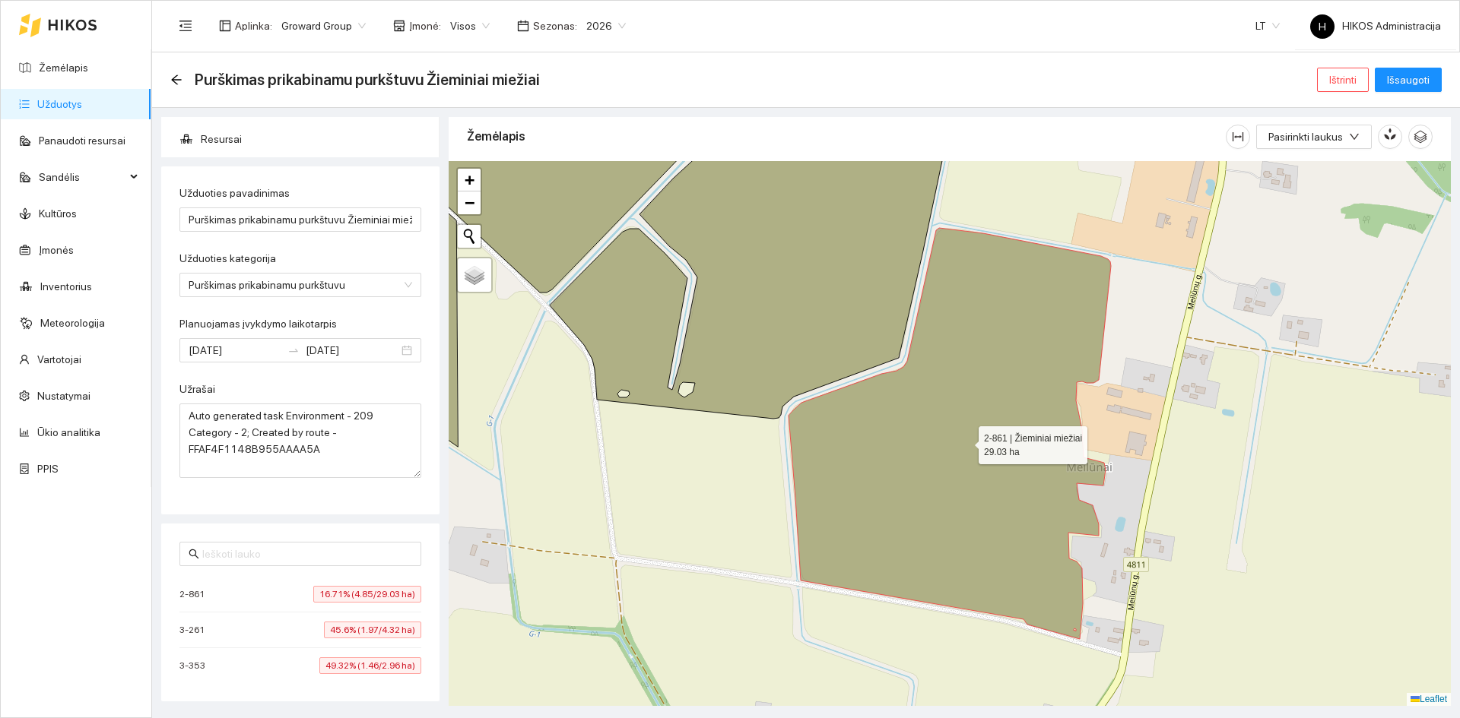
click at [968, 467] on icon at bounding box center [949, 433] width 322 height 411
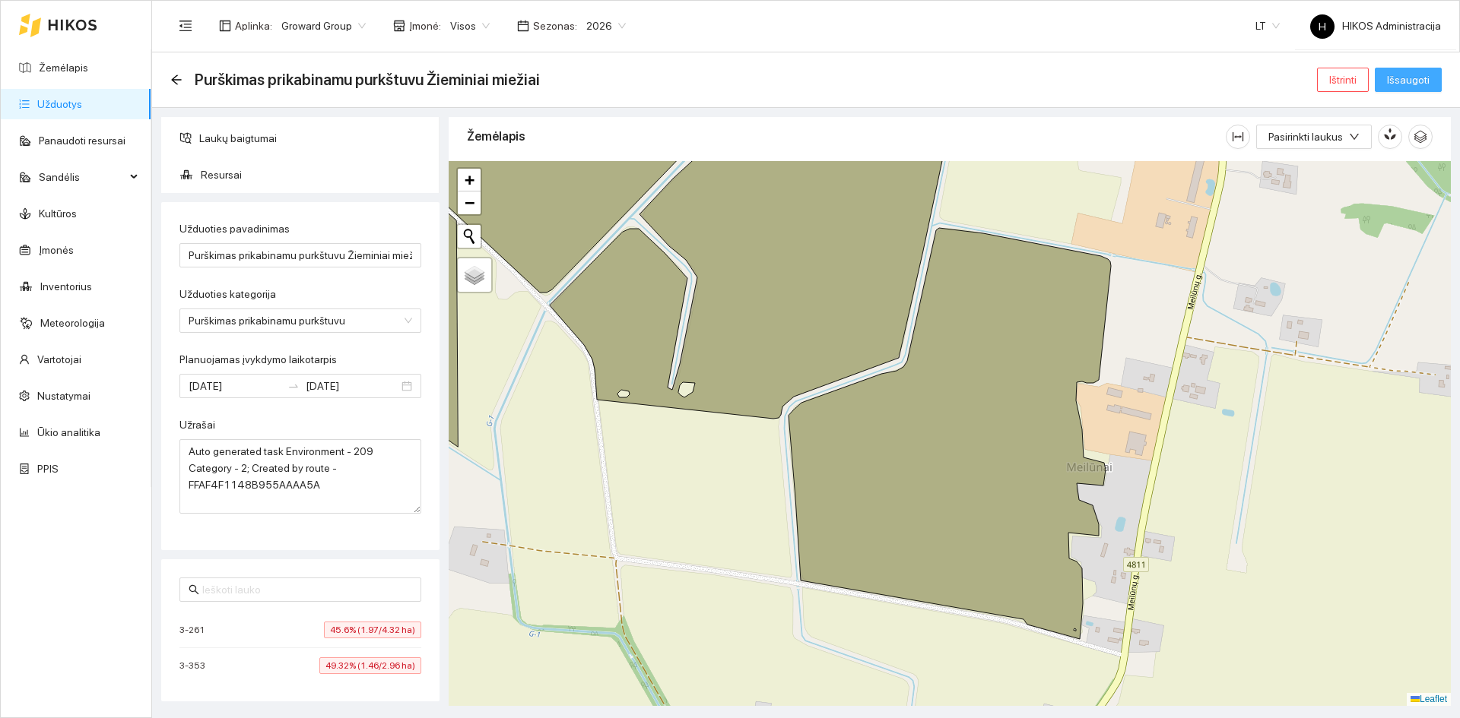
click at [1394, 80] on span "Išsaugoti" at bounding box center [1408, 79] width 43 height 17
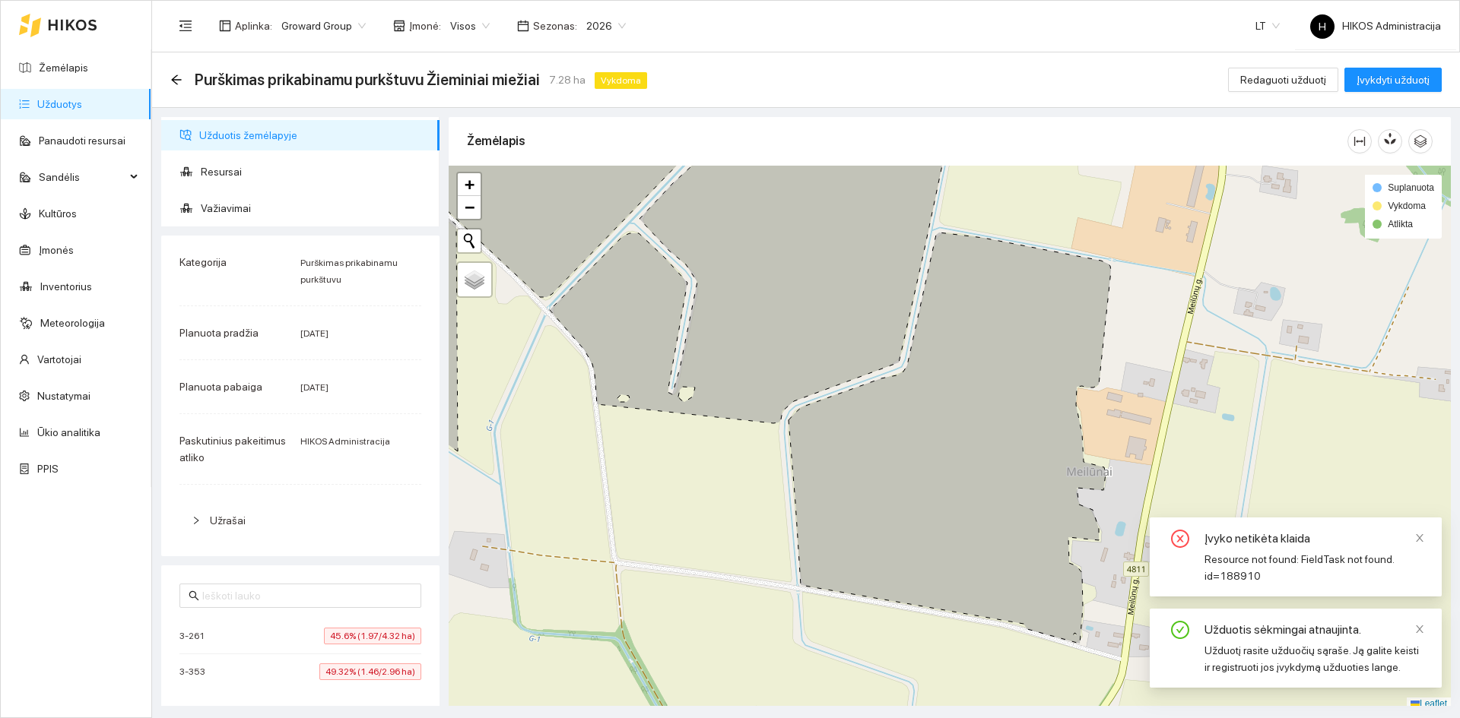
click at [166, 77] on div "Purškimas prikabinamu purkštuvu Žieminiai miežiai 7.28 ha Vykdoma Redaguoti užd…" at bounding box center [806, 79] width 1308 height 55
click at [246, 185] on span "Resursai" at bounding box center [314, 172] width 227 height 30
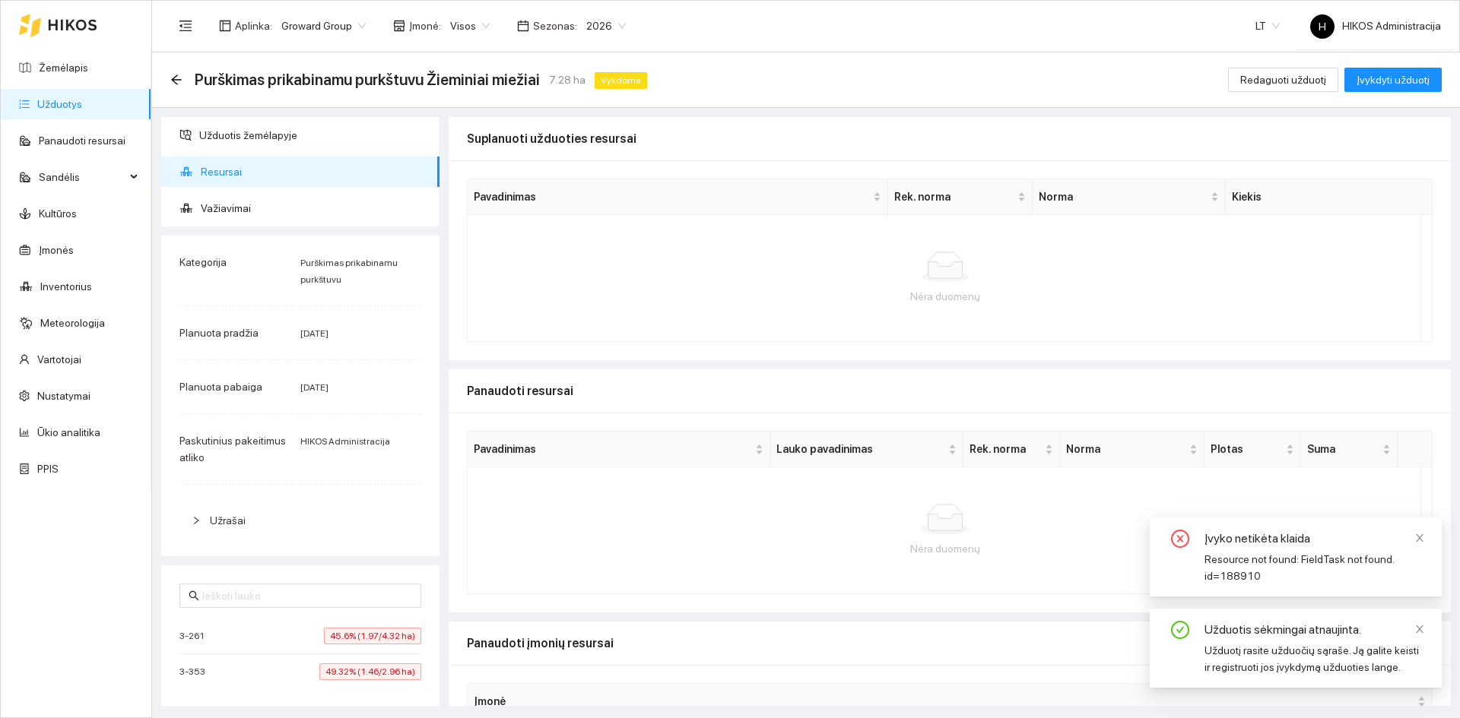
click at [168, 80] on div "Purškimas prikabinamu purkštuvu Žieminiai miežiai 7.28 ha Vykdoma Redaguoti užd…" at bounding box center [806, 79] width 1308 height 55
click at [180, 77] on icon "arrow-left" at bounding box center [176, 80] width 12 height 12
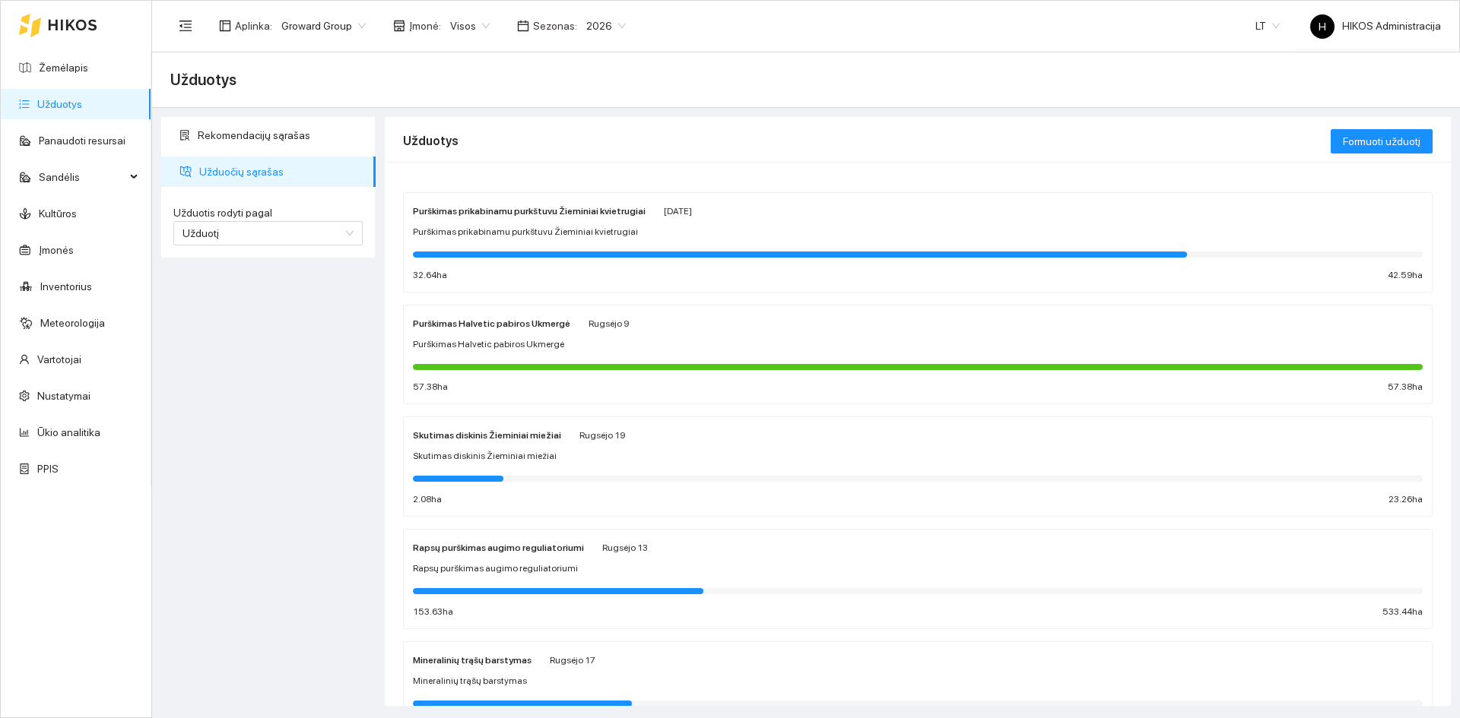
click at [467, 11] on div "Aplinka : Groward Group Įmonė : Visos Sezonas : 2026" at bounding box center [402, 26] width 464 height 30
click at [468, 14] on span "Visos" at bounding box center [470, 25] width 40 height 23
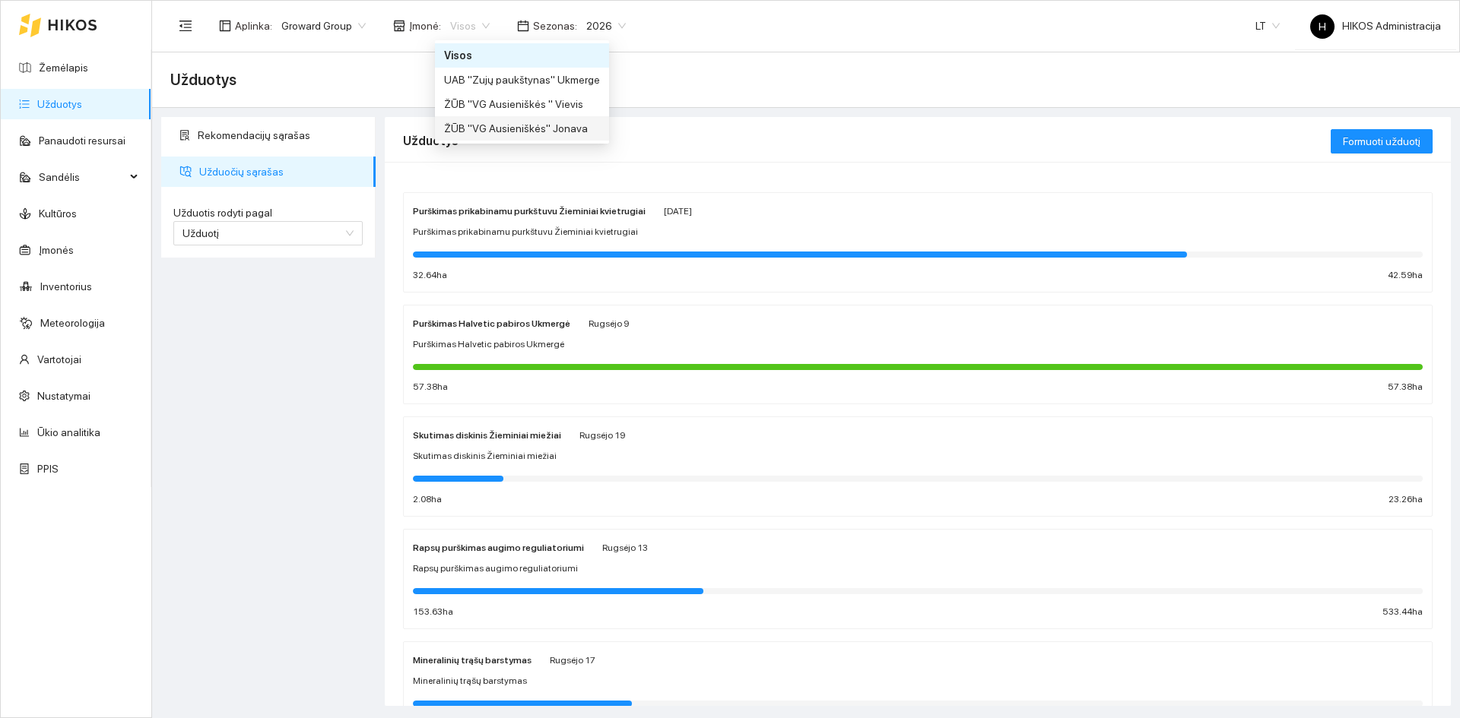
click at [569, 136] on div "ŽŪB "VG Ausieniškės" Jonava" at bounding box center [522, 128] width 156 height 17
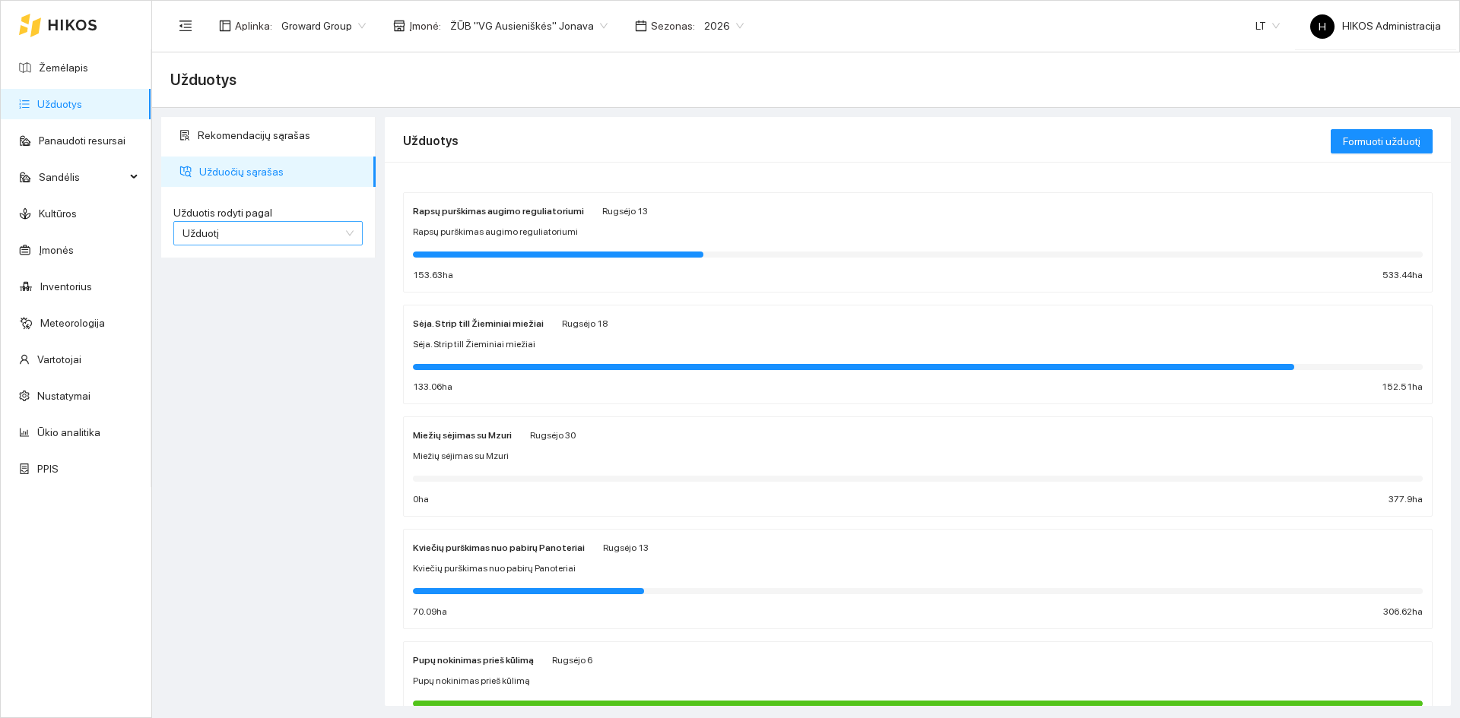
click at [217, 241] on span "Užduotį" at bounding box center [267, 233] width 171 height 23
click at [220, 271] on div "Užduotį" at bounding box center [267, 263] width 171 height 17
click at [219, 237] on span "Užduotį" at bounding box center [267, 233] width 171 height 23
click at [219, 306] on div "Rekomendacijų sąrašas Užduočių sąrašas Užduotis rodyti pagal Užduotį Užduotis r…" at bounding box center [268, 411] width 223 height 589
click at [220, 291] on div "Rekomendacijų sąrašas Užduočių sąrašas Užduotis rodyti pagal Užduotį Užduotis r…" at bounding box center [268, 411] width 223 height 589
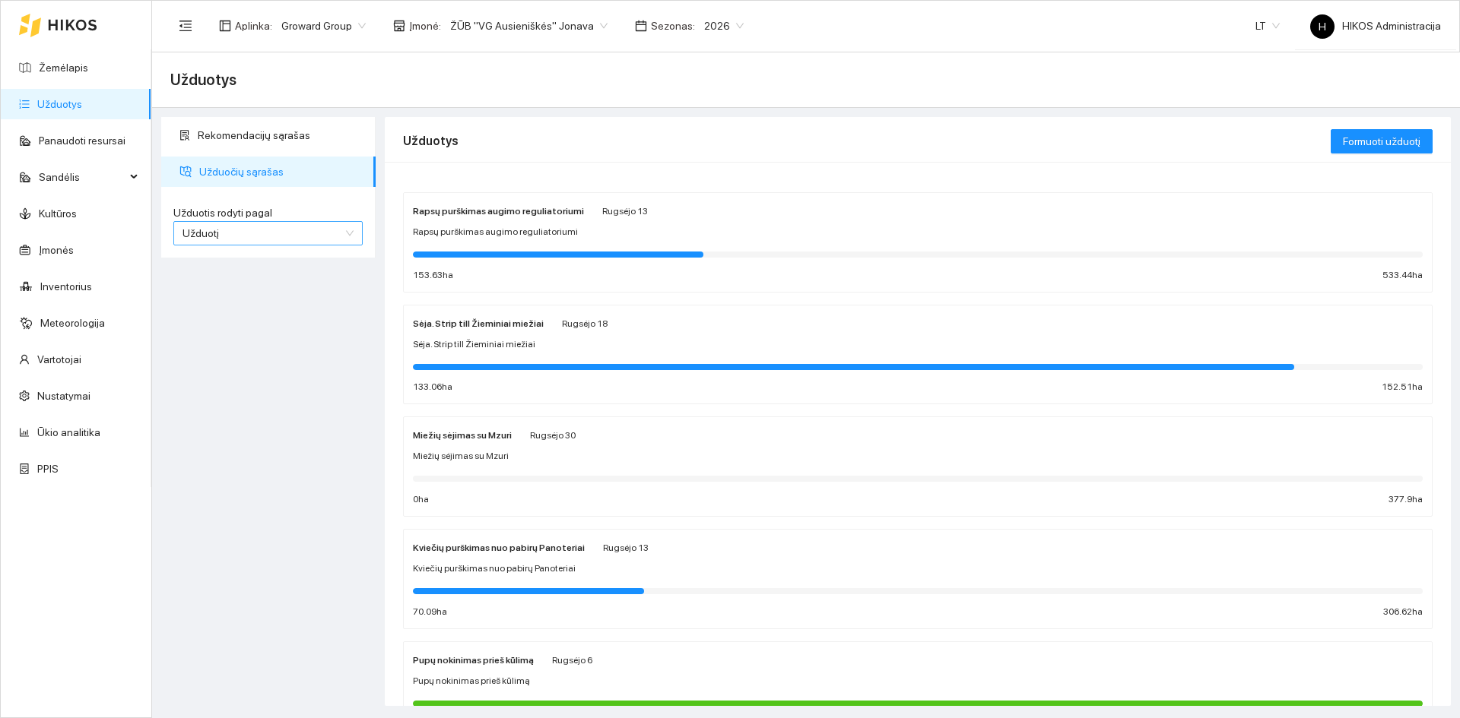
click at [223, 239] on span "Užduotį" at bounding box center [267, 233] width 171 height 23
click at [225, 276] on div "Kultūrą" at bounding box center [267, 288] width 189 height 24
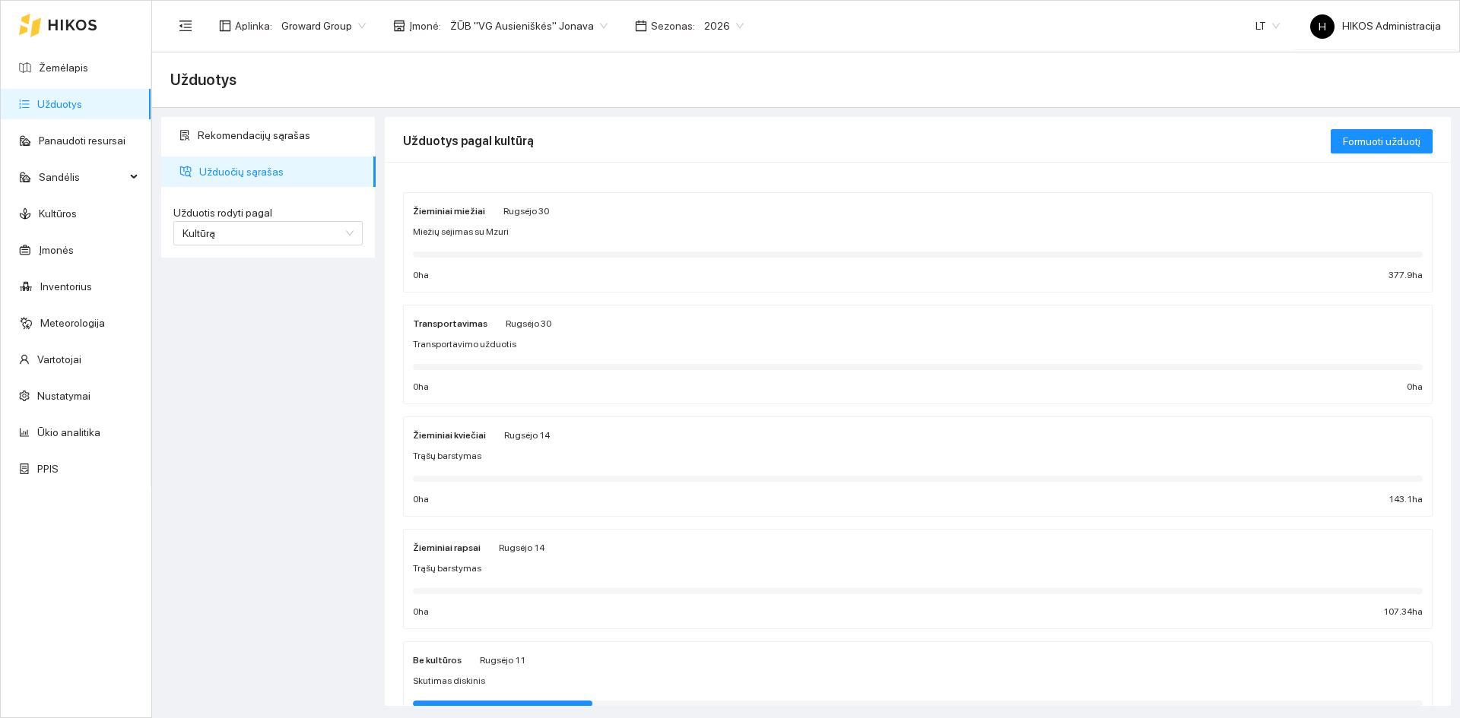
click at [531, 440] on span "Rugsėjo 14" at bounding box center [527, 435] width 46 height 11
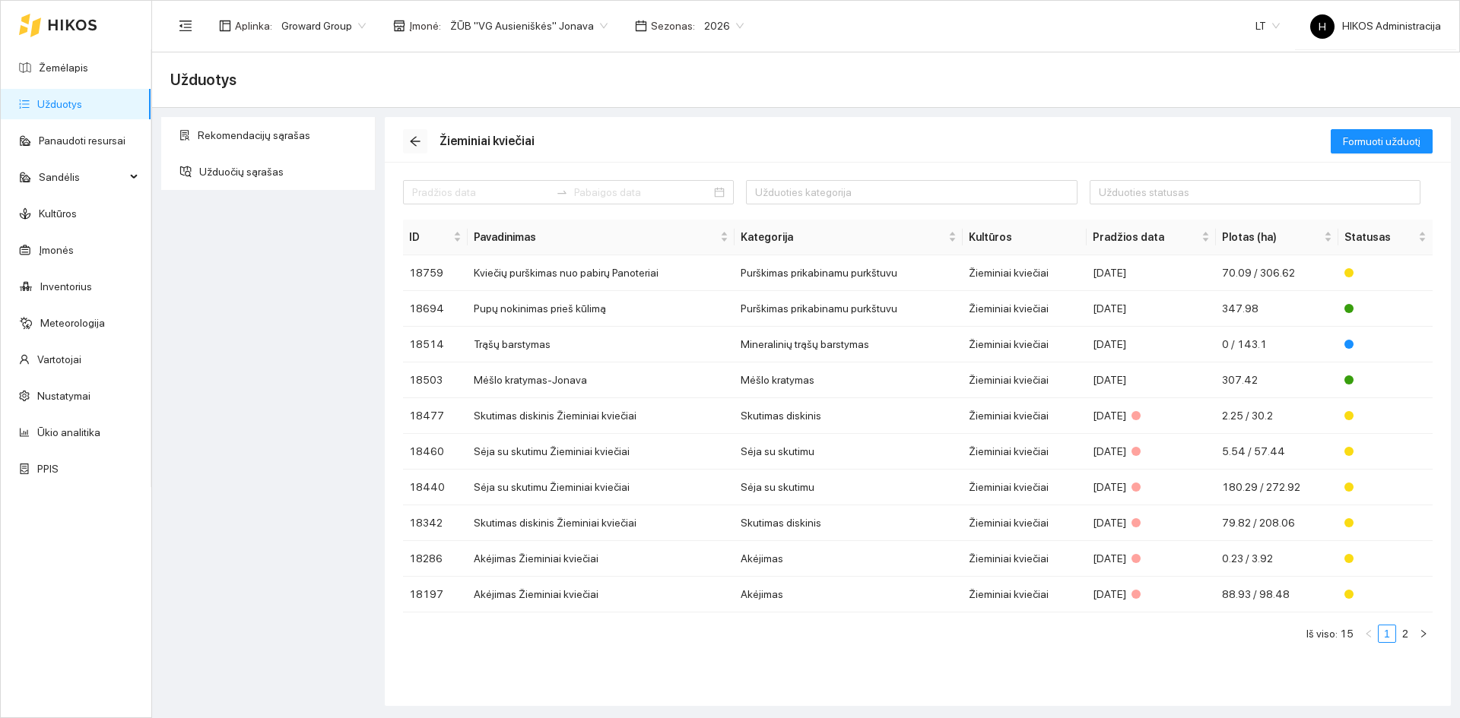
click at [408, 146] on span "arrow-left" at bounding box center [415, 141] width 23 height 12
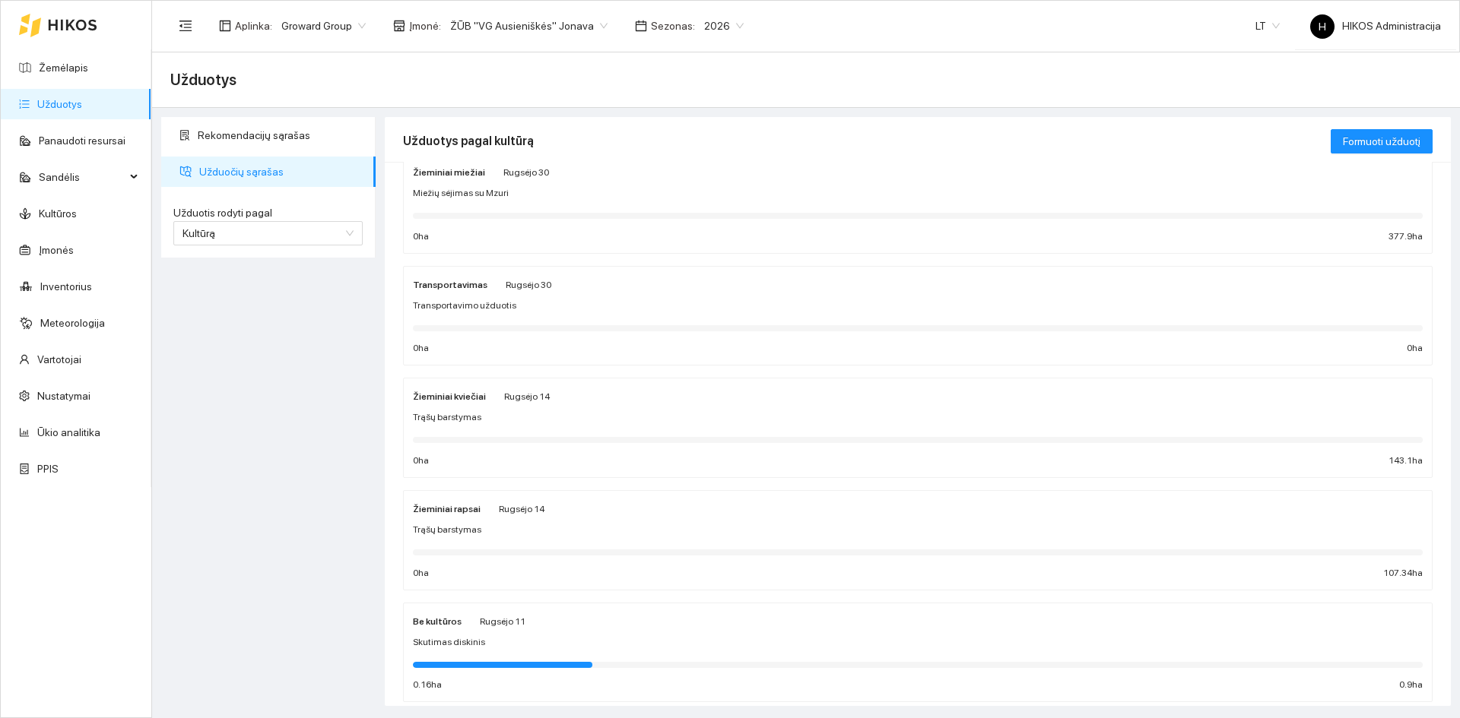
scroll to position [76, 0]
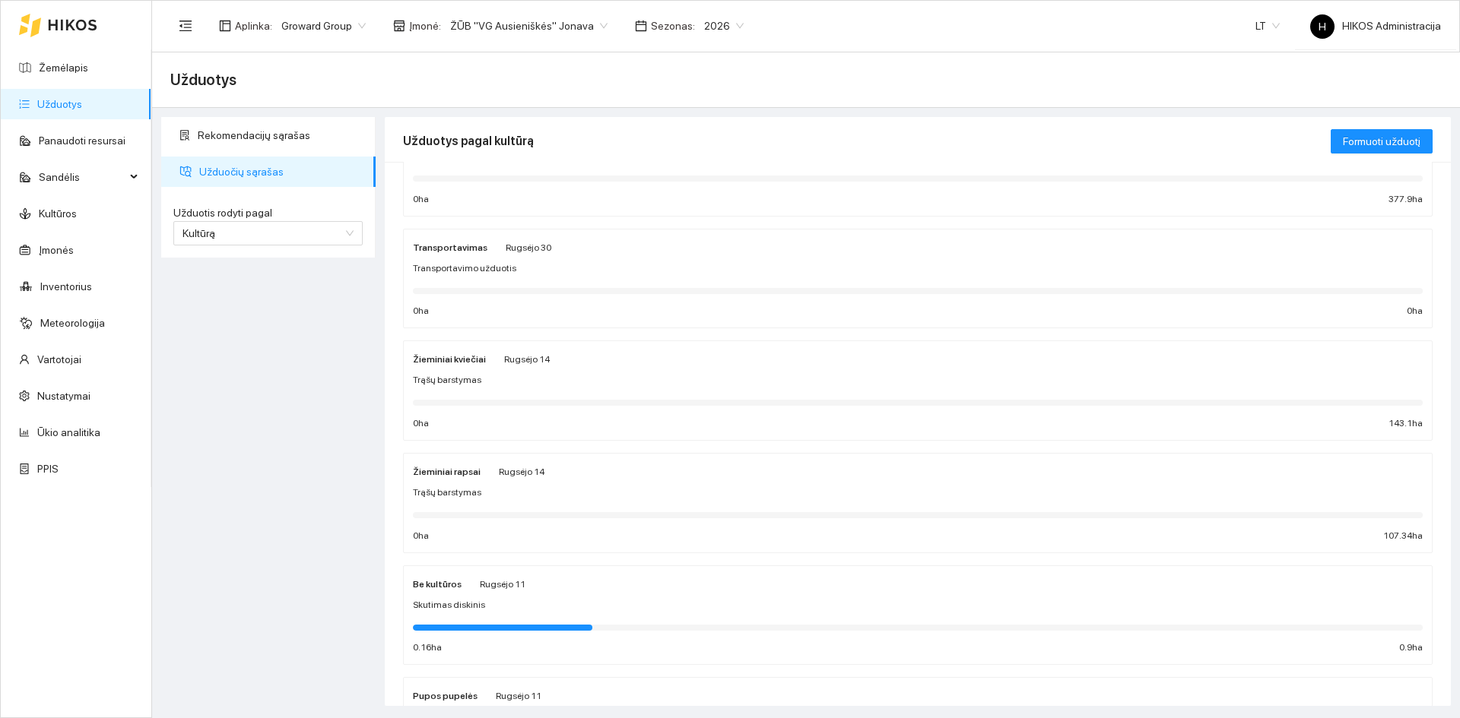
click at [515, 171] on div at bounding box center [918, 178] width 1010 height 17
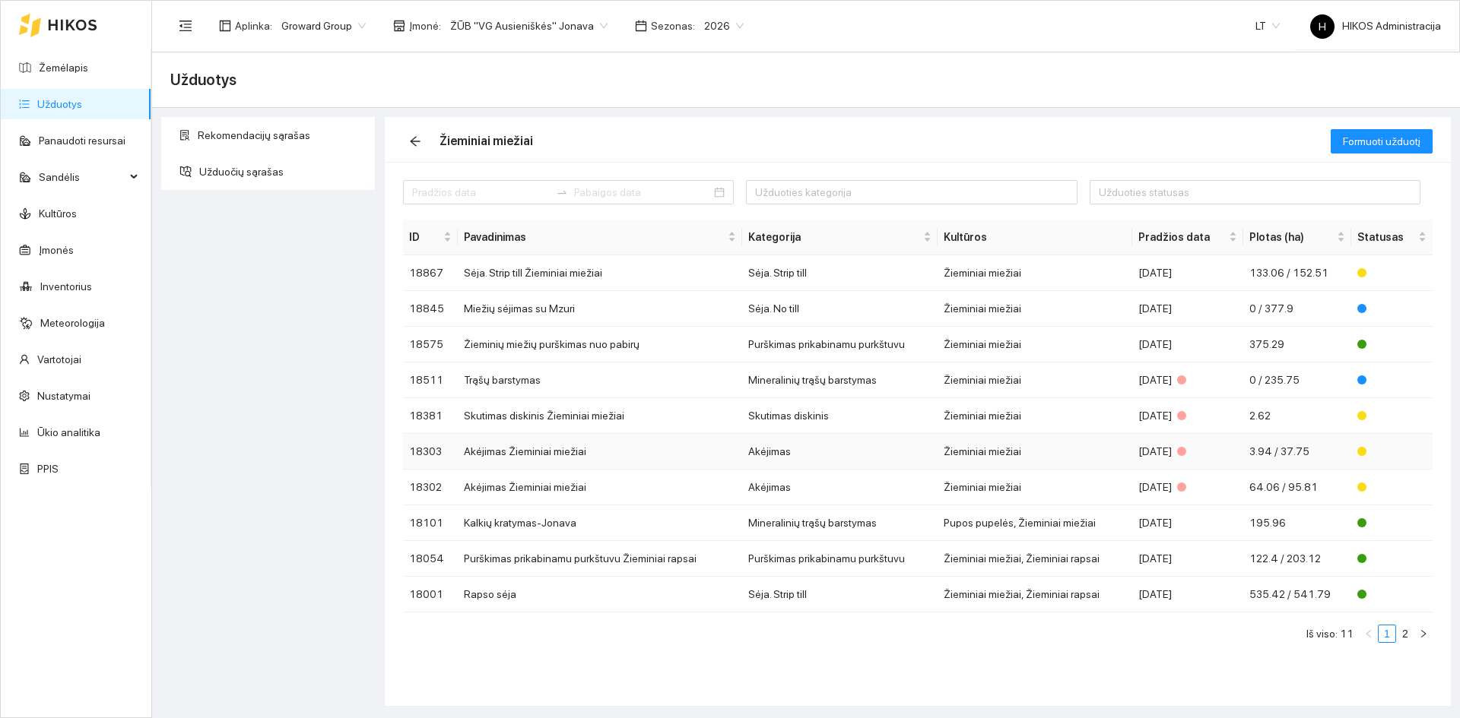
click at [603, 454] on td "Akėjimas Žieminiai miežiai" at bounding box center [600, 452] width 284 height 36
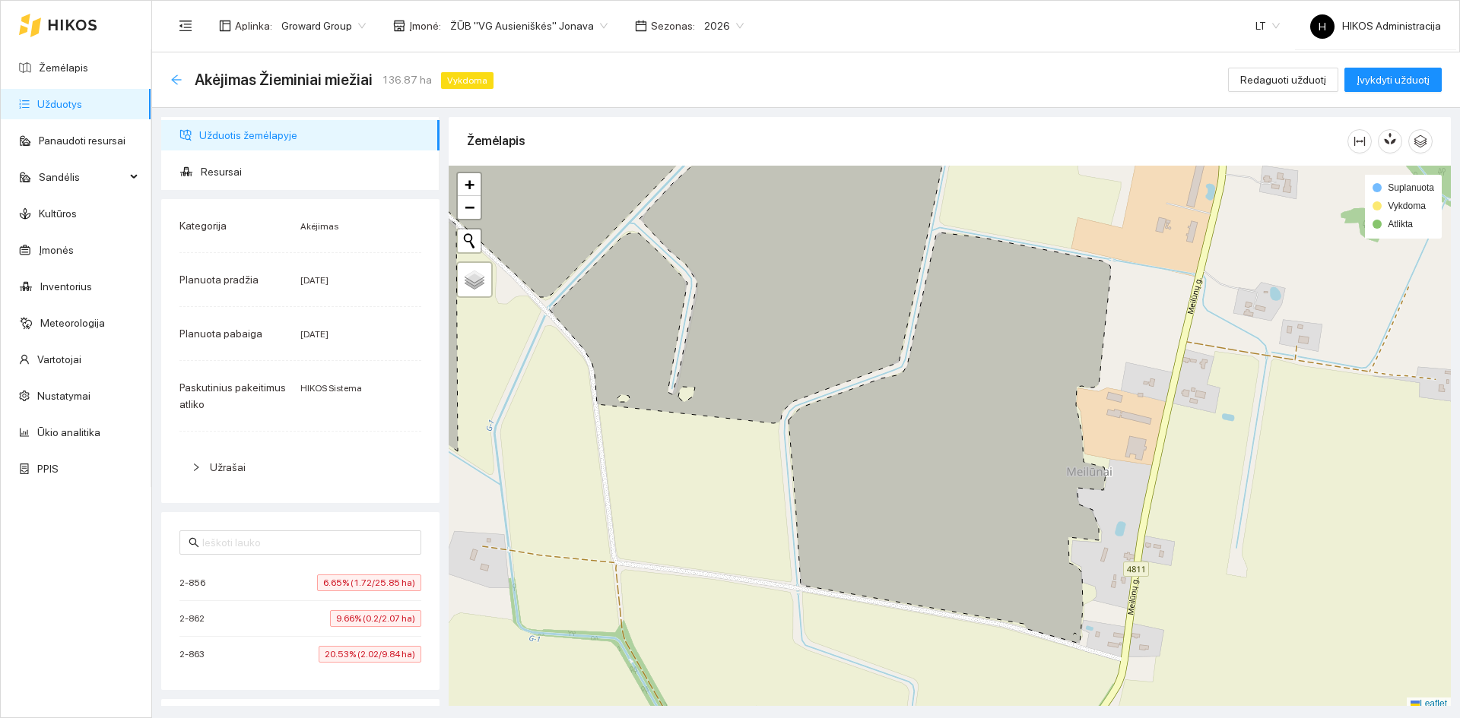
click at [175, 81] on icon "arrow-left" at bounding box center [176, 79] width 10 height 10
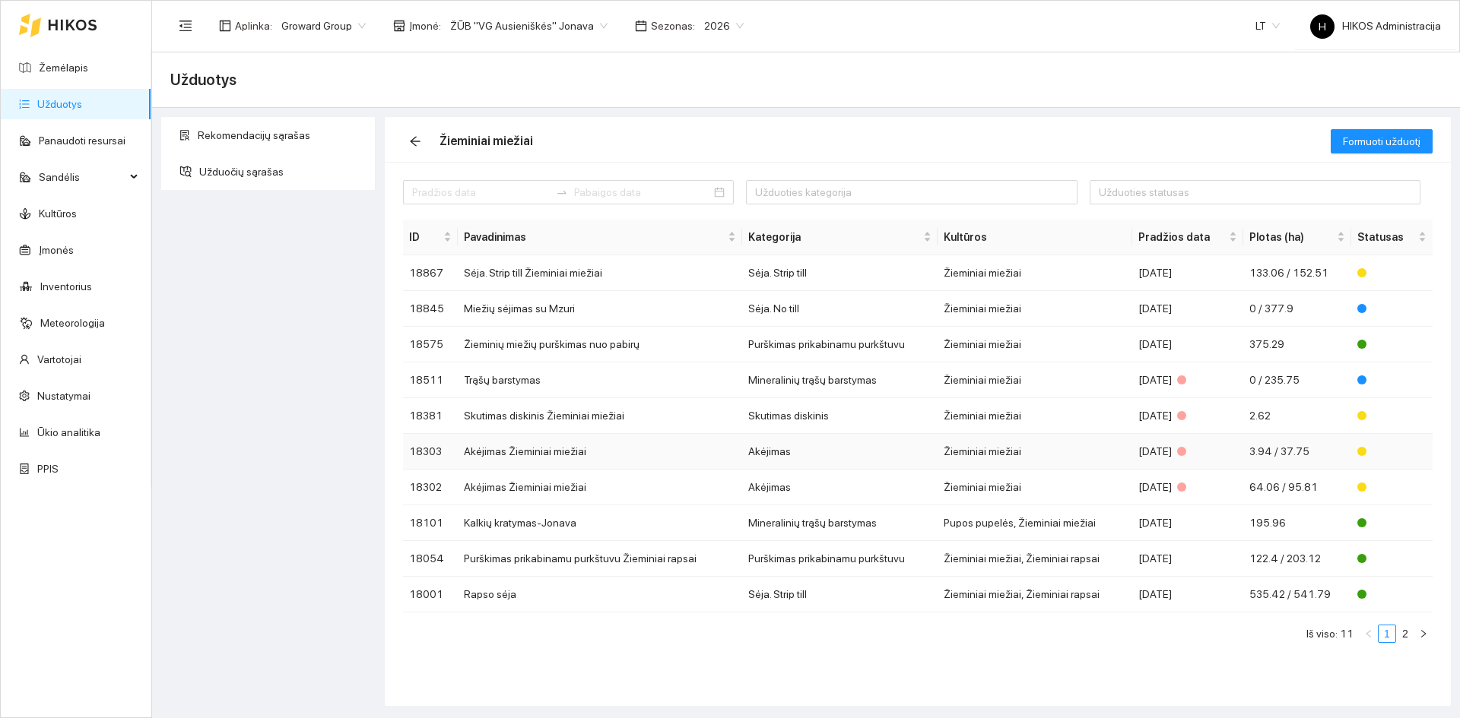
click at [682, 448] on td "Akėjimas Žieminiai miežiai" at bounding box center [600, 452] width 284 height 36
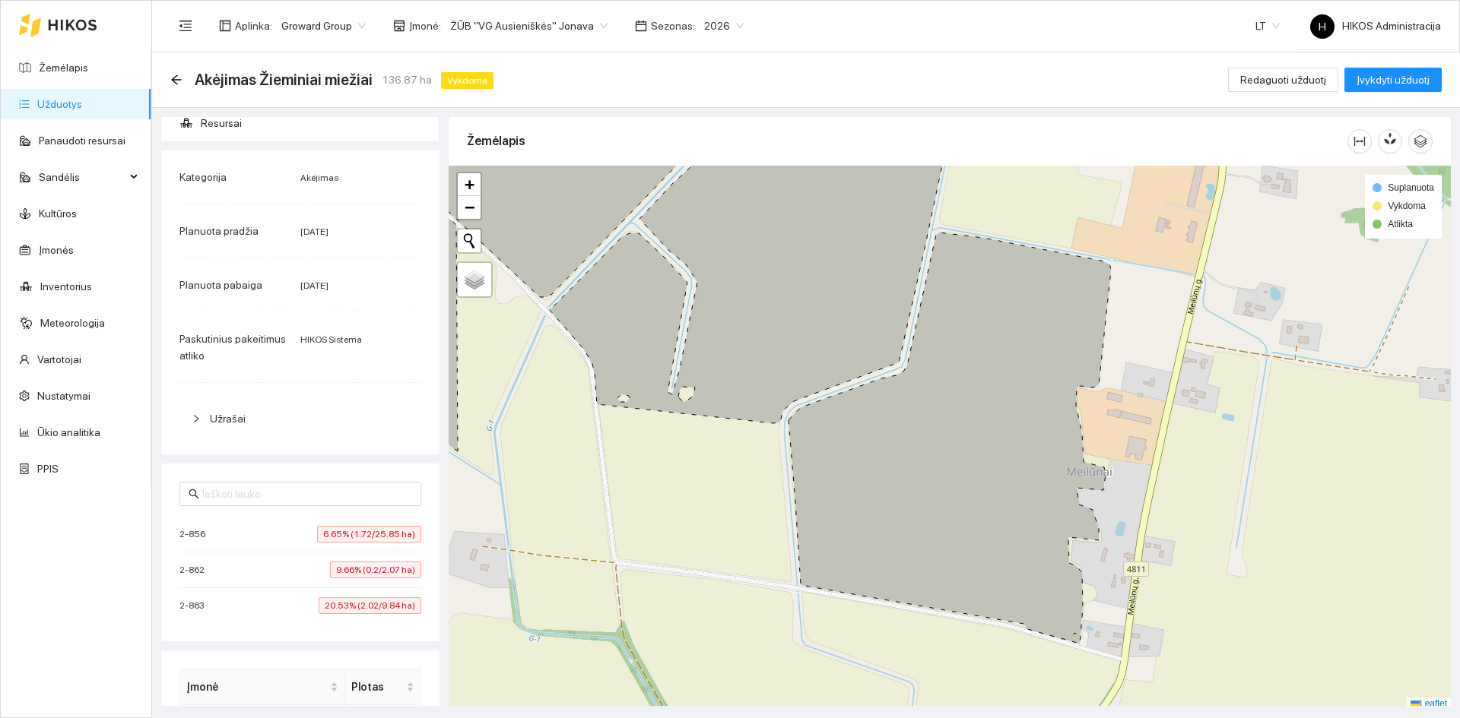
scroll to position [76, 0]
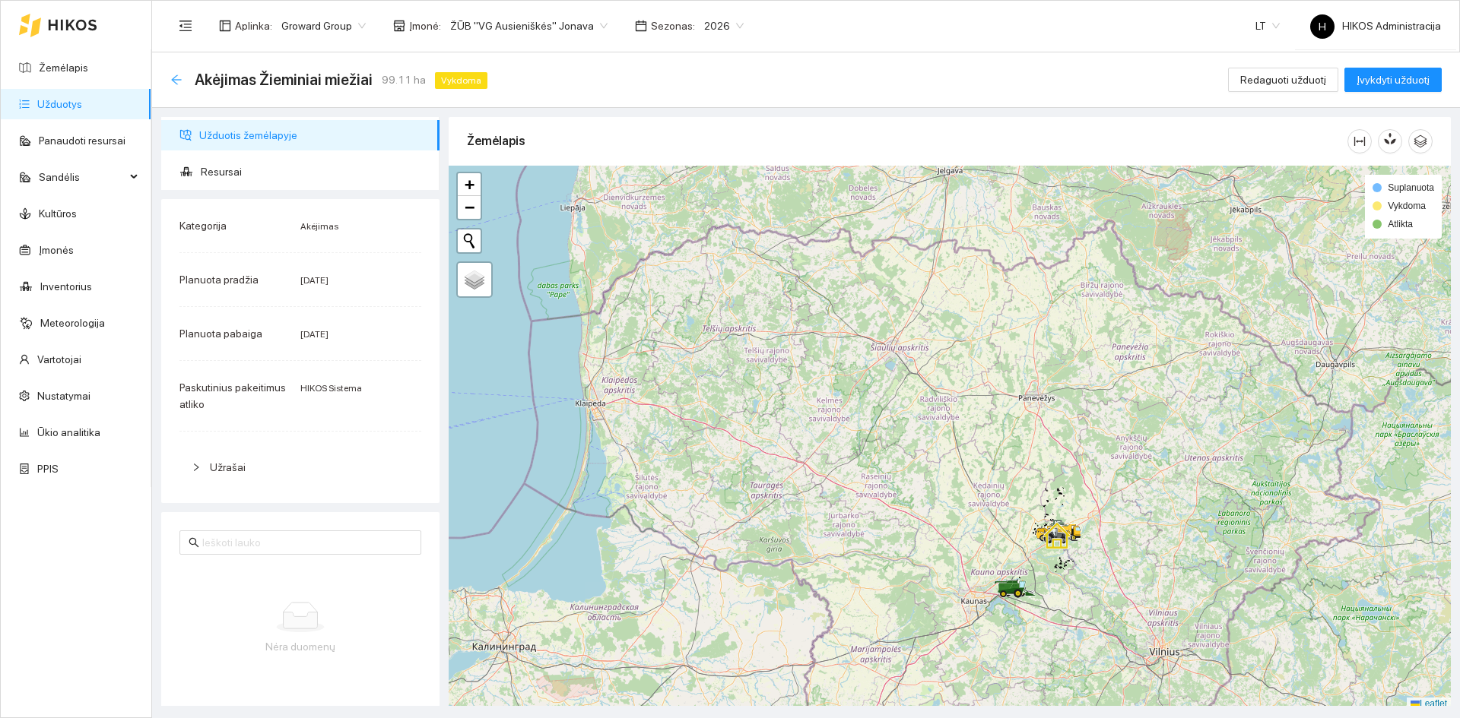
click at [174, 76] on icon "arrow-left" at bounding box center [176, 80] width 12 height 12
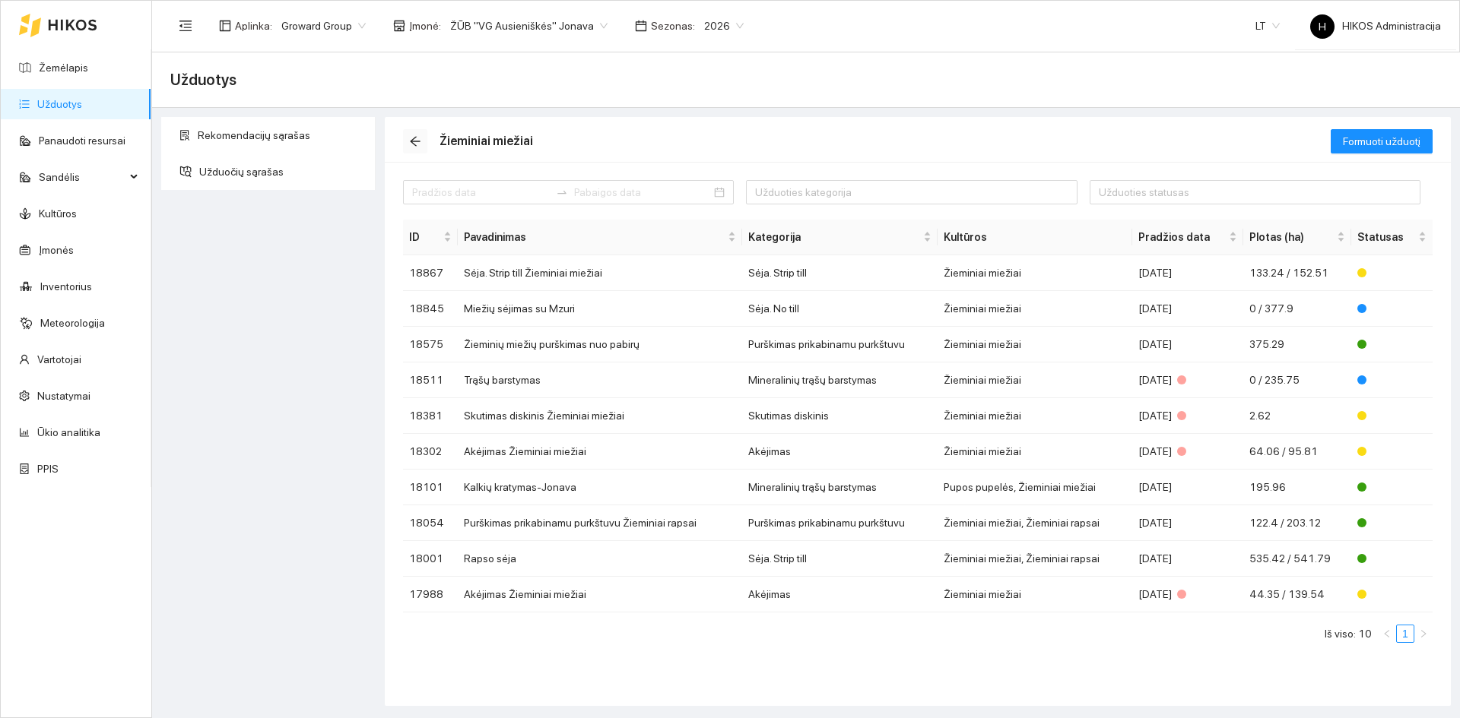
click at [415, 142] on icon "arrow-left" at bounding box center [415, 141] width 12 height 12
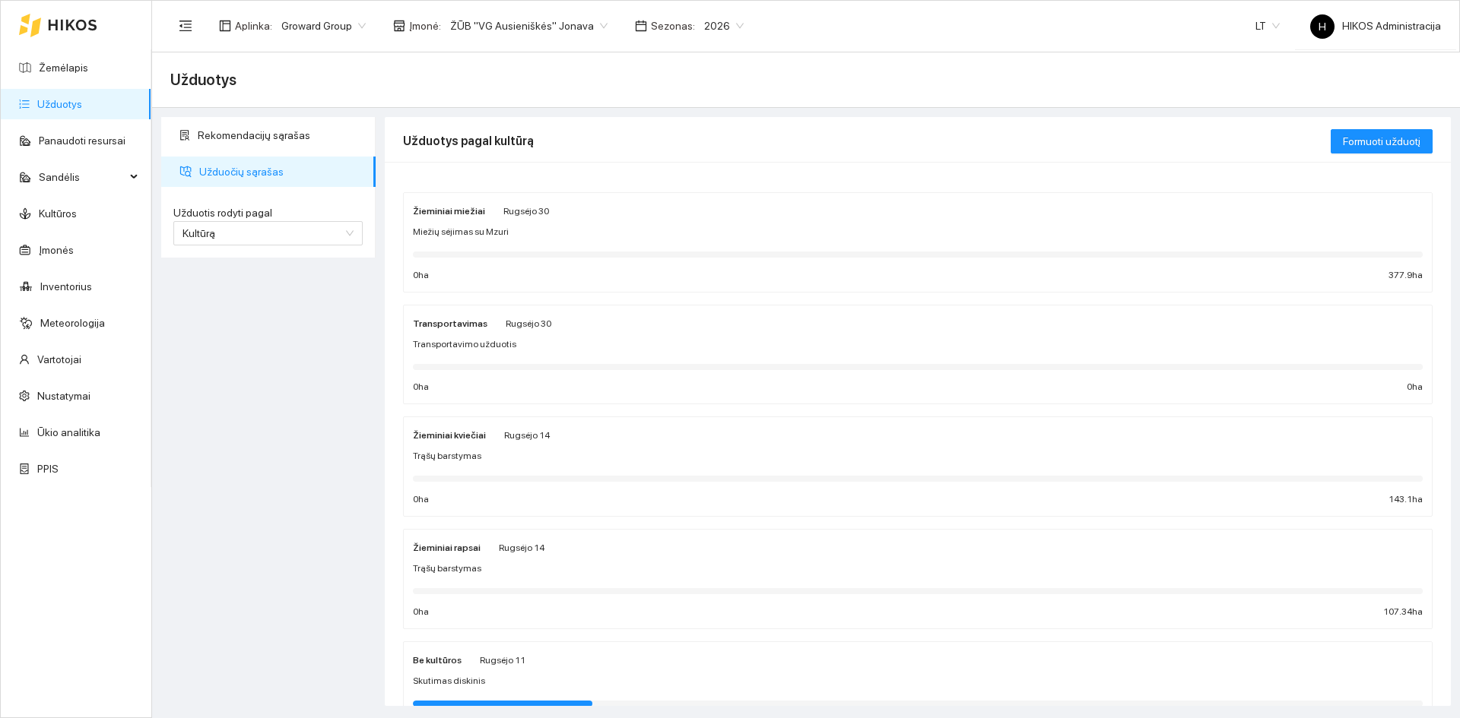
click at [525, 562] on div "Trąšų barstymas" at bounding box center [918, 569] width 1010 height 14
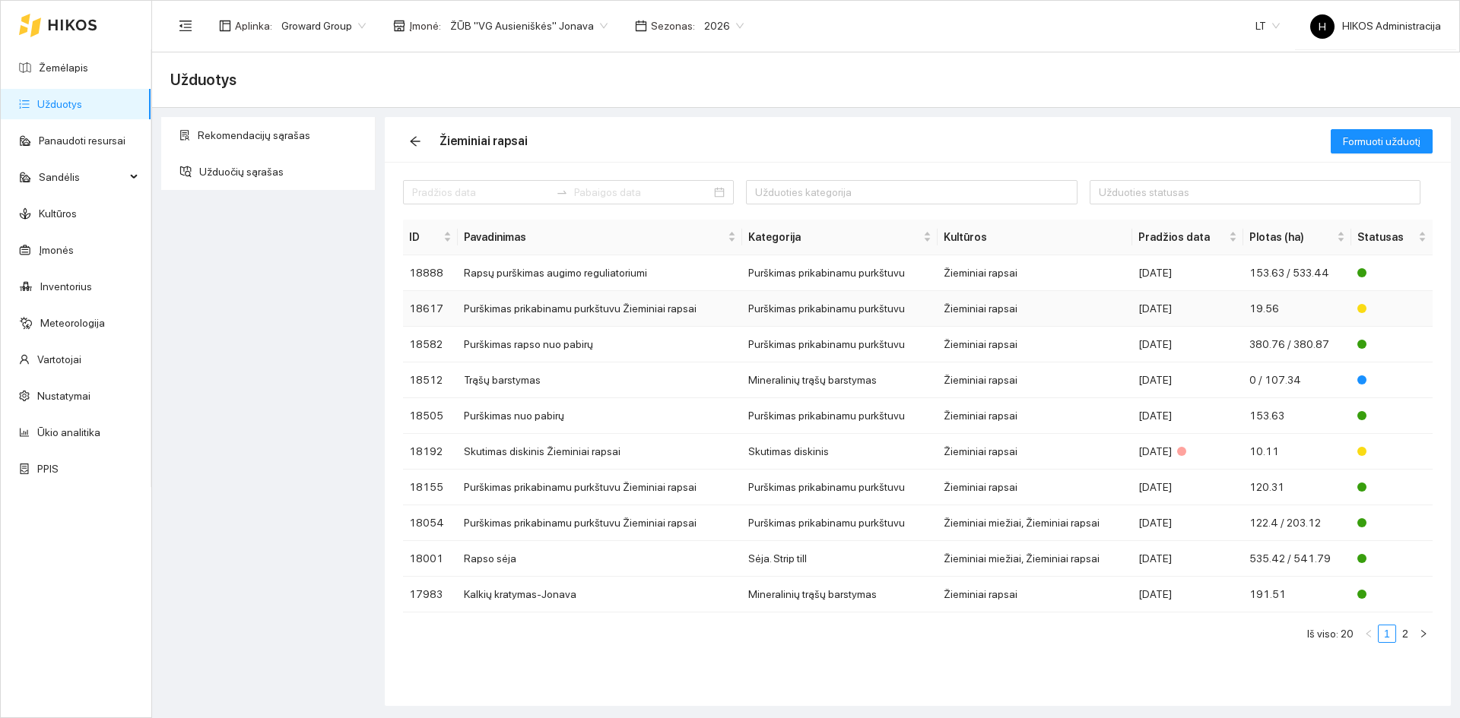
click at [603, 301] on td "Purškimas prikabinamu purkštuvu Žieminiai rapsai" at bounding box center [600, 309] width 284 height 36
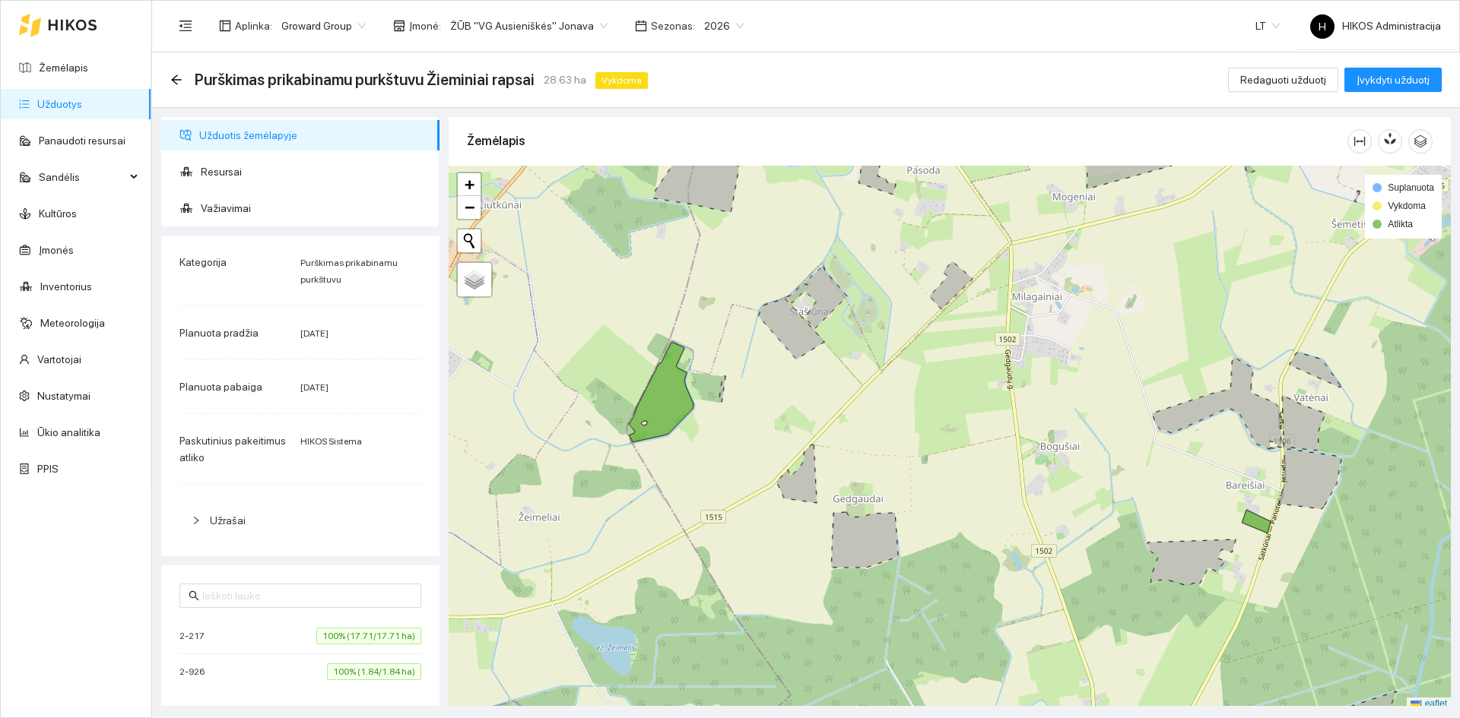
click at [357, 630] on span "100% (17.71/17.71 ha)" at bounding box center [368, 636] width 105 height 17
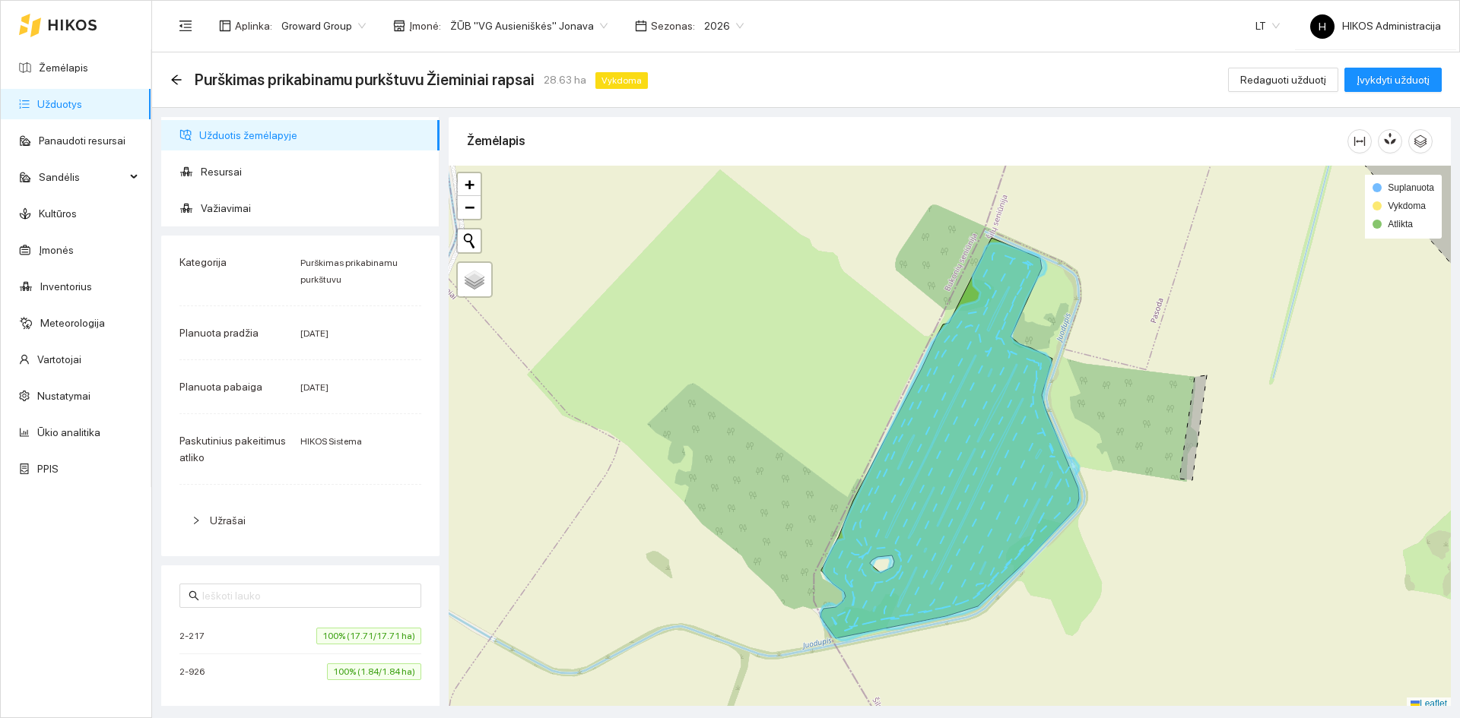
click at [372, 677] on span "100% (1.84/1.84 ha)" at bounding box center [374, 672] width 94 height 17
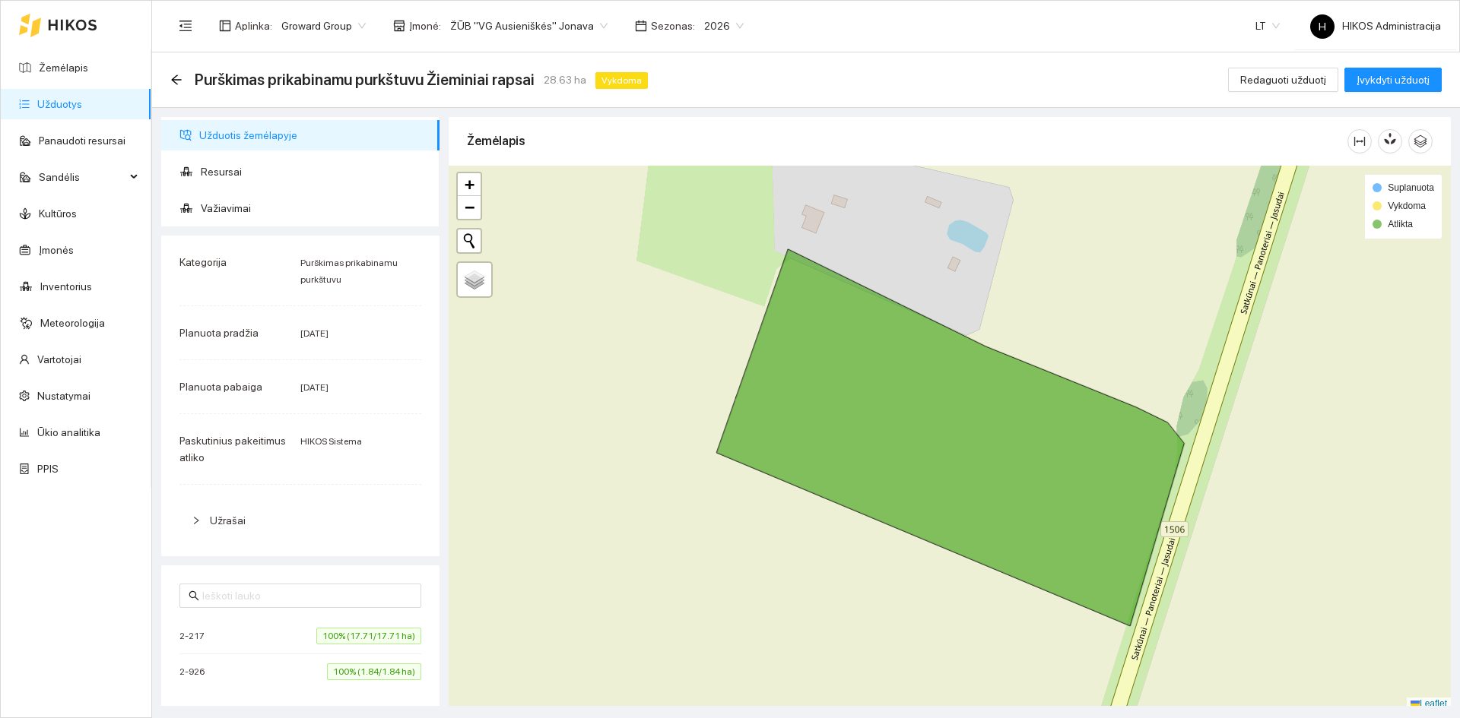
click at [306, 676] on div "2-926 100% (1.84/1.84 ha)" at bounding box center [300, 672] width 242 height 17
click at [312, 622] on li "2-217 100% (17.71/17.71 ha)" at bounding box center [300, 637] width 242 height 36
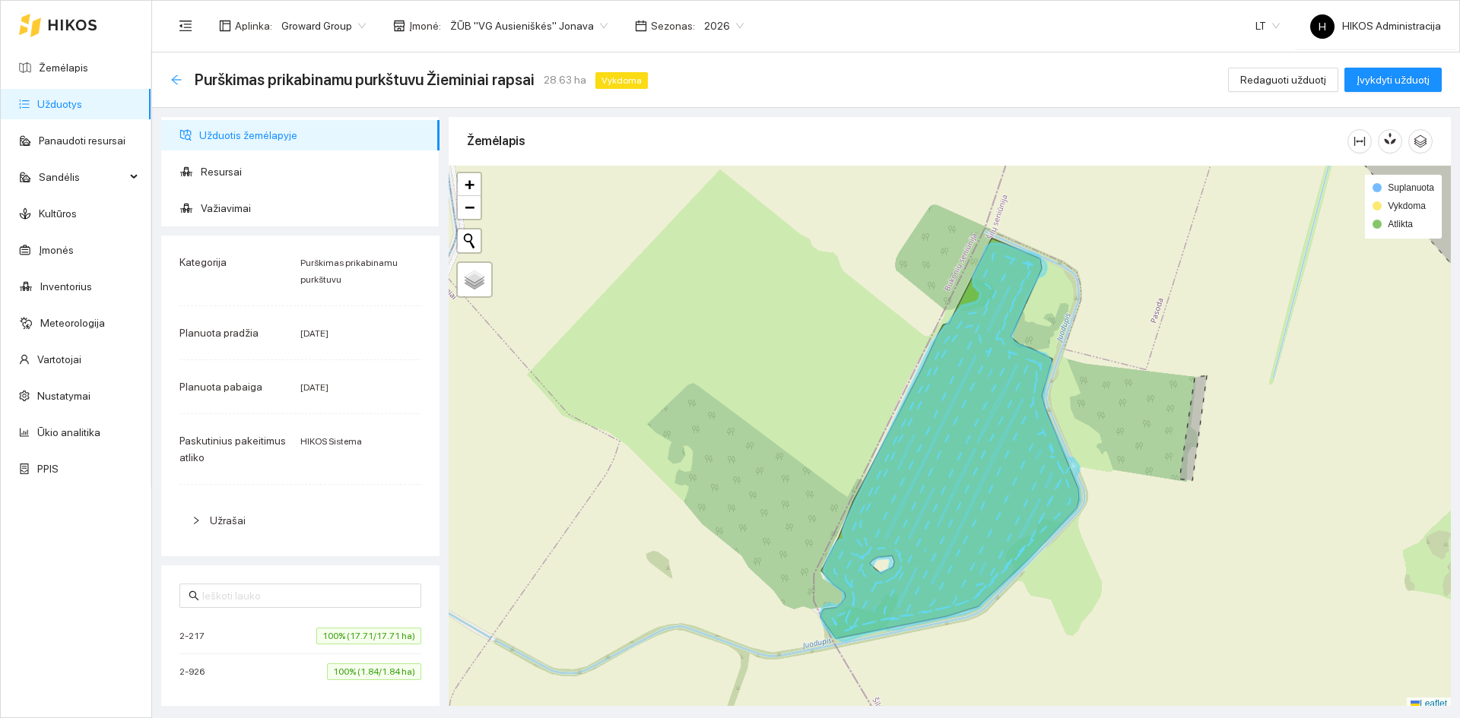
click at [175, 81] on icon "arrow-left" at bounding box center [176, 79] width 10 height 10
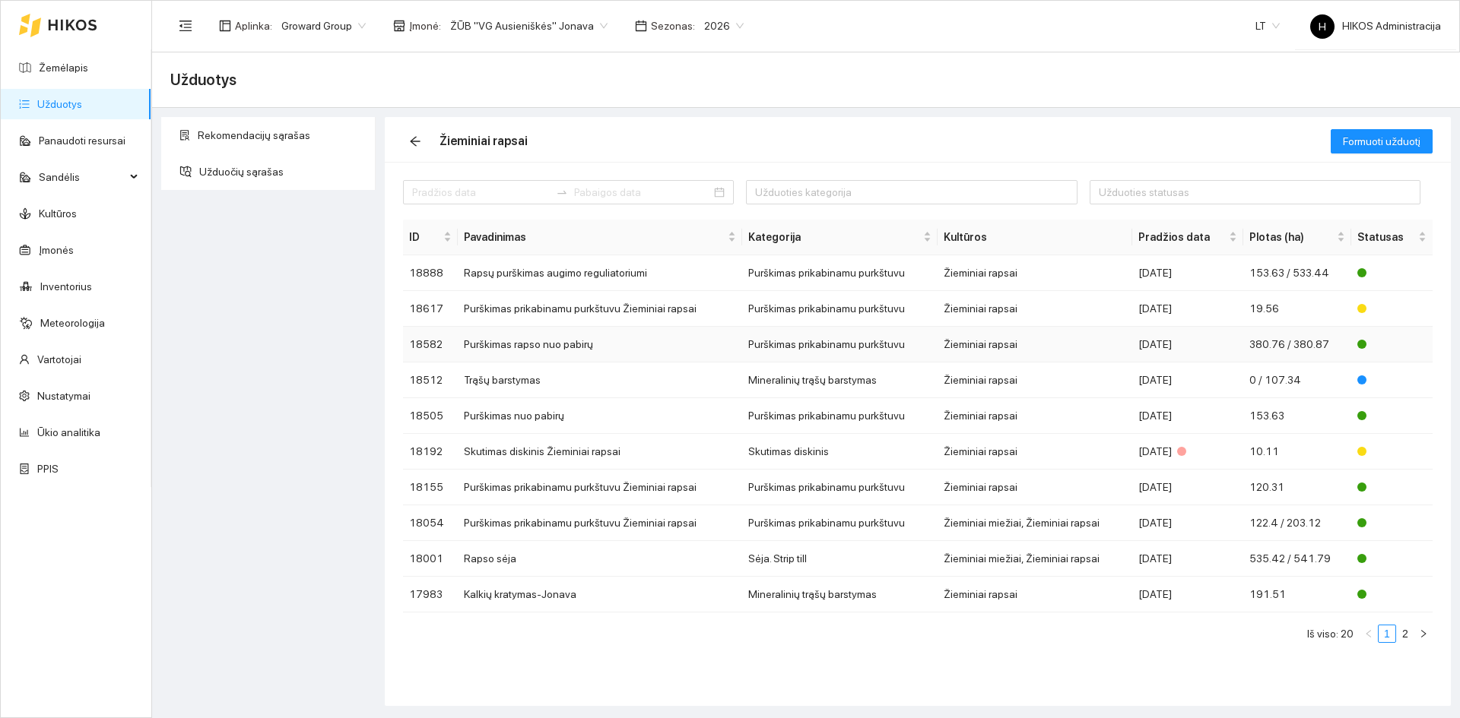
click at [697, 354] on td "Purškimas rapso nuo pabirų" at bounding box center [600, 345] width 284 height 36
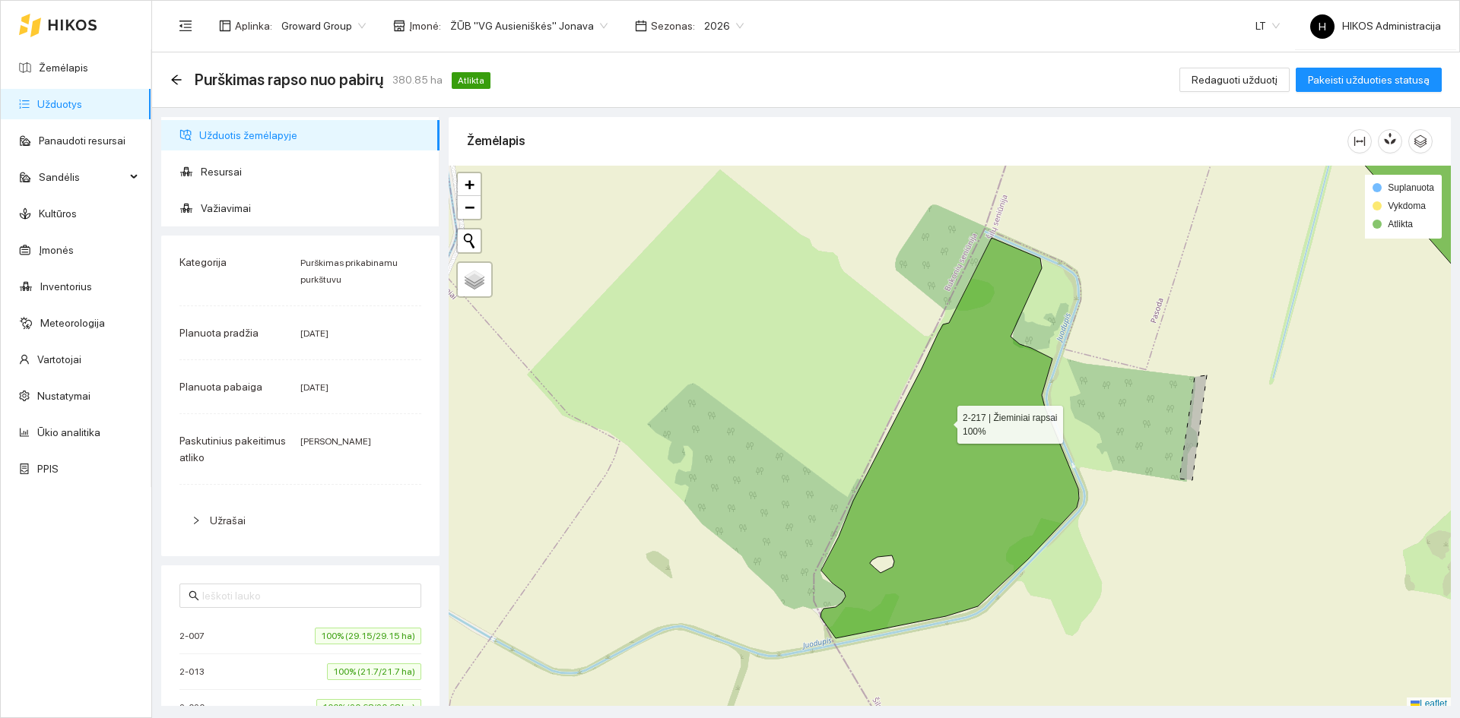
click at [943, 421] on icon at bounding box center [949, 438] width 258 height 401
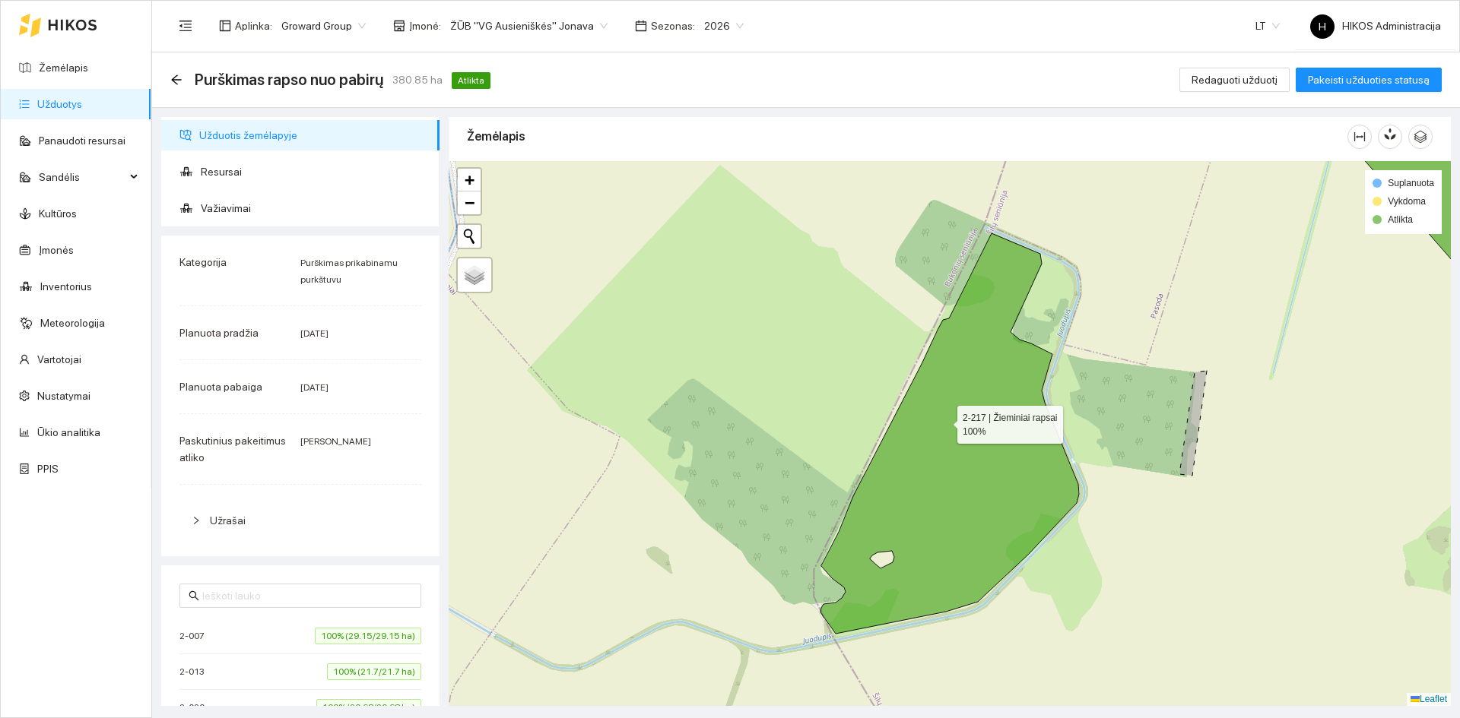
click at [943, 421] on icon at bounding box center [949, 433] width 258 height 401
click at [174, 76] on icon "arrow-left" at bounding box center [176, 80] width 12 height 12
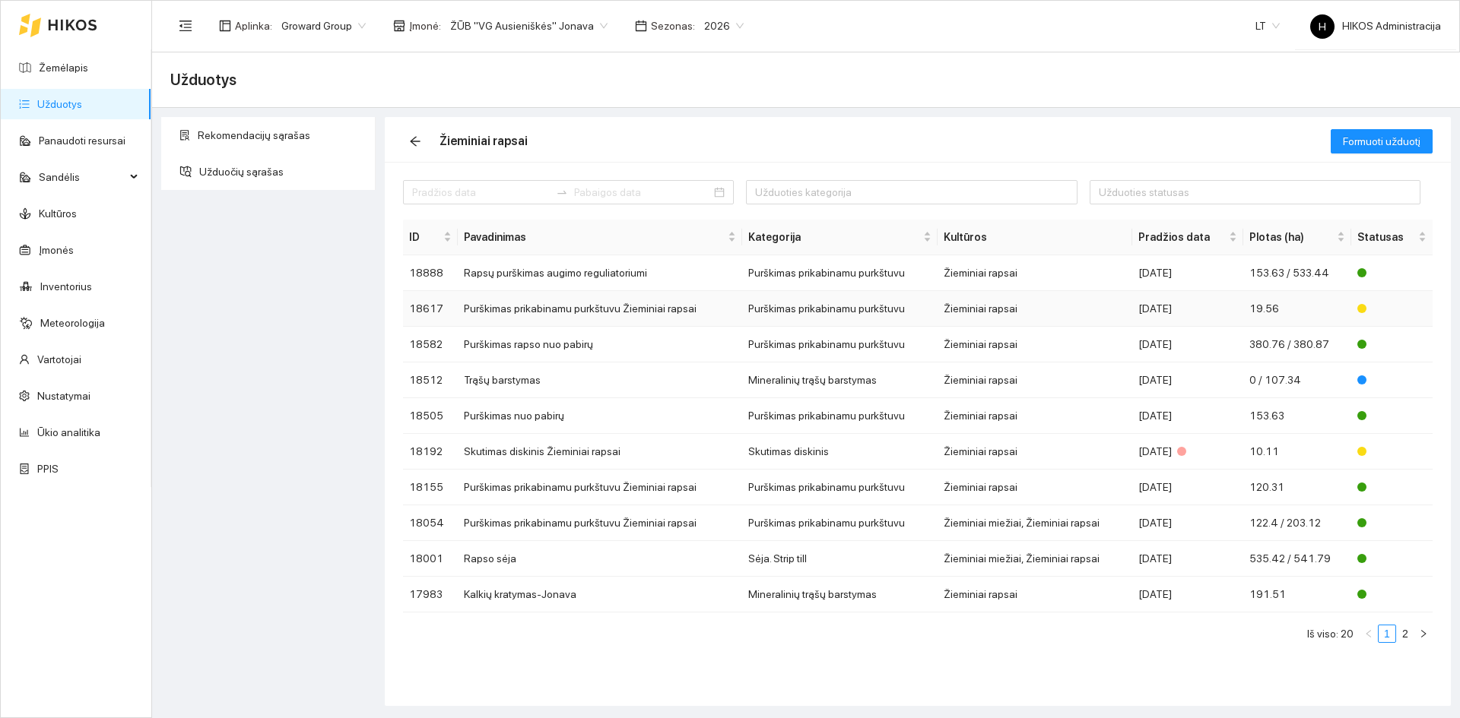
click at [666, 302] on td "Purškimas prikabinamu purkštuvu Žieminiai rapsai" at bounding box center [600, 309] width 284 height 36
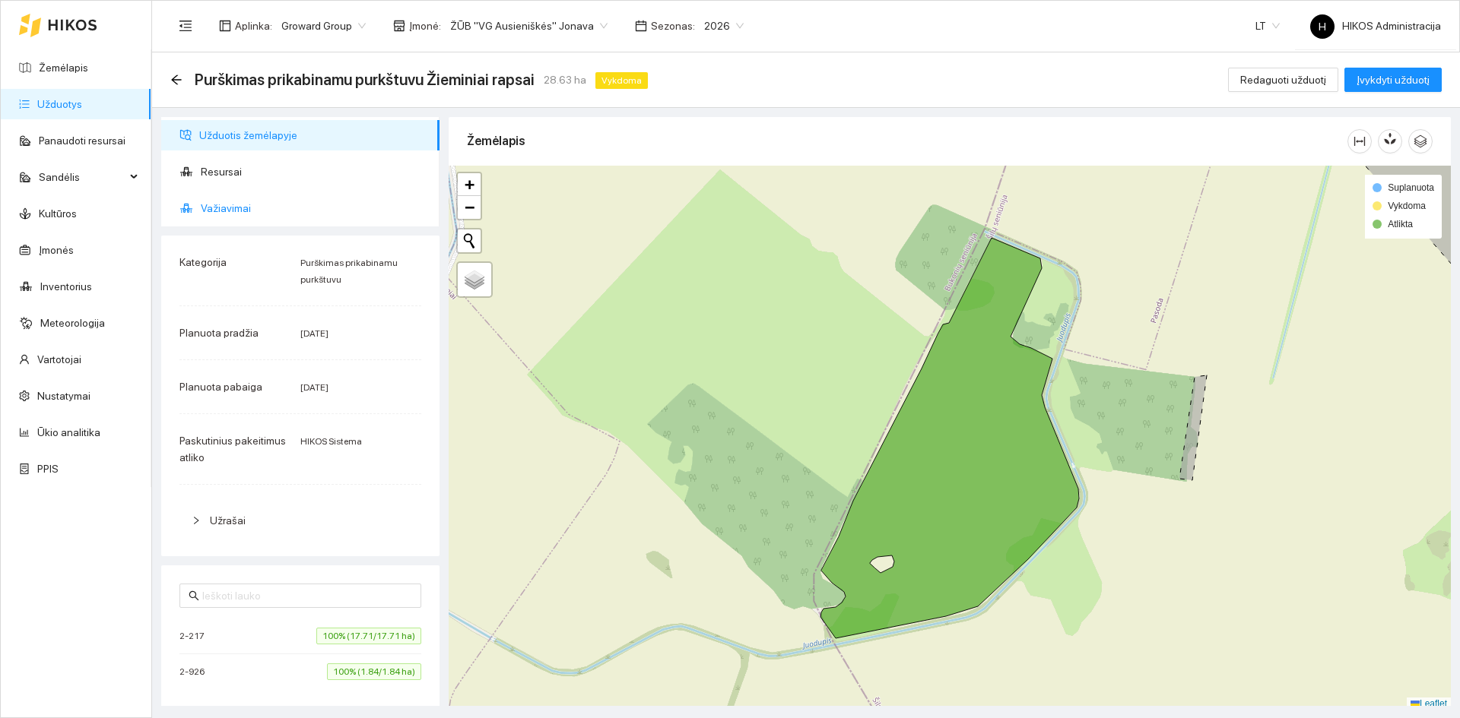
click at [275, 208] on span "Važiavimai" at bounding box center [314, 208] width 227 height 30
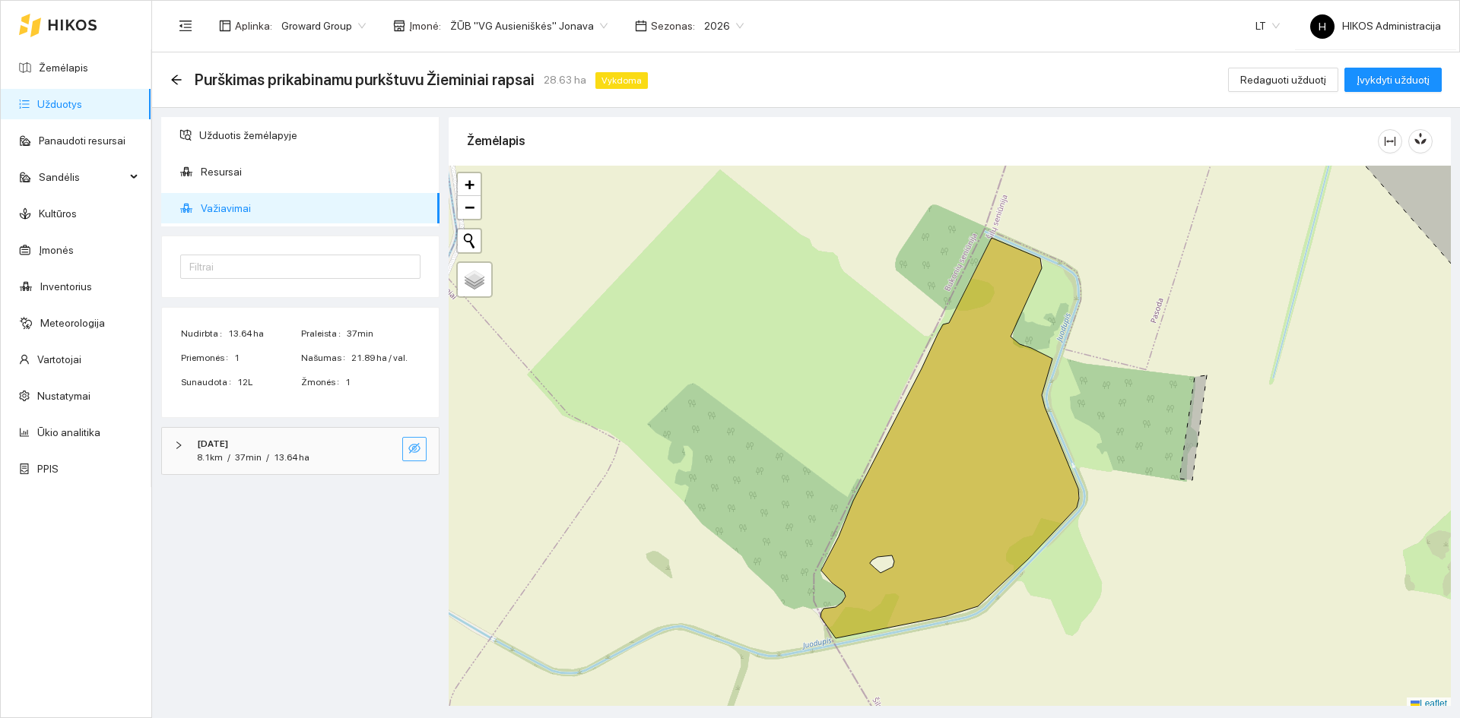
click at [414, 449] on icon "eye-invisible" at bounding box center [414, 448] width 12 height 12
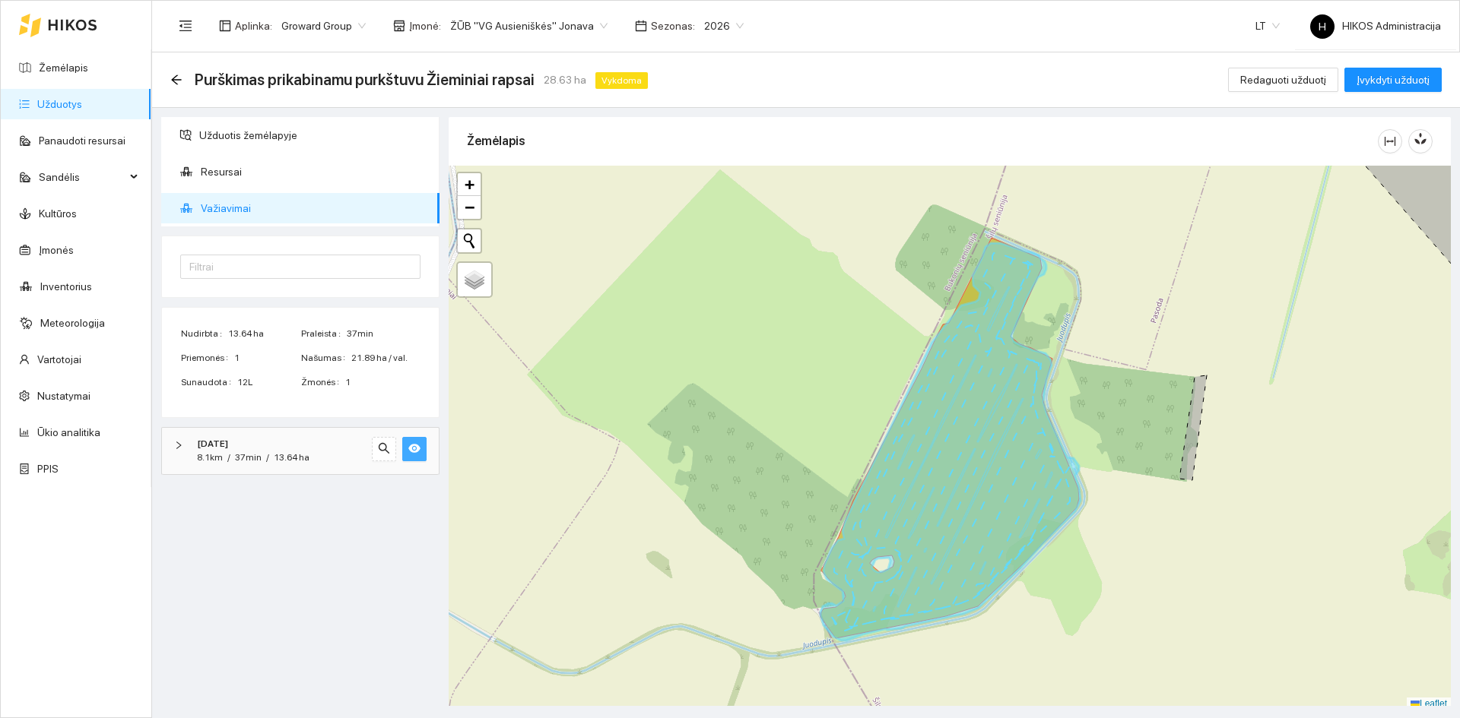
click at [414, 449] on icon "eye" at bounding box center [414, 448] width 12 height 9
